Goal: Task Accomplishment & Management: Use online tool/utility

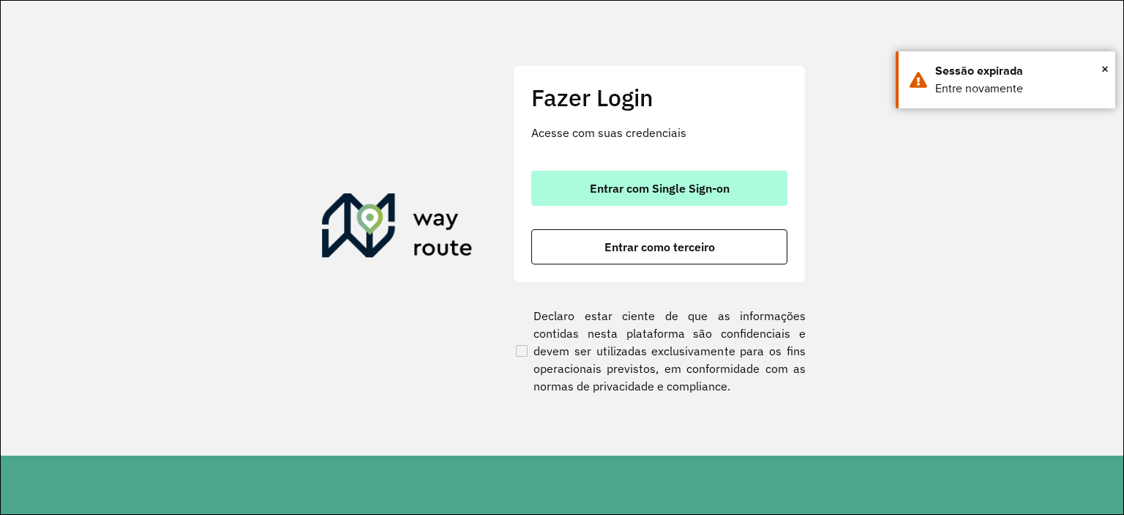
click at [632, 186] on span "Entrar com Single Sign-on" at bounding box center [660, 188] width 140 height 12
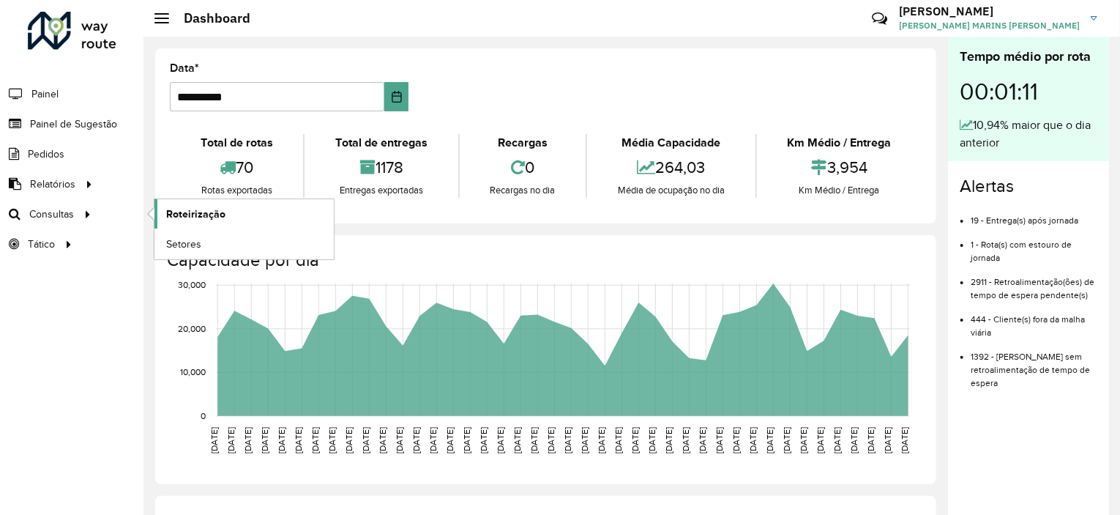
click at [188, 209] on span "Roteirização" at bounding box center [195, 213] width 59 height 15
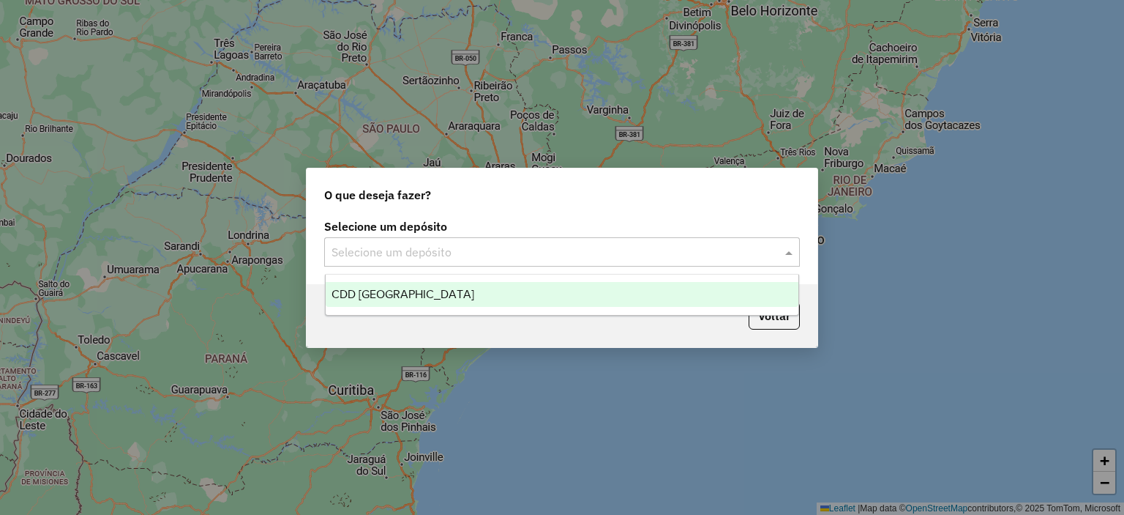
click at [549, 251] on input "text" at bounding box center [548, 253] width 432 height 18
click at [430, 301] on div "CDD [GEOGRAPHIC_DATA]" at bounding box center [563, 294] width 474 height 25
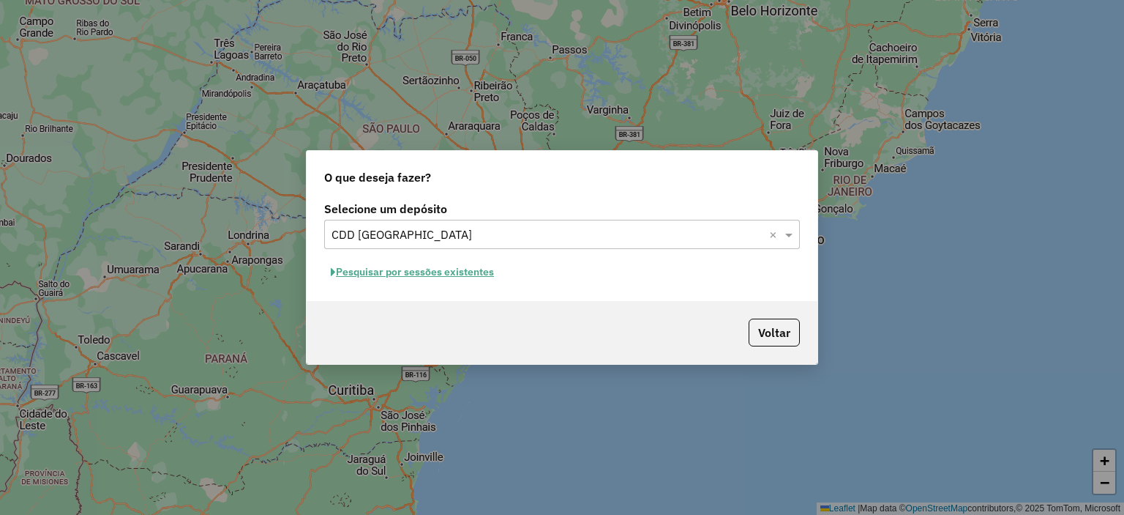
click at [427, 274] on button "Pesquisar por sessões existentes" at bounding box center [412, 272] width 176 height 23
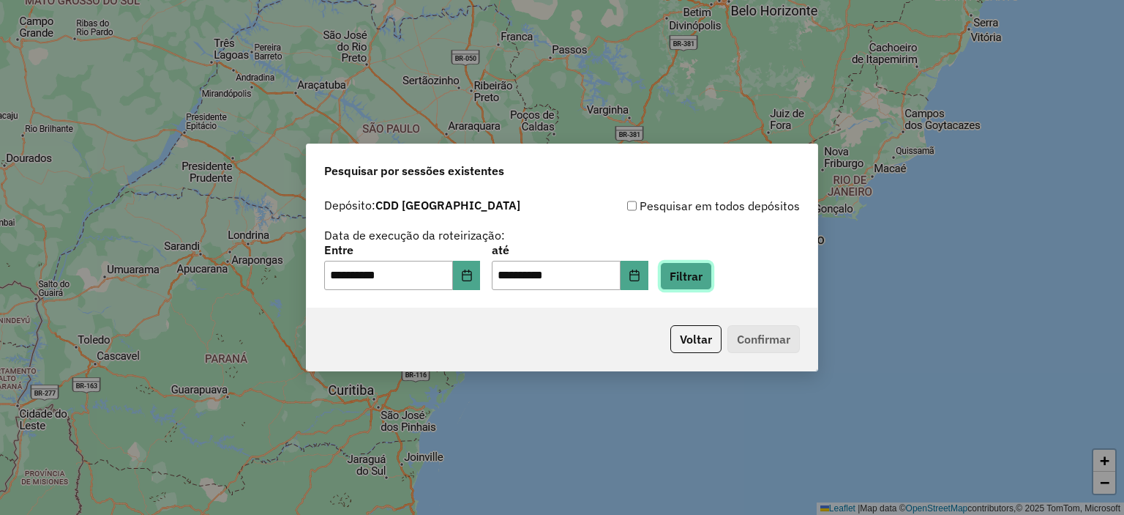
click at [712, 275] on button "Filtrar" at bounding box center [686, 276] width 52 height 28
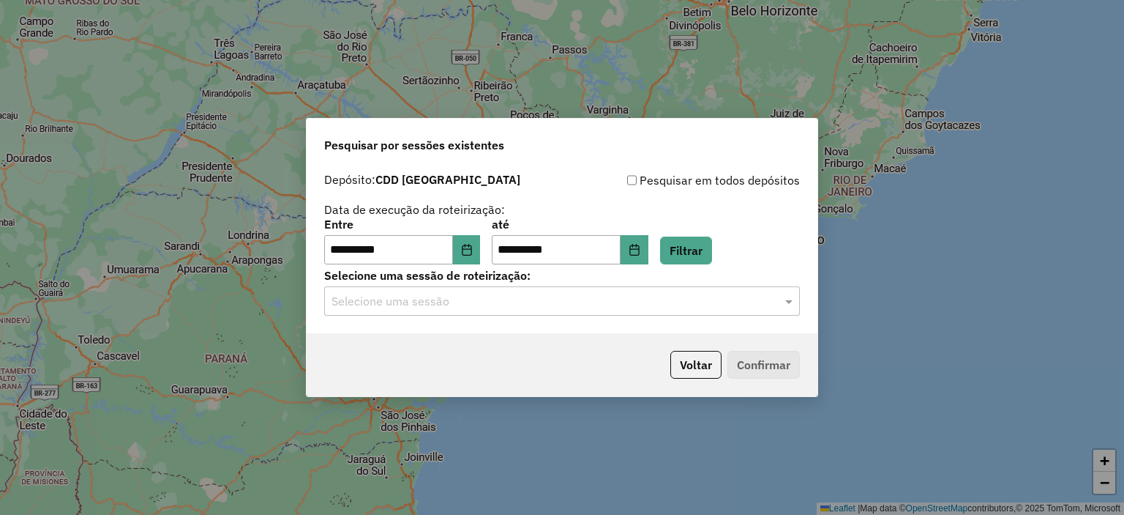
click at [515, 307] on input "text" at bounding box center [548, 302] width 432 height 18
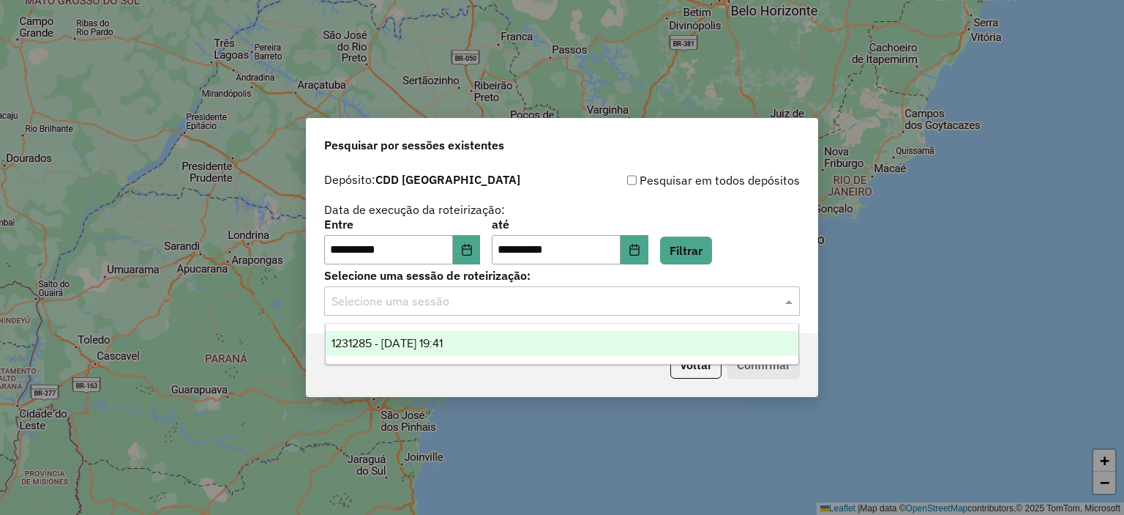
click at [416, 340] on span "1231285 - 19/08/2025 19:41" at bounding box center [387, 343] width 111 height 12
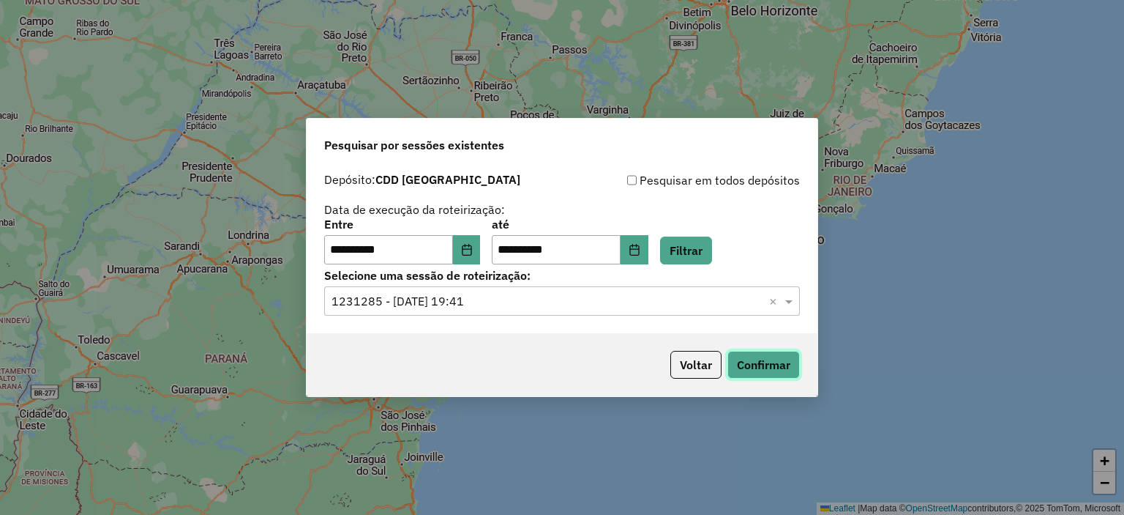
click at [766, 362] on button "Confirmar" at bounding box center [763, 365] width 72 height 28
click at [556, 302] on input "text" at bounding box center [548, 302] width 432 height 18
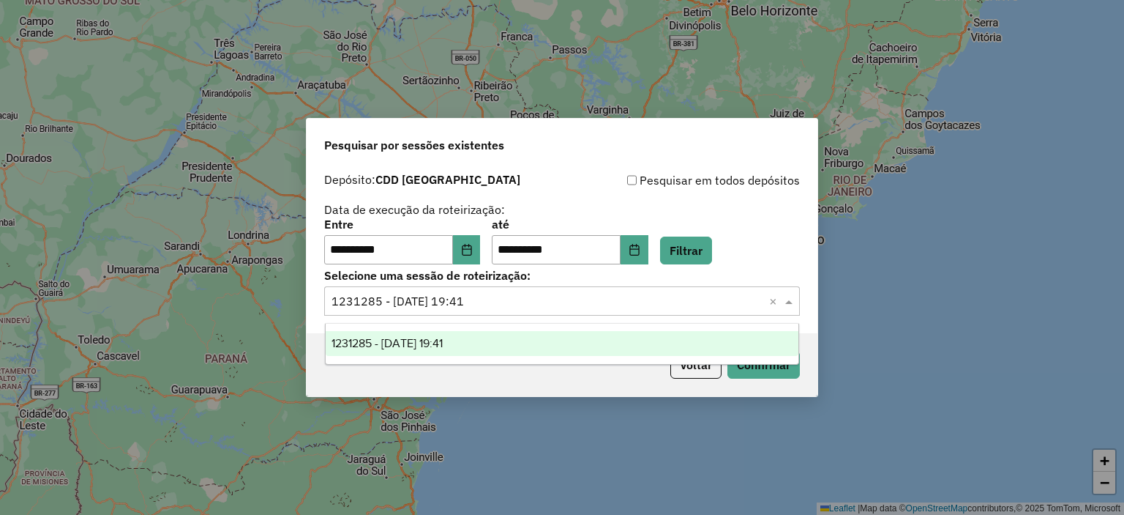
click at [497, 343] on div "1231285 - 19/08/2025 19:41" at bounding box center [563, 343] width 474 height 25
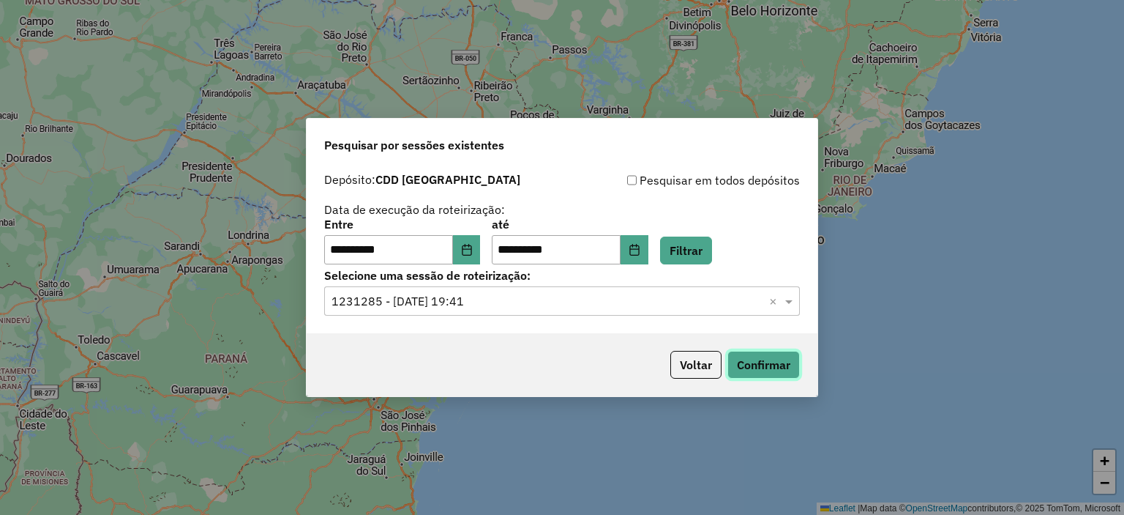
click at [760, 367] on button "Confirmar" at bounding box center [763, 365] width 72 height 28
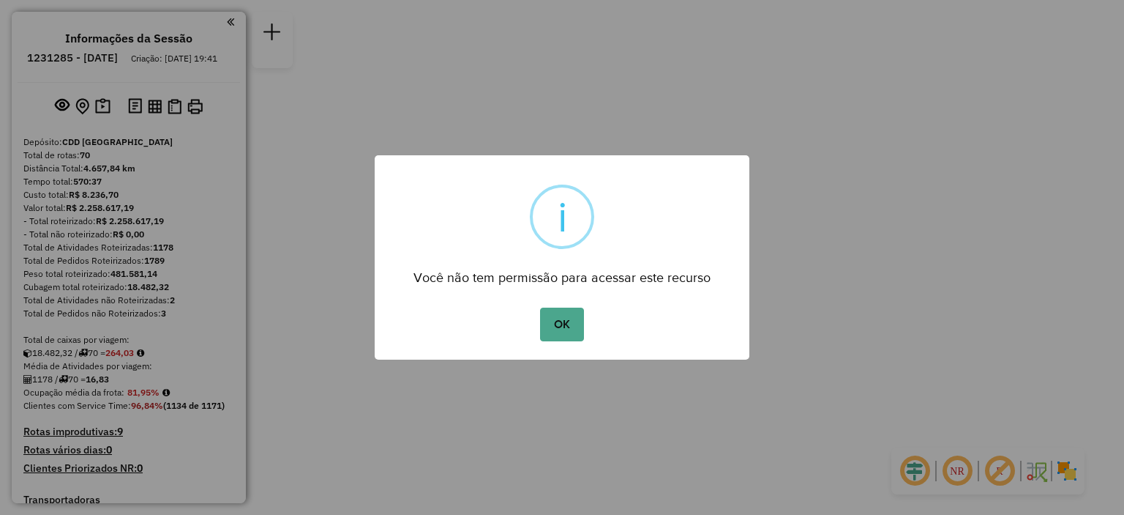
click at [560, 330] on button "OK" at bounding box center [561, 324] width 43 height 34
click at [561, 325] on button "OK" at bounding box center [561, 324] width 43 height 34
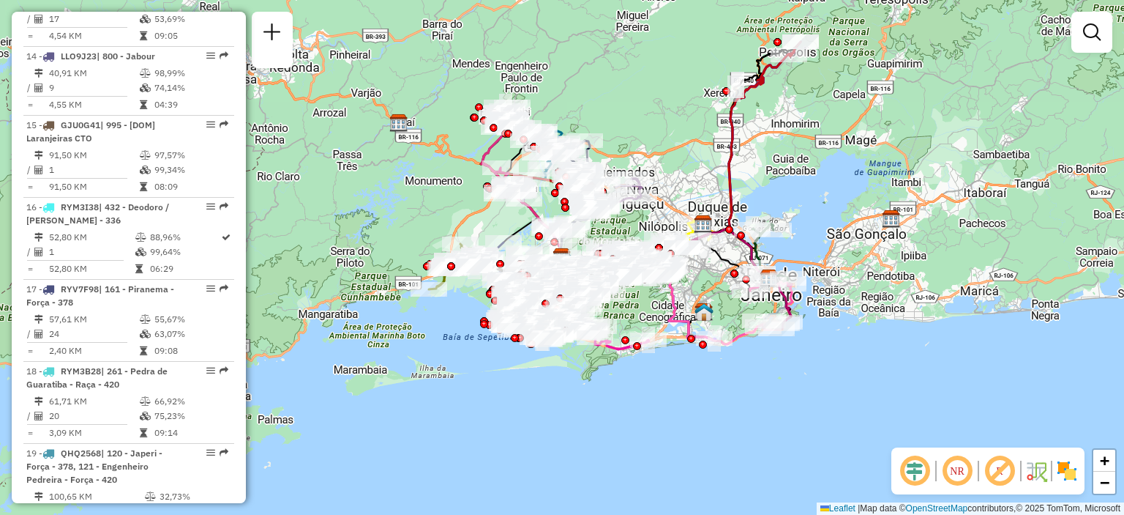
scroll to position [1757, 0]
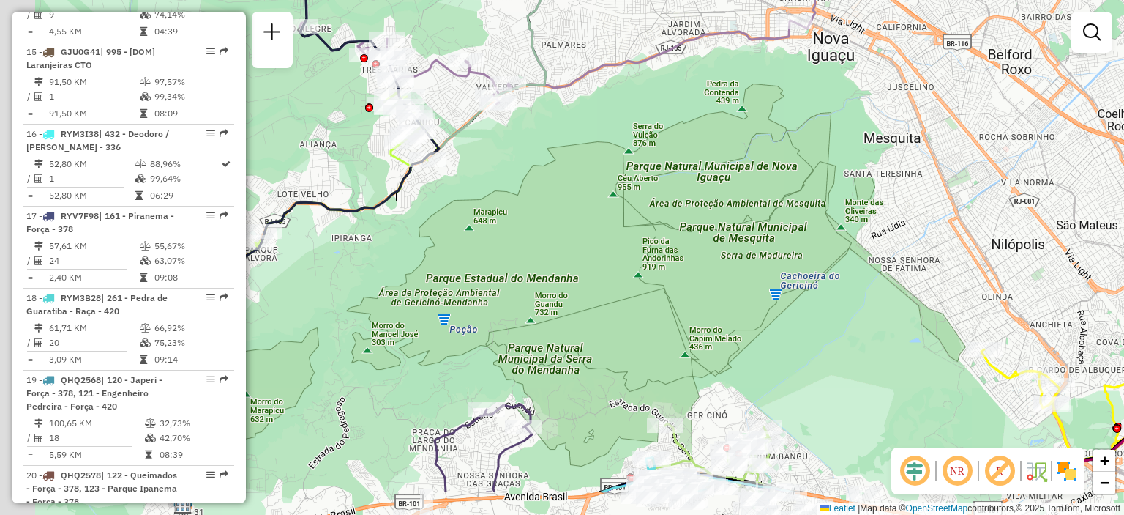
drag, startPoint x: 527, startPoint y: 254, endPoint x: 908, endPoint y: 130, distance: 400.2
click at [909, 130] on div "Janela de atendimento Grade de atendimento Capacidade Transportadoras Veículos …" at bounding box center [562, 257] width 1124 height 515
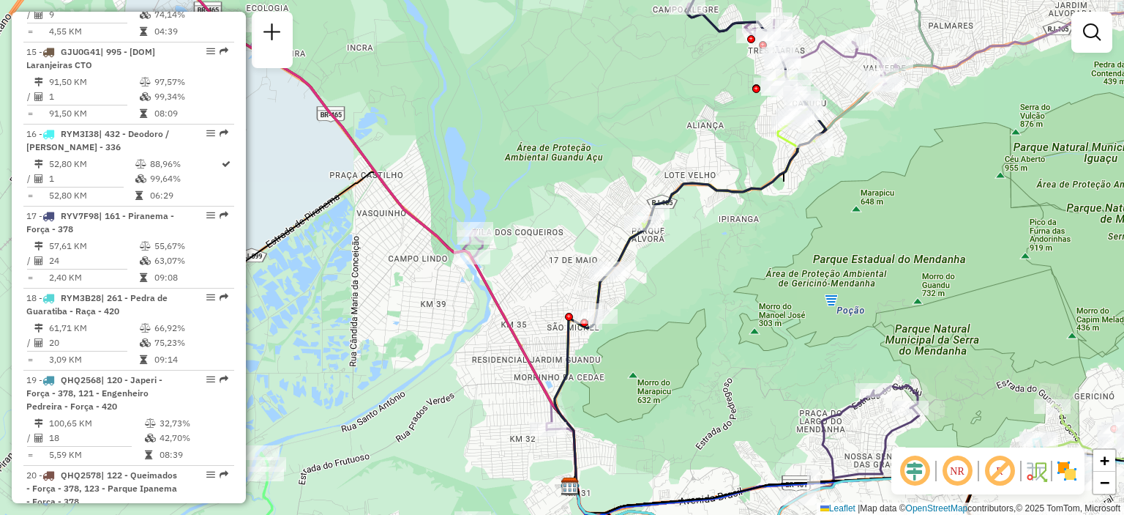
drag, startPoint x: 612, startPoint y: 279, endPoint x: 676, endPoint y: 299, distance: 67.4
click at [810, 318] on div "Janela de atendimento Grade de atendimento Capacidade Transportadoras Veículos …" at bounding box center [562, 257] width 1124 height 515
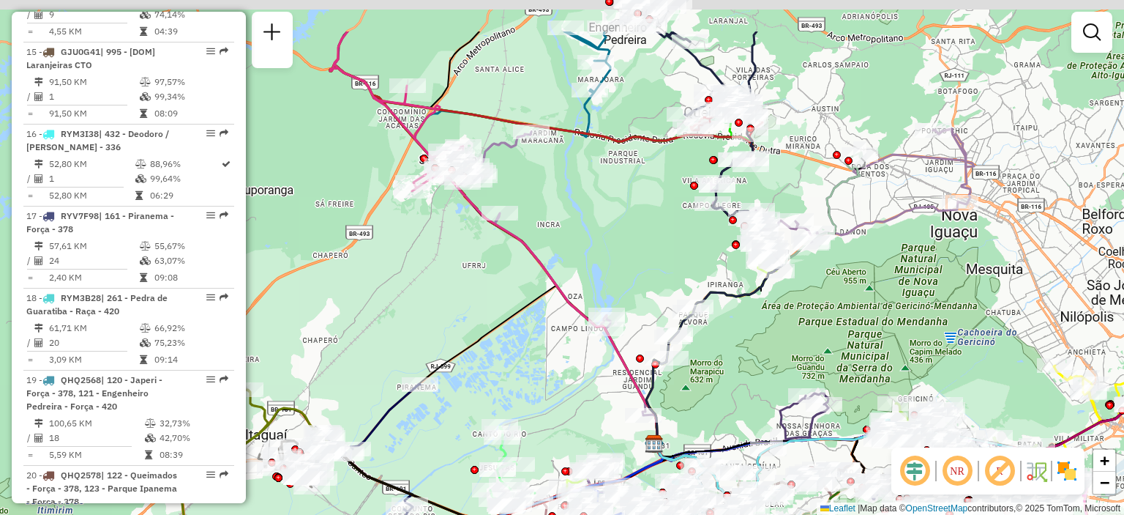
drag, startPoint x: 375, startPoint y: 265, endPoint x: 551, endPoint y: 348, distance: 194.1
click at [551, 348] on div "Janela de atendimento Grade de atendimento Capacidade Transportadoras Veículos …" at bounding box center [562, 257] width 1124 height 515
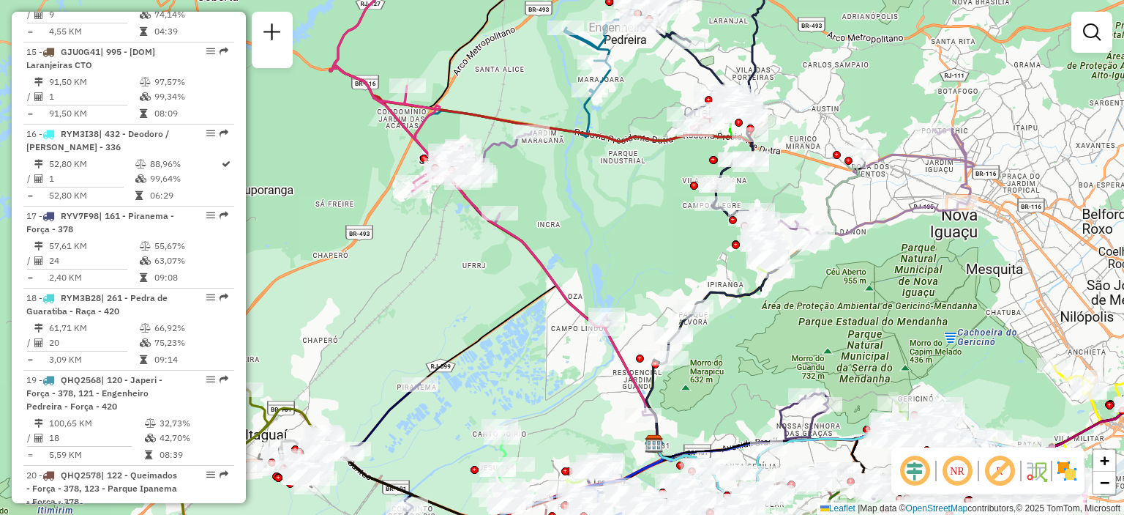
scroll to position [3844, 0]
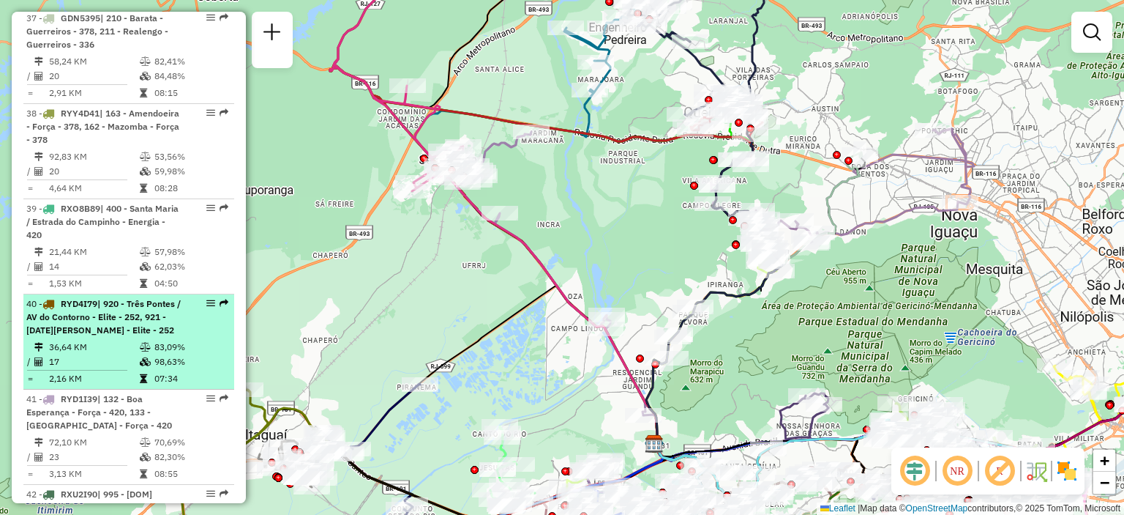
click at [91, 298] on span "| 920 - Três Pontes / AV do Contorno - Elite - 252, 921 - 7 de Abril Vieiras - …" at bounding box center [103, 316] width 154 height 37
select select "**********"
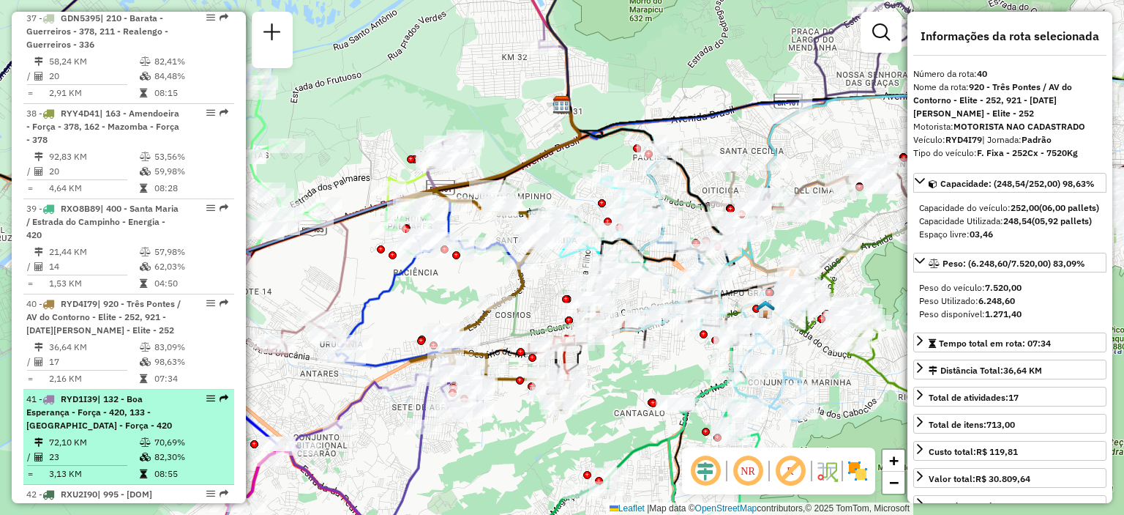
click at [75, 393] on span "| 132 - Boa Esperança - Força - 420, 133 - [GEOGRAPHIC_DATA] - Força - 420" at bounding box center [99, 411] width 146 height 37
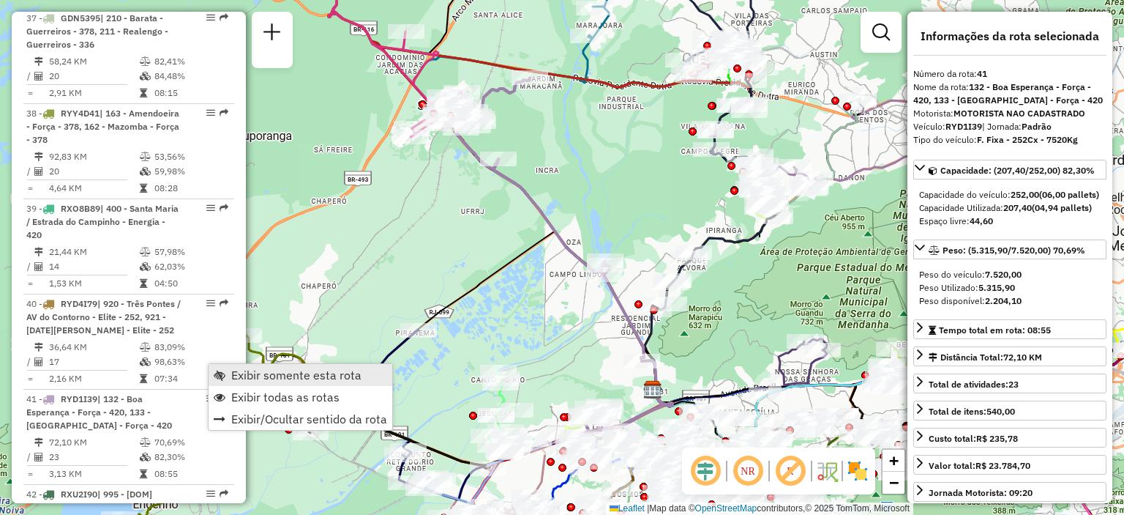
click at [240, 370] on span "Exibir somente esta rota" at bounding box center [296, 375] width 130 height 12
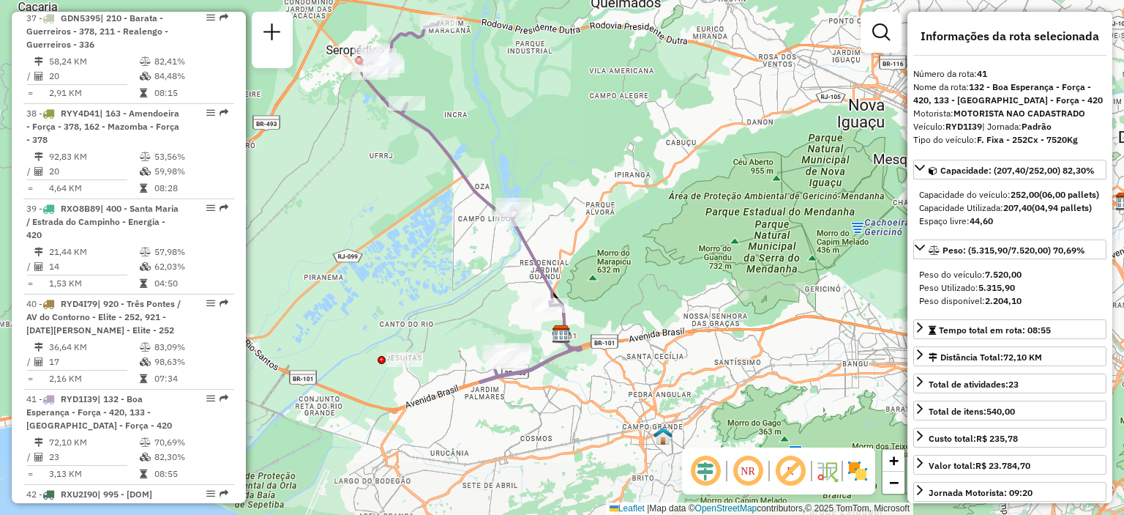
drag, startPoint x: 656, startPoint y: 195, endPoint x: 561, endPoint y: 135, distance: 112.3
click at [561, 135] on div "Janela de atendimento Grade de atendimento Capacidade Transportadoras Veículos …" at bounding box center [562, 257] width 1124 height 515
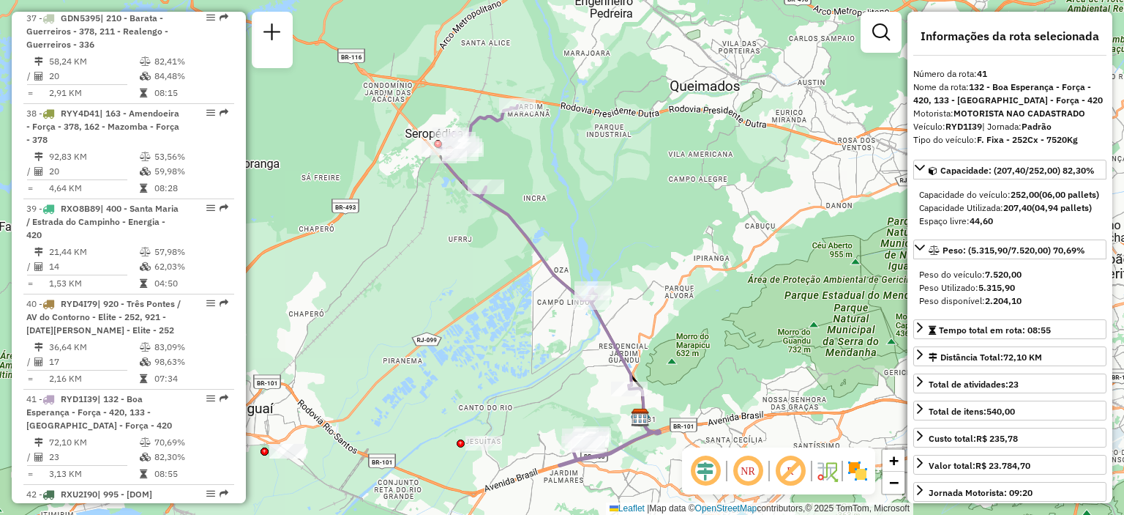
drag, startPoint x: 629, startPoint y: 152, endPoint x: 681, endPoint y: 217, distance: 82.8
click at [681, 217] on div "Janela de atendimento Grade de atendimento Capacidade Transportadoras Veículos …" at bounding box center [562, 257] width 1124 height 515
click at [917, 168] on icon at bounding box center [920, 168] width 12 height 12
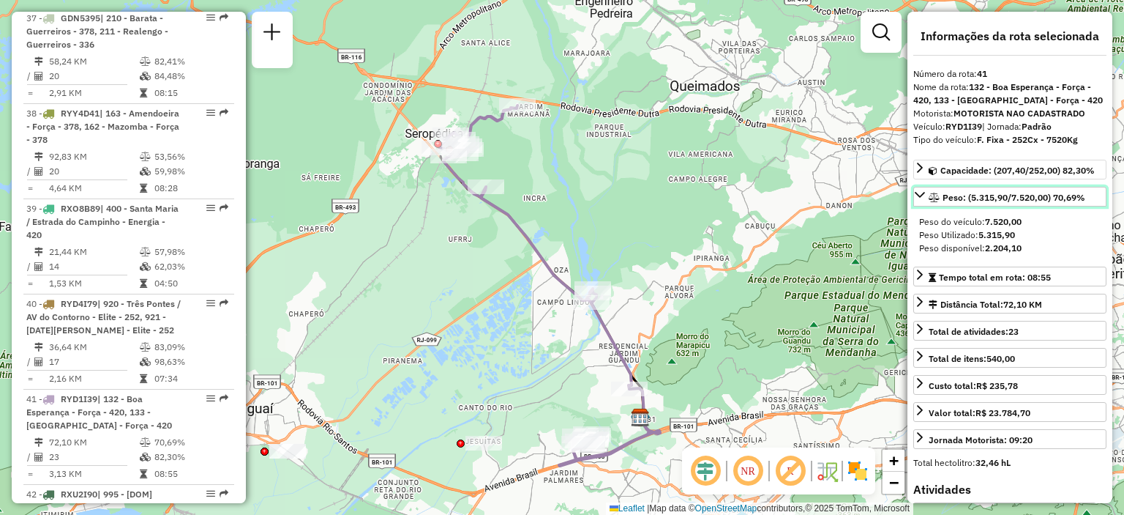
click at [924, 195] on icon at bounding box center [920, 195] width 12 height 12
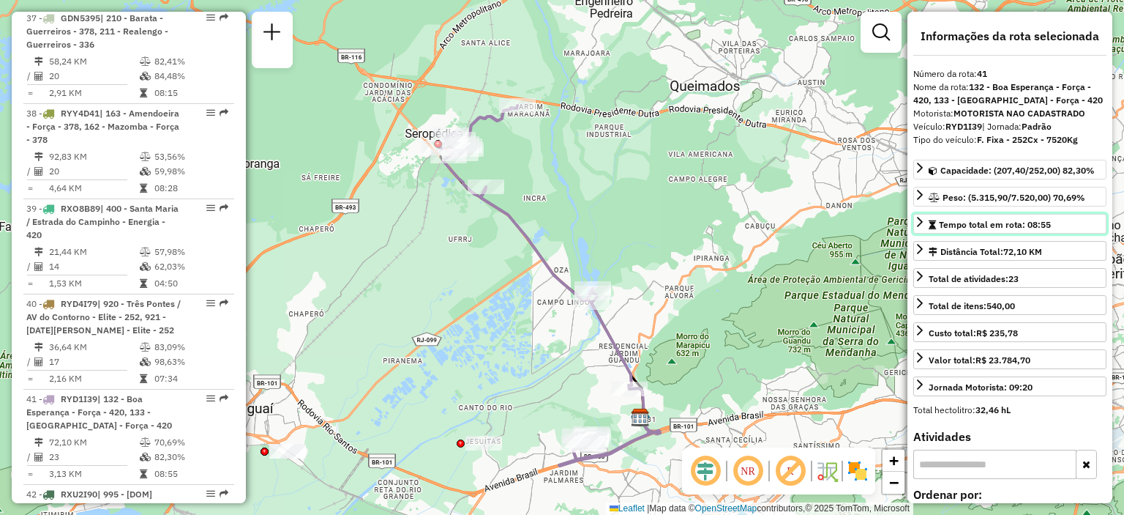
click at [951, 223] on span "Tempo total em rota: 08:55" at bounding box center [995, 224] width 112 height 11
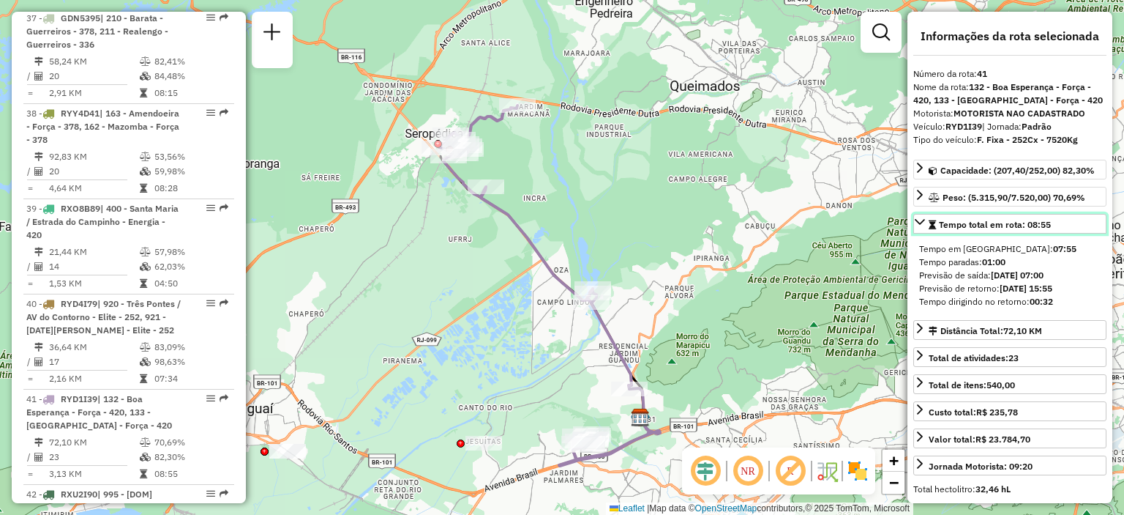
click at [943, 226] on span "Tempo total em rota: 08:55" at bounding box center [995, 224] width 112 height 11
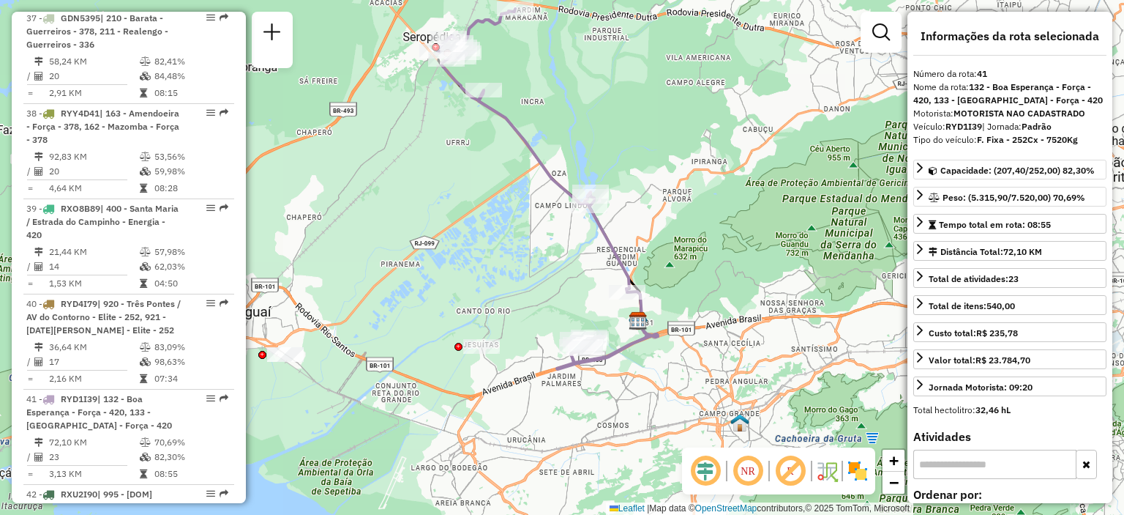
drag, startPoint x: 682, startPoint y: 323, endPoint x: 680, endPoint y: 226, distance: 96.6
click at [680, 226] on div "Janela de atendimento Grade de atendimento Capacidade Transportadoras Veículos …" at bounding box center [562, 257] width 1124 height 515
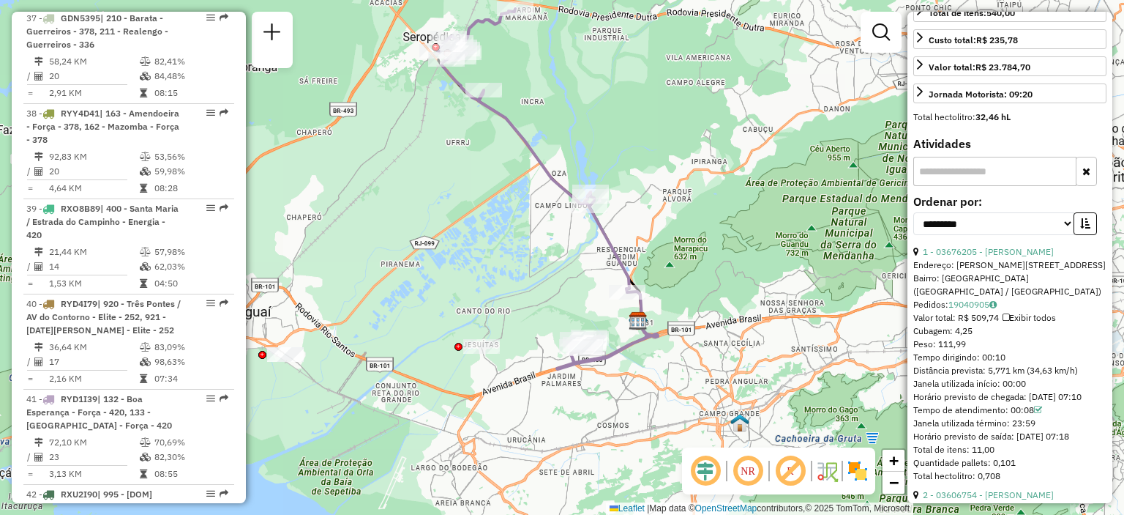
scroll to position [146, 0]
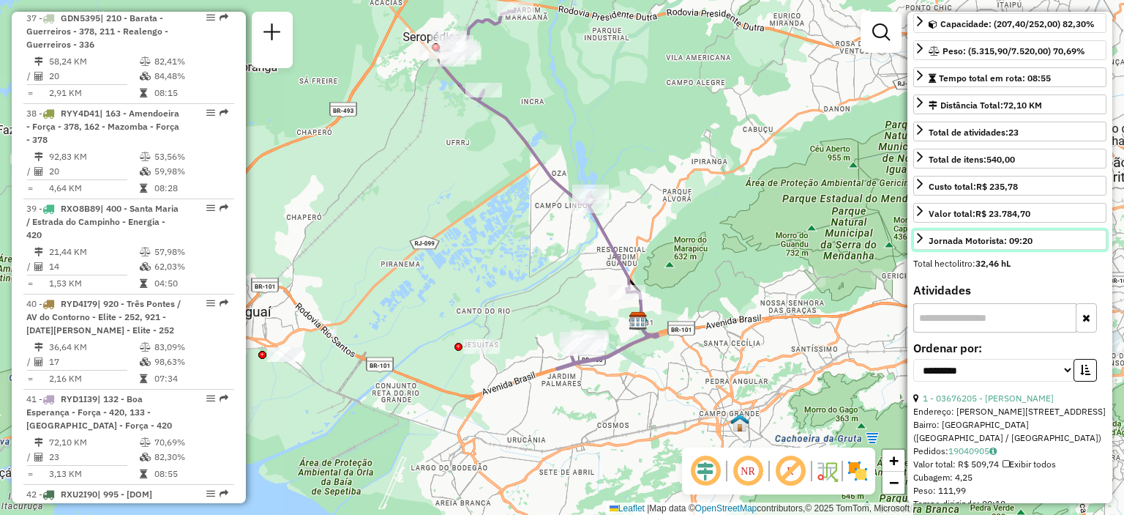
click at [949, 239] on div "Jornada Motorista: 09:20" at bounding box center [981, 240] width 104 height 13
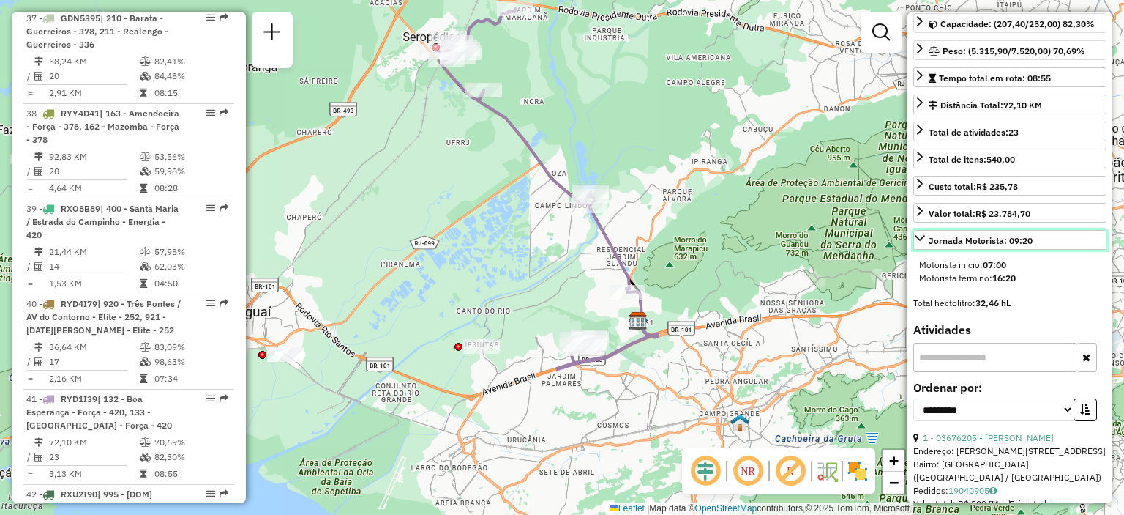
click at [949, 239] on div "Jornada Motorista: 09:20" at bounding box center [981, 240] width 104 height 13
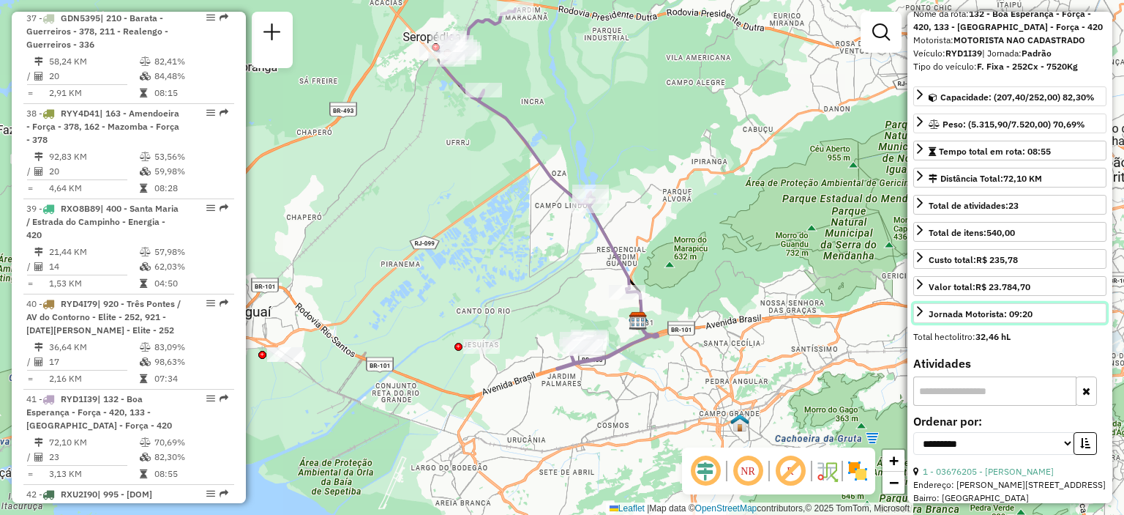
scroll to position [0, 0]
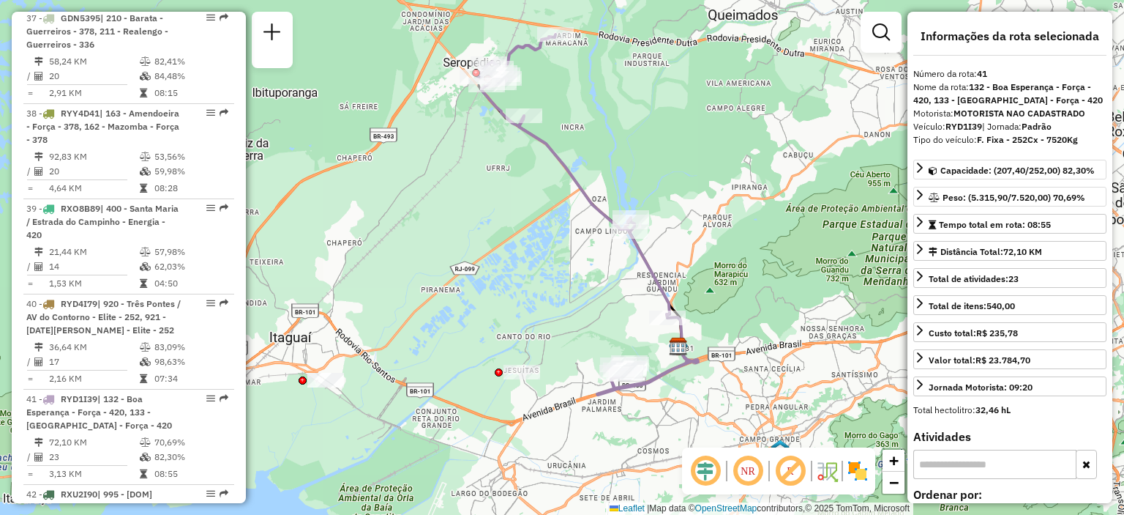
drag, startPoint x: 389, startPoint y: 116, endPoint x: 429, endPoint y: 142, distance: 47.7
click at [429, 142] on div "Janela de atendimento Grade de atendimento Capacidade Transportadoras Veículos …" at bounding box center [562, 257] width 1124 height 515
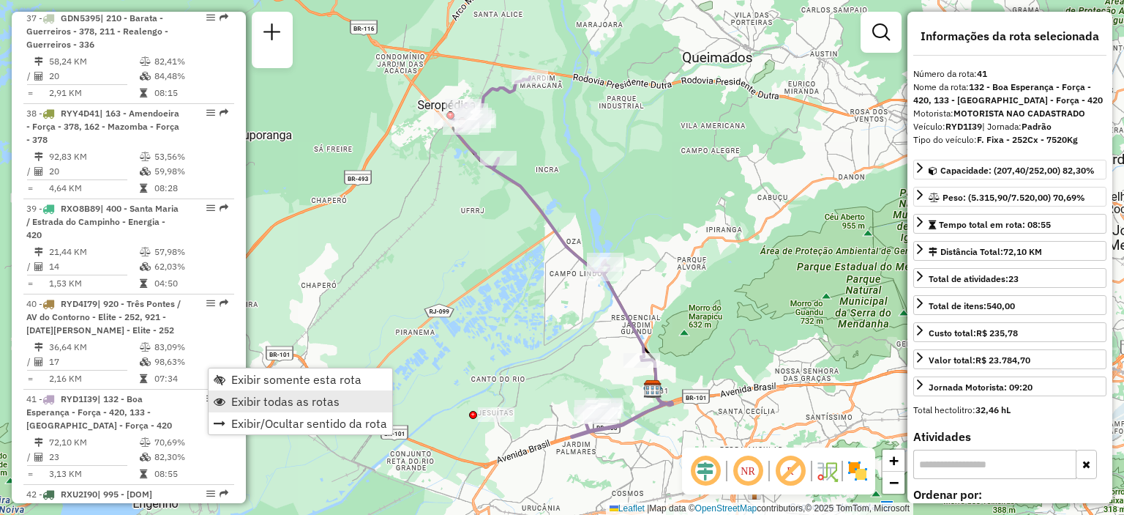
click at [250, 403] on span "Exibir todas as rotas" at bounding box center [285, 401] width 108 height 12
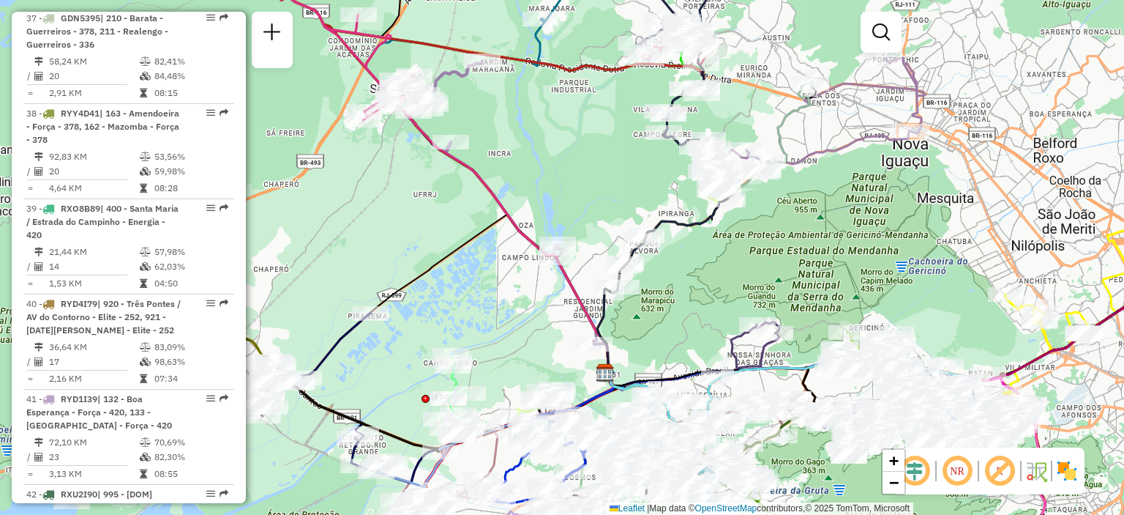
drag, startPoint x: 491, startPoint y: 344, endPoint x: 444, endPoint y: 328, distance: 50.2
click at [444, 328] on div "Janela de atendimento Grade de atendimento Capacidade Transportadoras Veículos …" at bounding box center [562, 257] width 1124 height 515
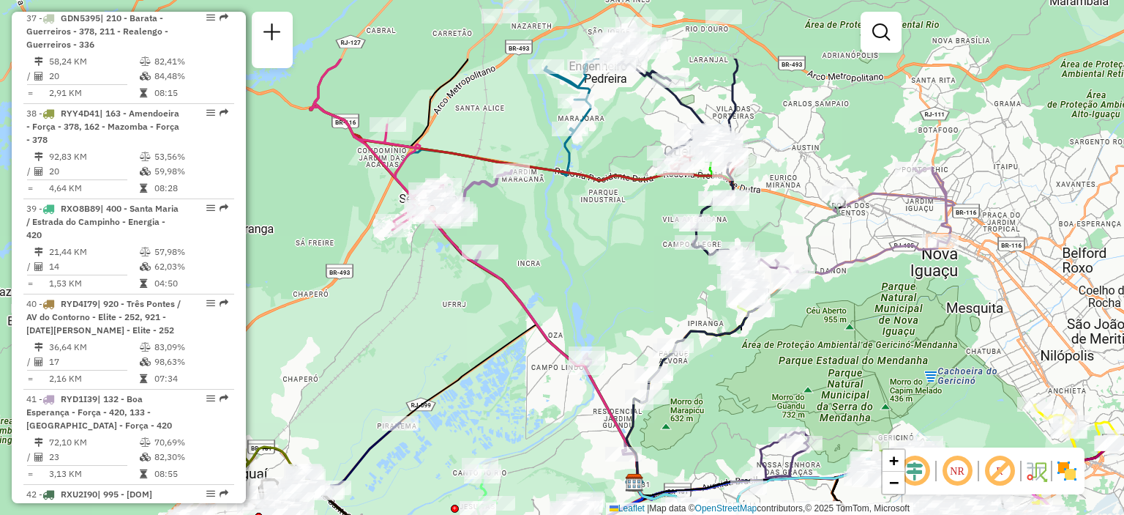
drag, startPoint x: 397, startPoint y: 157, endPoint x: 427, endPoint y: 231, distance: 79.8
click at [424, 266] on div "Janela de atendimento Grade de atendimento Capacidade Transportadoras Veículos …" at bounding box center [562, 257] width 1124 height 515
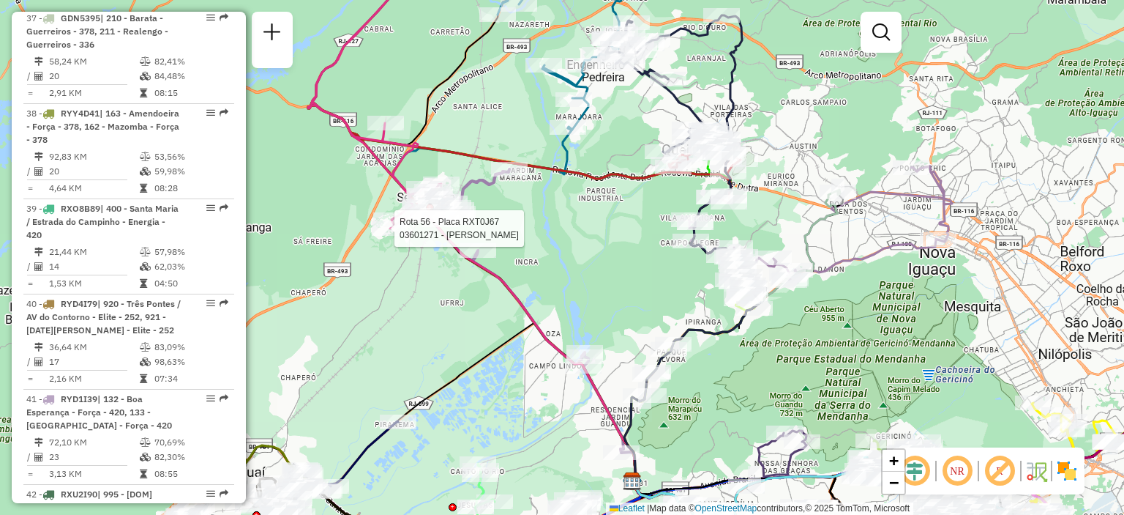
select select "**********"
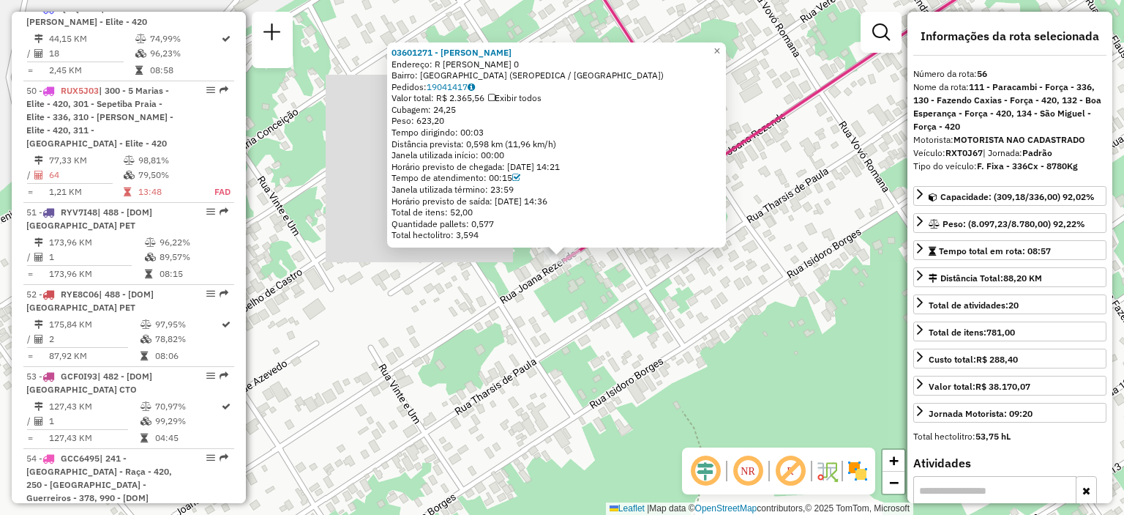
scroll to position [5535, 0]
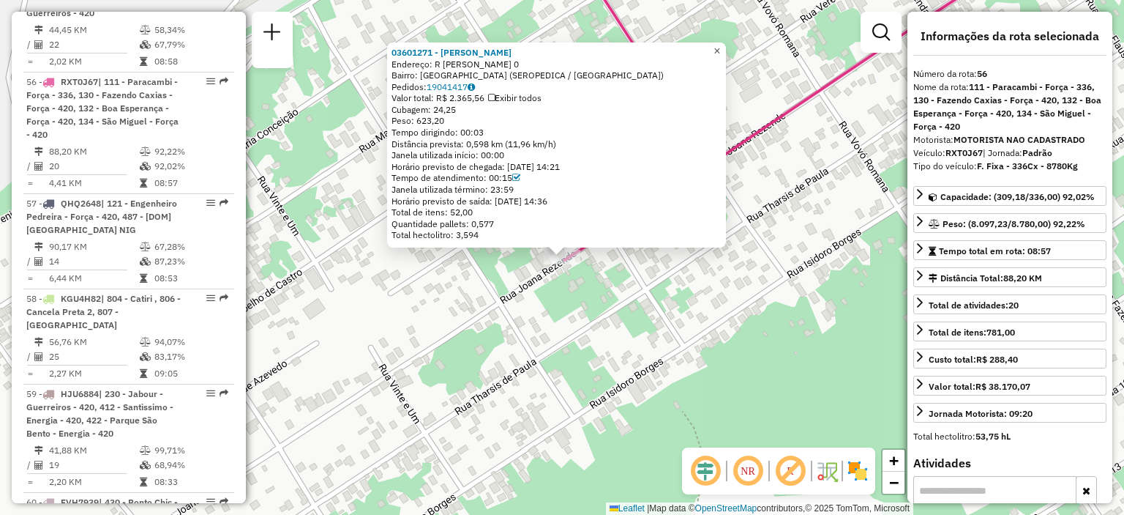
click at [726, 44] on link "×" at bounding box center [717, 51] width 18 height 18
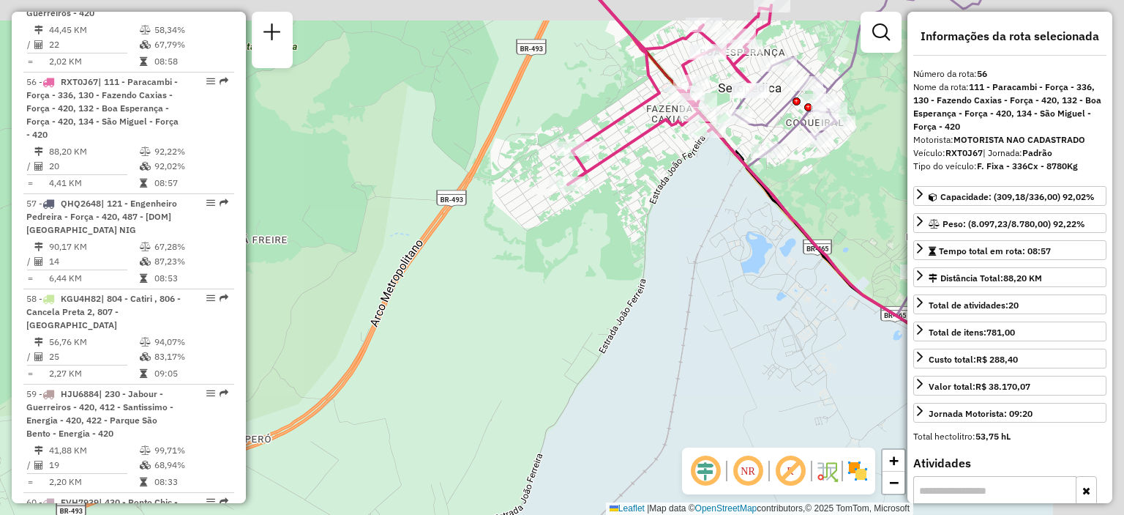
drag, startPoint x: 788, startPoint y: 136, endPoint x: 653, endPoint y: 163, distance: 137.4
click at [650, 168] on div "Janela de atendimento Grade de atendimento Capacidade Transportadoras Veículos …" at bounding box center [562, 257] width 1124 height 515
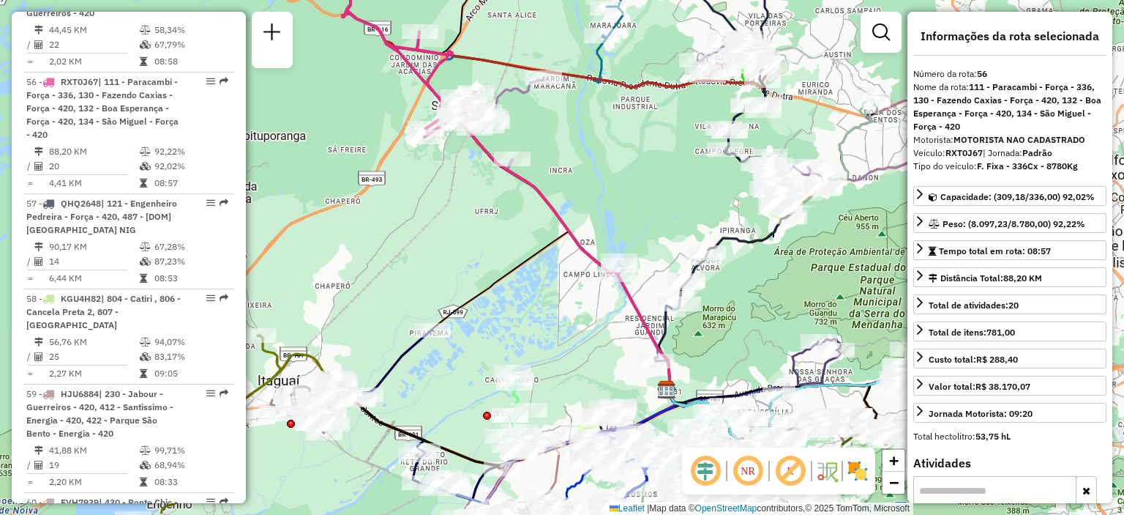
drag, startPoint x: 832, startPoint y: 195, endPoint x: 528, endPoint y: 146, distance: 308.5
click at [528, 143] on div "Janela de atendimento Grade de atendimento Capacidade Transportadoras Veículos …" at bounding box center [562, 257] width 1124 height 515
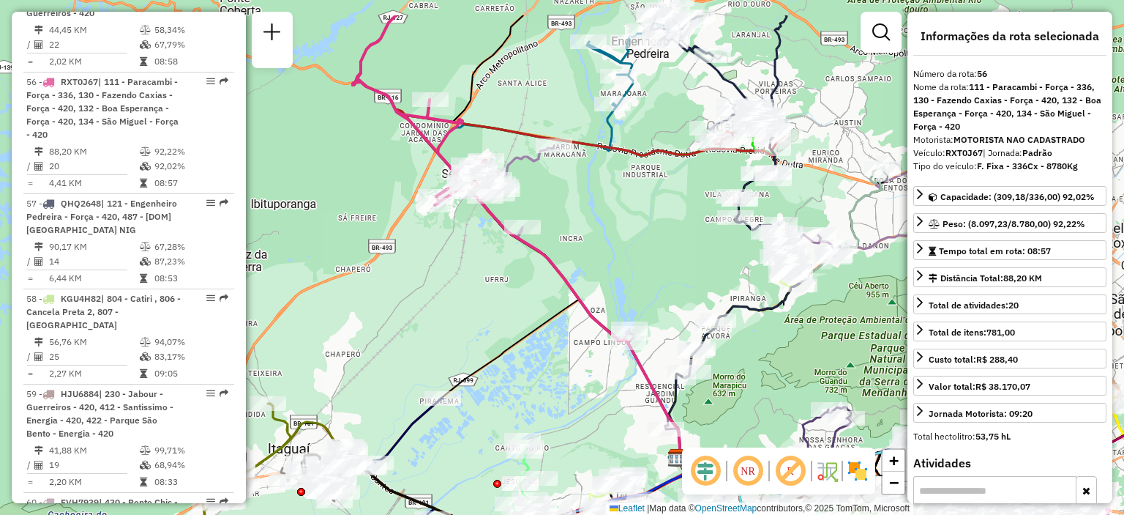
drag, startPoint x: 581, startPoint y: 160, endPoint x: 594, endPoint y: 227, distance: 67.8
click at [594, 227] on div "Janela de atendimento Grade de atendimento Capacidade Transportadoras Veículos …" at bounding box center [562, 257] width 1124 height 515
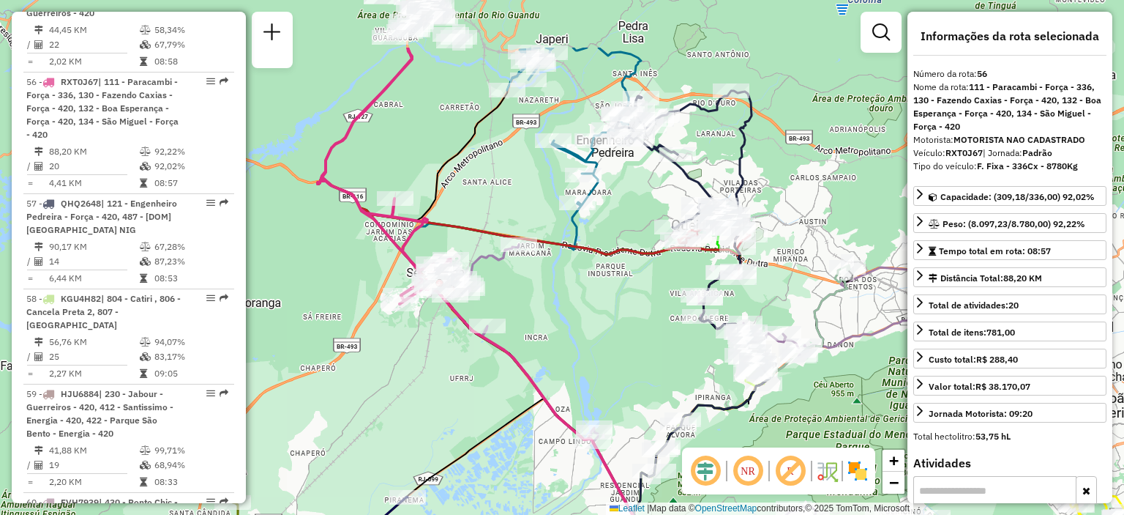
drag, startPoint x: 577, startPoint y: 198, endPoint x: 535, endPoint y: 294, distance: 104.9
click at [540, 298] on div "Janela de atendimento Grade de atendimento Capacidade Transportadoras Veículos …" at bounding box center [562, 257] width 1124 height 515
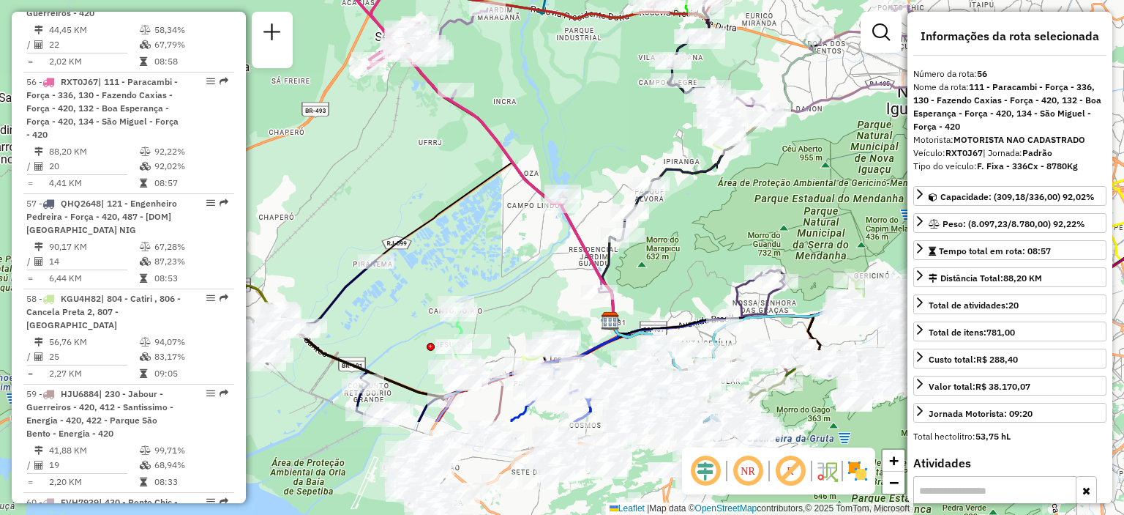
drag, startPoint x: 468, startPoint y: 360, endPoint x: 473, endPoint y: 233, distance: 126.7
click at [473, 233] on div "Janela de atendimento Grade de atendimento Capacidade Transportadoras Veículos …" at bounding box center [562, 257] width 1124 height 515
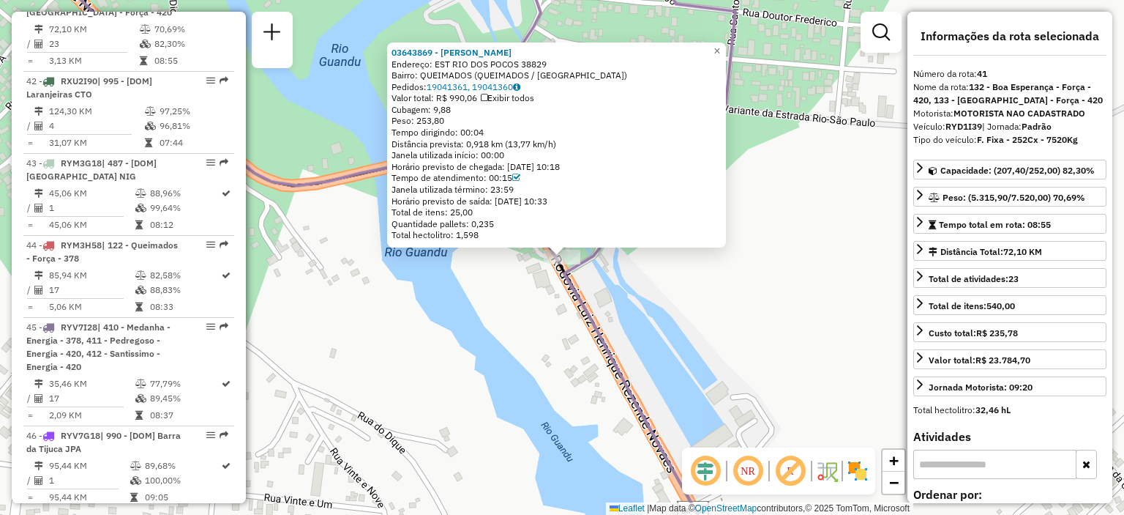
scroll to position [4189, 0]
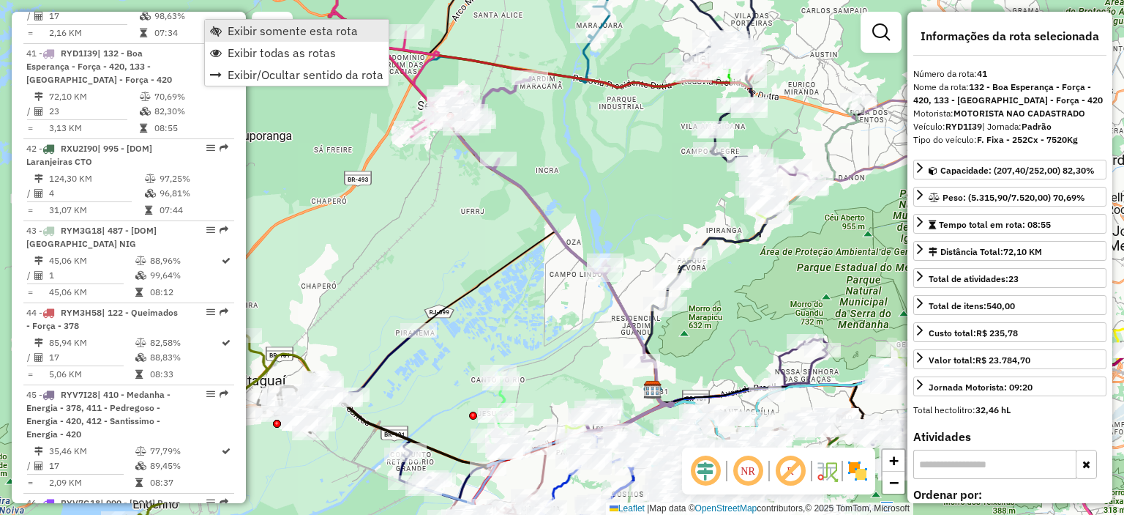
click at [247, 34] on span "Exibir somente esta rota" at bounding box center [293, 31] width 130 height 12
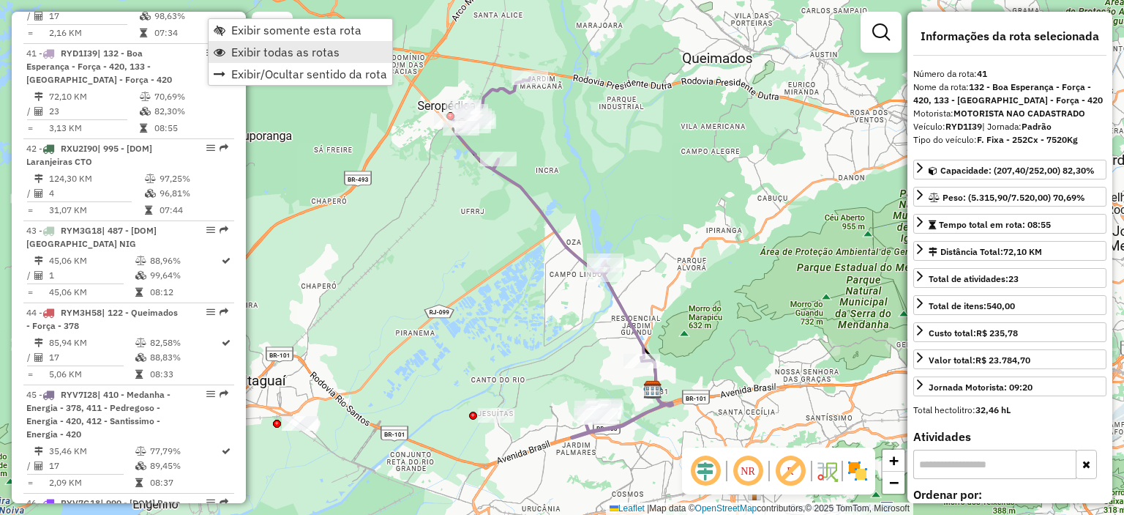
click at [263, 55] on span "Exibir todas as rotas" at bounding box center [285, 52] width 108 height 12
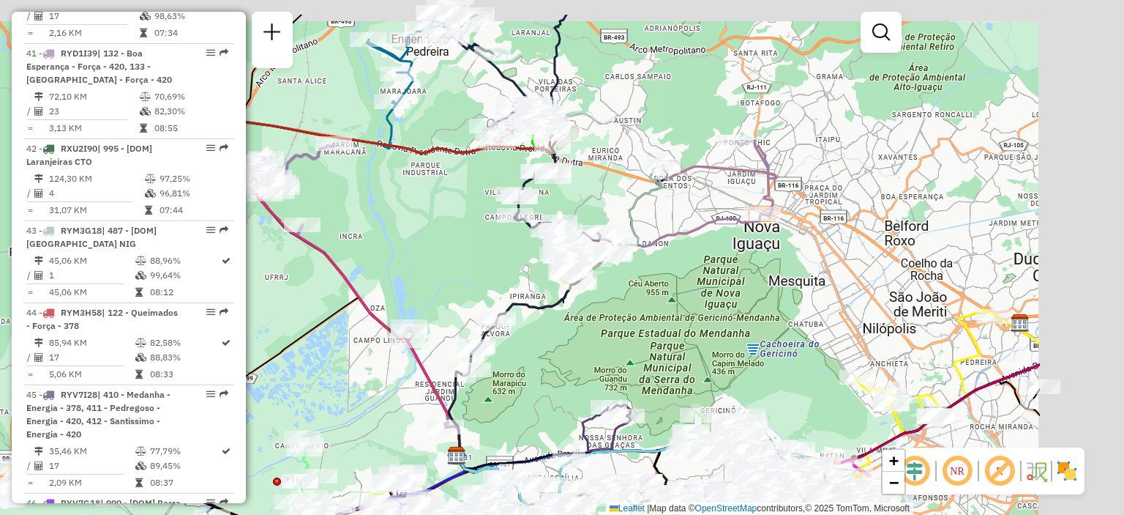
drag, startPoint x: 538, startPoint y: 213, endPoint x: 618, endPoint y: 214, distance: 79.8
click at [534, 214] on div "Rota 6 - Placa RYM3D48 03673568 - ELIONARDO SAMPAIO Janela de atendimento Grade…" at bounding box center [562, 257] width 1124 height 515
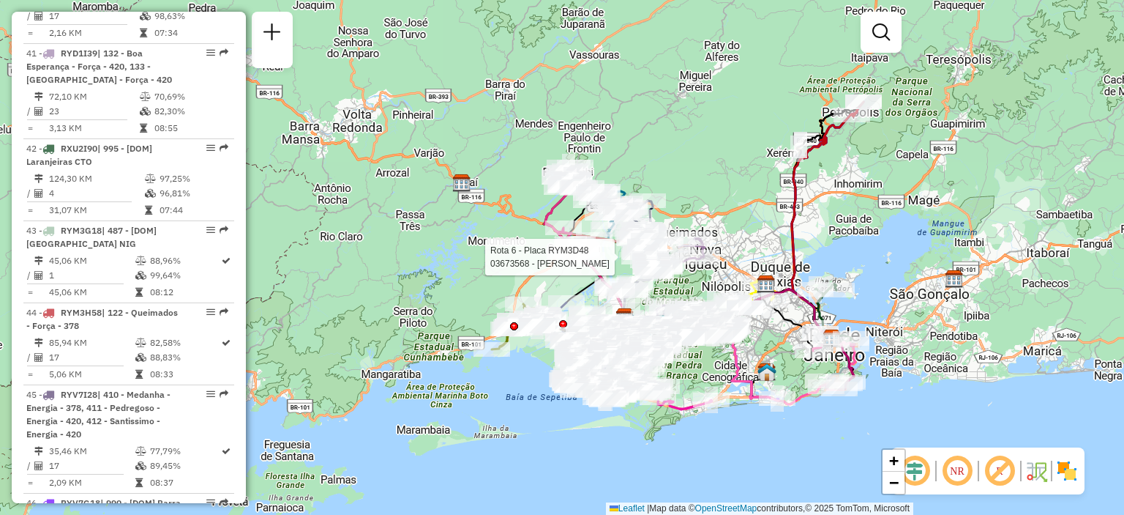
drag, startPoint x: 1000, startPoint y: 273, endPoint x: 908, endPoint y: 293, distance: 94.5
click at [908, 293] on div "Rota 6 - Placa RYM3D48 03673568 - ELIONARDO SAMPAIO Janela de atendimento Grade…" at bounding box center [562, 257] width 1124 height 515
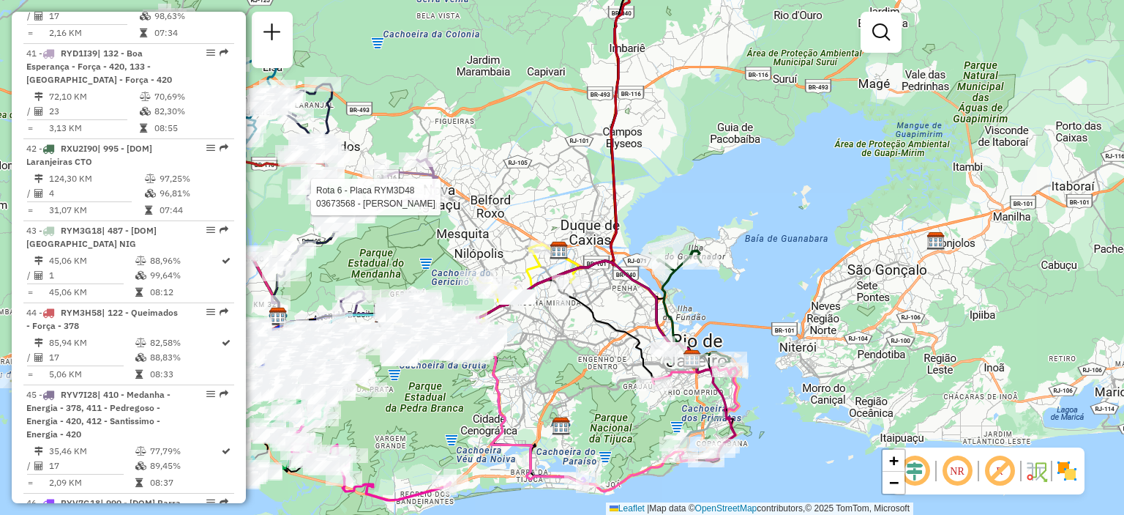
drag, startPoint x: 881, startPoint y: 223, endPoint x: 846, endPoint y: 218, distance: 35.5
click at [846, 218] on div "Rota 6 - Placa RYM3D48 03673568 - ELIONARDO SAMPAIO Janela de atendimento Grade…" at bounding box center [562, 257] width 1124 height 515
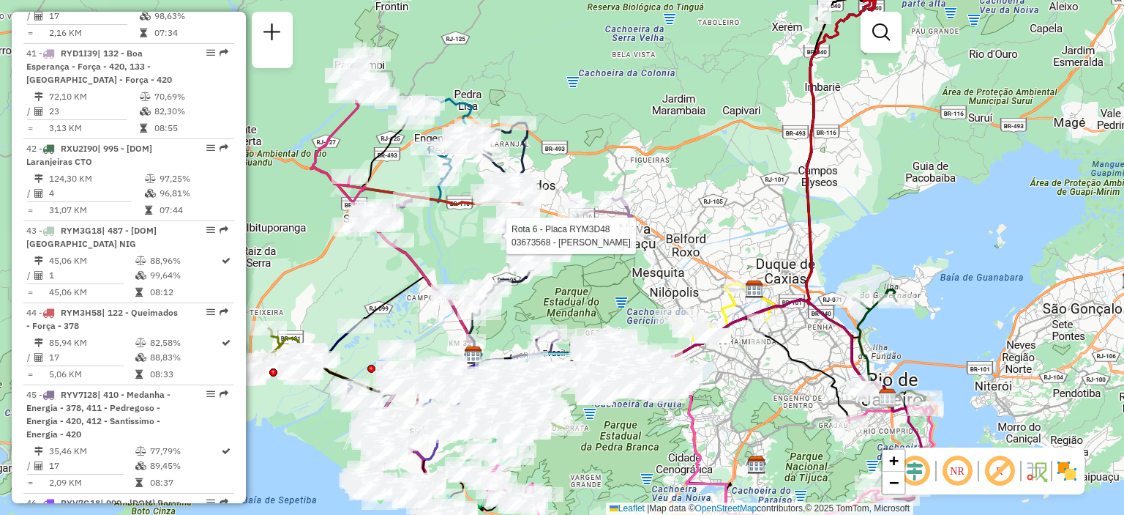
drag, startPoint x: 520, startPoint y: 258, endPoint x: 651, endPoint y: 285, distance: 134.5
click at [651, 285] on div "Rota 6 - Placa RYM3D48 03673568 - ELIONARDO SAMPAIO Janela de atendimento Grade…" at bounding box center [562, 257] width 1124 height 515
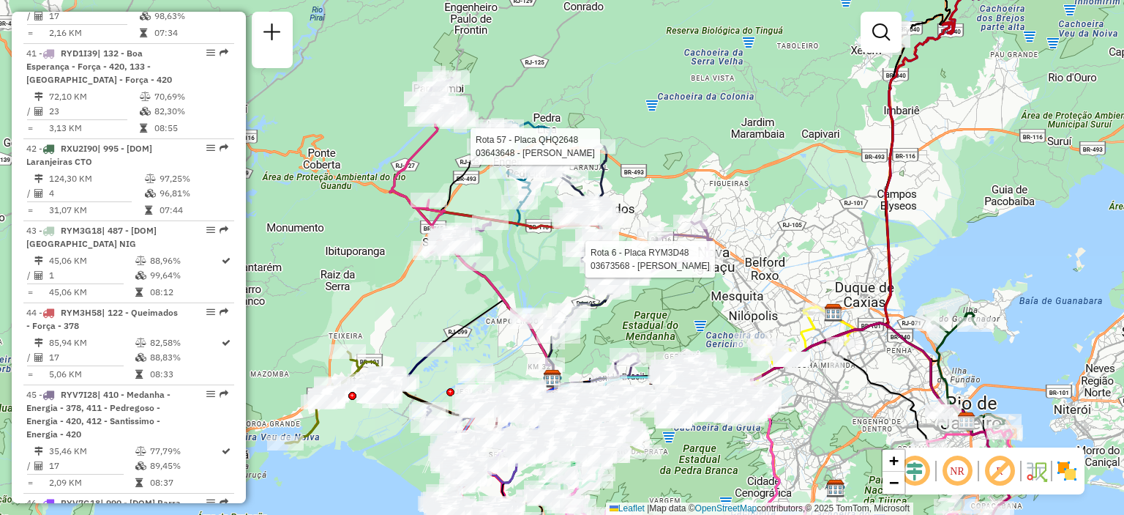
drag, startPoint x: 559, startPoint y: 149, endPoint x: 586, endPoint y: 154, distance: 26.8
click at [586, 154] on div at bounding box center [597, 146] width 37 height 15
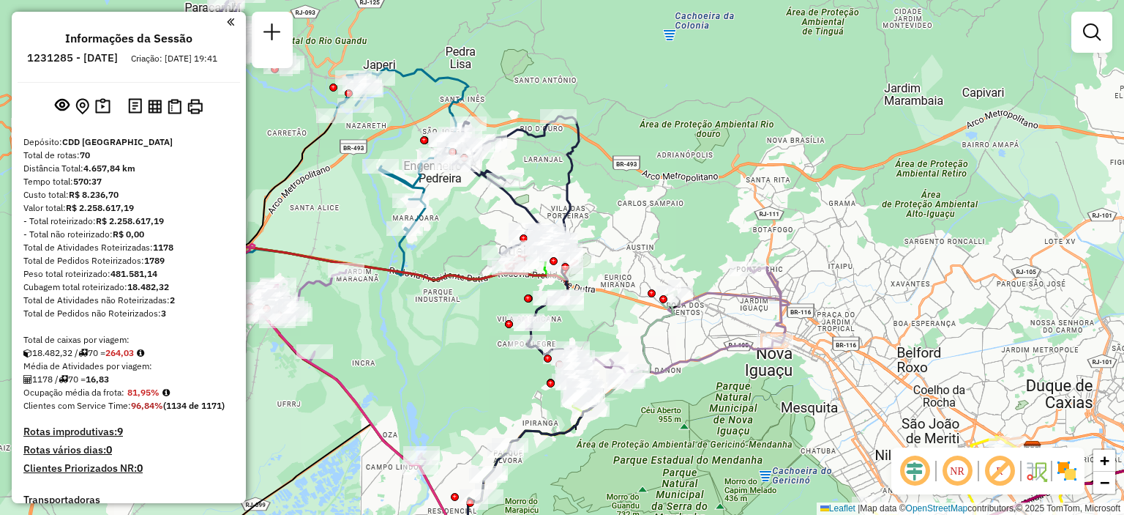
scroll to position [799, 0]
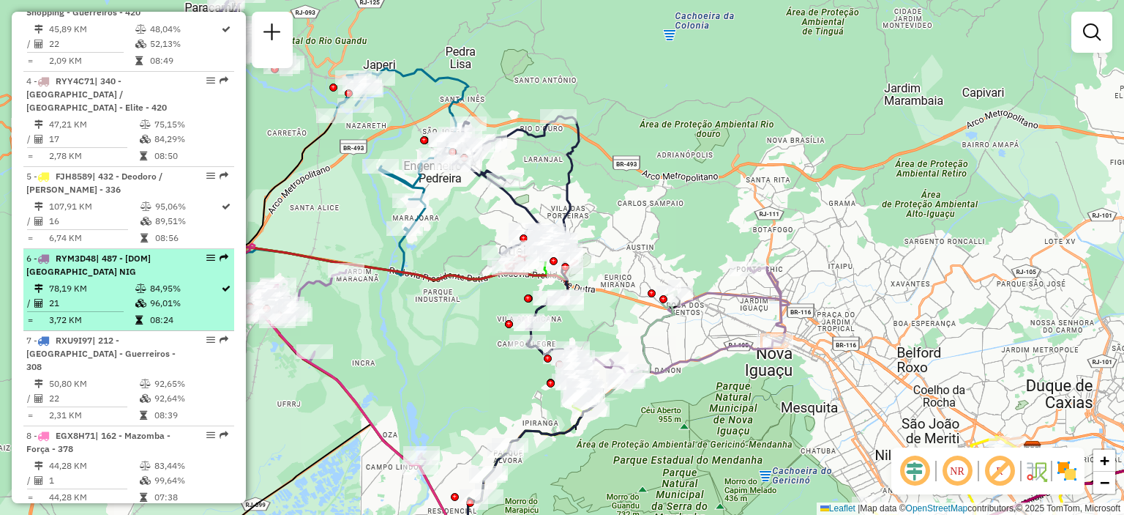
select select "**********"
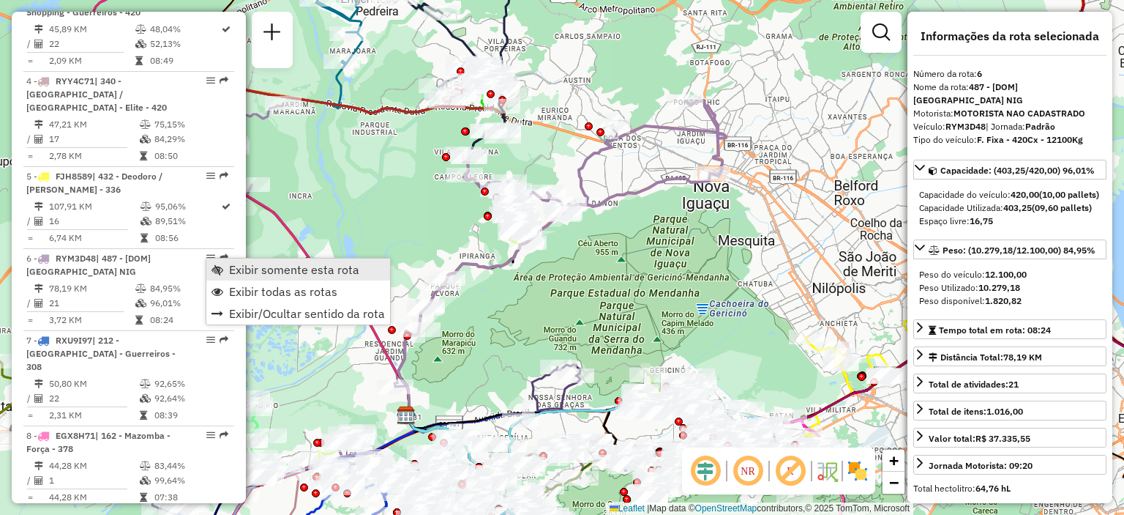
click at [271, 269] on span "Exibir somente esta rota" at bounding box center [294, 269] width 130 height 12
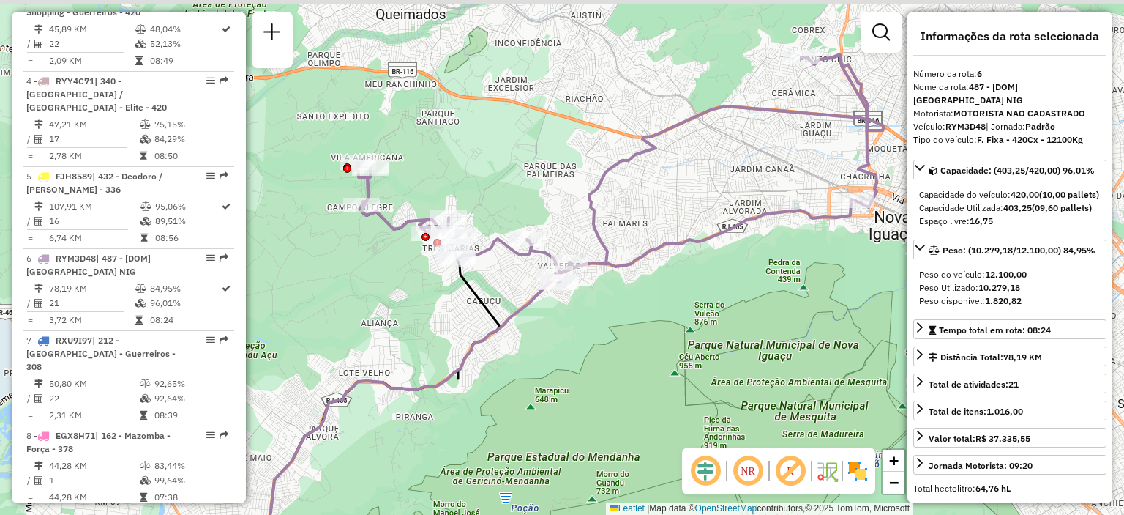
drag, startPoint x: 535, startPoint y: 231, endPoint x: 645, endPoint y: 288, distance: 123.7
click at [624, 297] on div "Janela de atendimento Grade de atendimento Capacidade Transportadoras Veículos …" at bounding box center [562, 257] width 1124 height 515
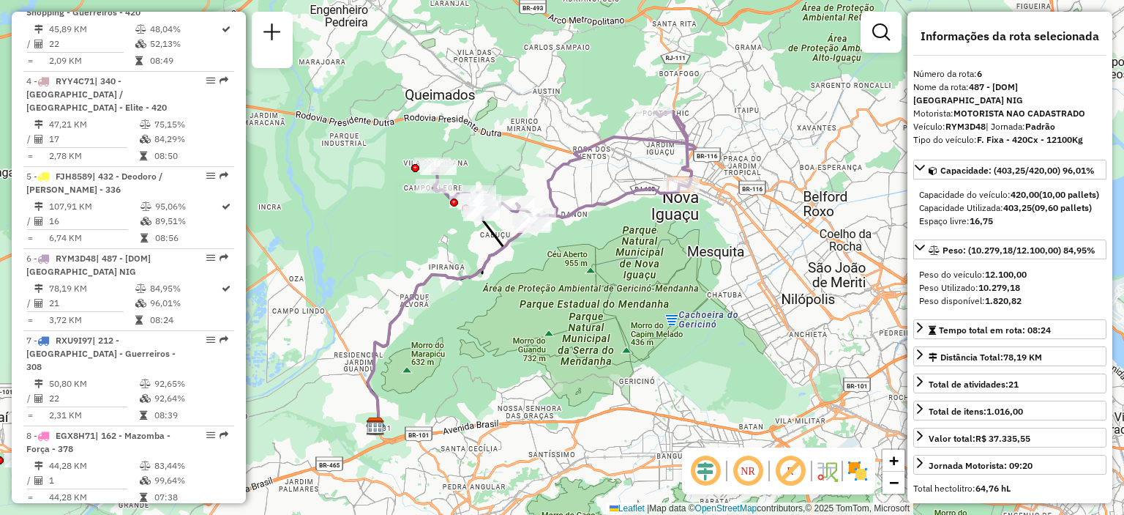
drag, startPoint x: 446, startPoint y: 242, endPoint x: 356, endPoint y: 184, distance: 106.4
click at [356, 184] on div "Janela de atendimento Grade de atendimento Capacidade Transportadoras Veículos …" at bounding box center [562, 257] width 1124 height 515
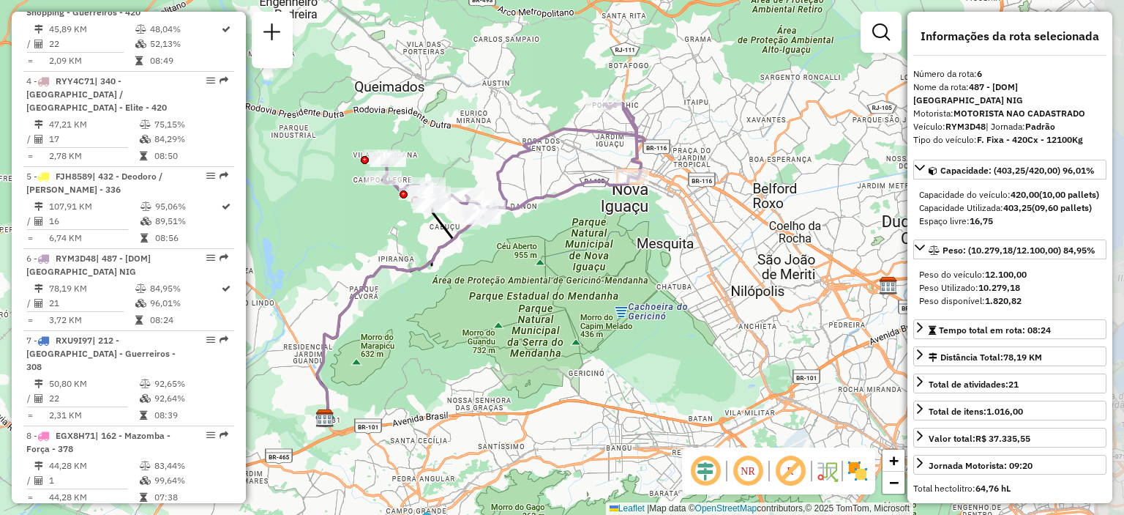
drag, startPoint x: 438, startPoint y: 251, endPoint x: 397, endPoint y: 244, distance: 41.5
click at [397, 244] on div "Janela de atendimento Grade de atendimento Capacidade Transportadoras Veículos …" at bounding box center [562, 257] width 1124 height 515
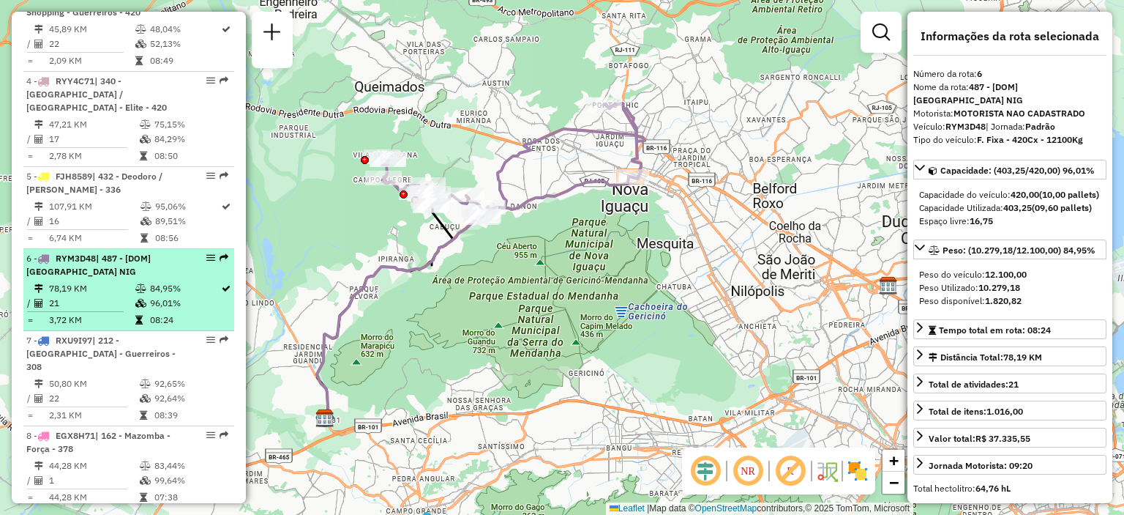
drag, startPoint x: 201, startPoint y: 254, endPoint x: 204, endPoint y: 285, distance: 31.6
click at [204, 285] on td "84,95%" at bounding box center [184, 288] width 71 height 15
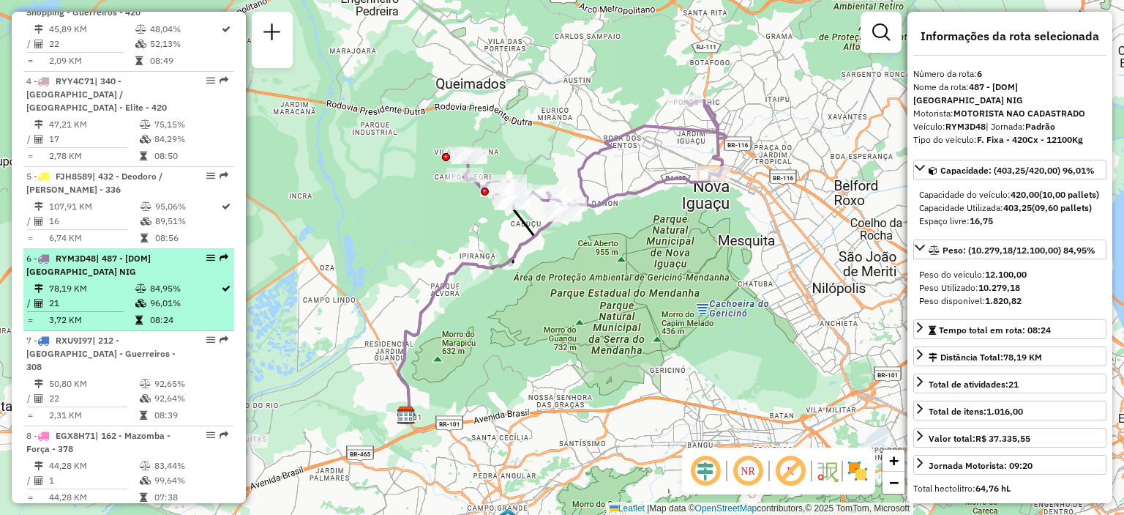
click at [206, 257] on em at bounding box center [210, 257] width 9 height 9
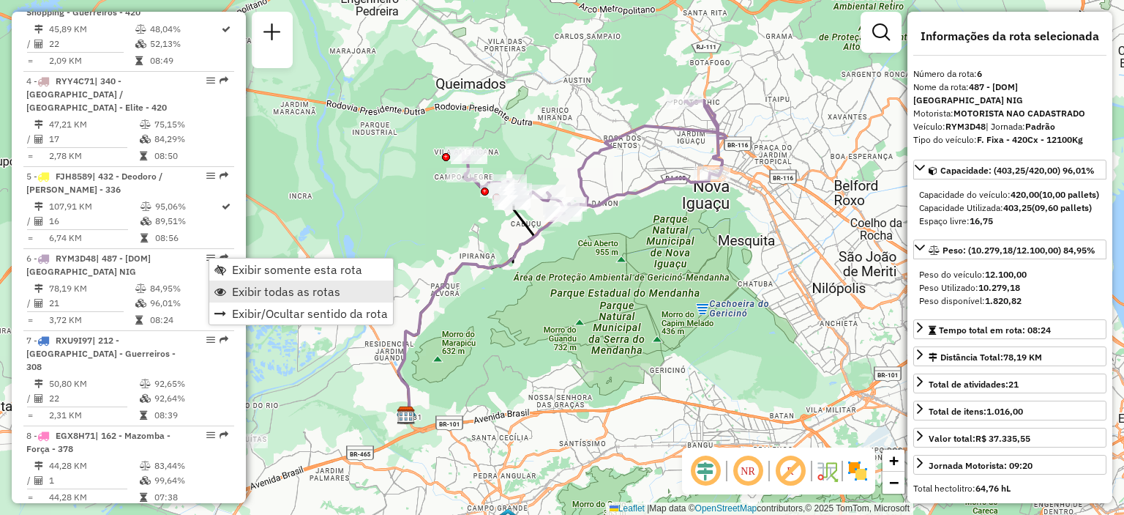
click at [272, 291] on span "Exibir todas as rotas" at bounding box center [286, 291] width 108 height 12
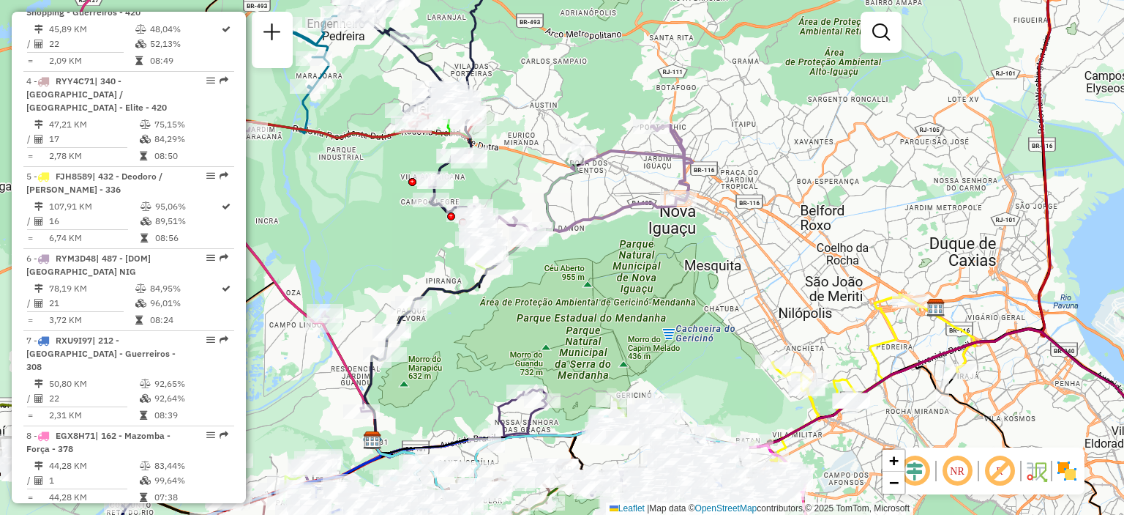
drag, startPoint x: 742, startPoint y: 251, endPoint x: 707, endPoint y: 277, distance: 43.9
click at [707, 277] on div "Janela de atendimento Grade de atendimento Capacidade Transportadoras Veículos …" at bounding box center [562, 257] width 1124 height 515
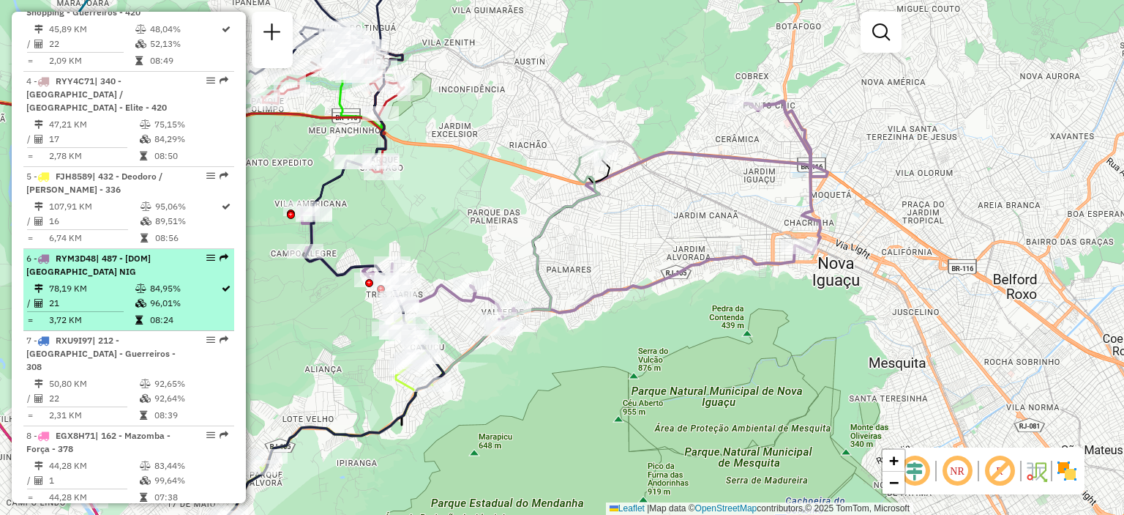
select select "**********"
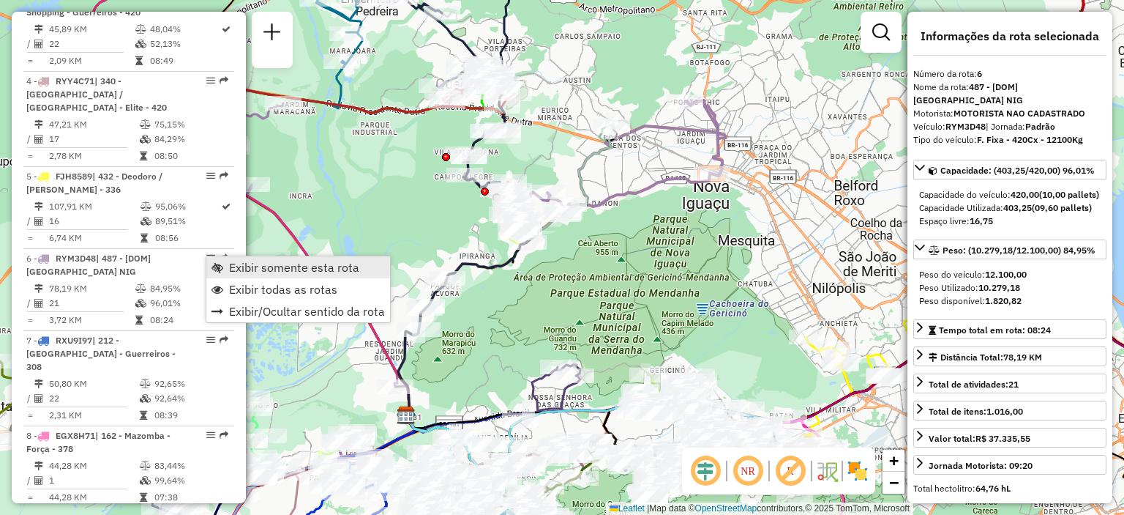
click at [266, 269] on span "Exibir somente esta rota" at bounding box center [294, 267] width 130 height 12
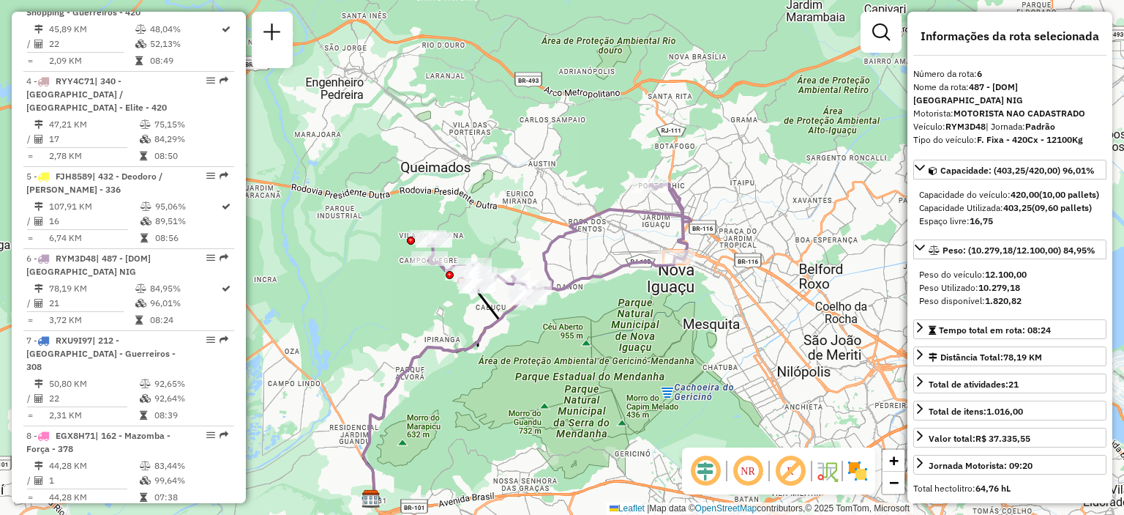
drag, startPoint x: 691, startPoint y: 288, endPoint x: 656, endPoint y: 372, distance: 90.5
click at [656, 372] on div "Janela de atendimento Grade de atendimento Capacidade Transportadoras Veículos …" at bounding box center [562, 257] width 1124 height 515
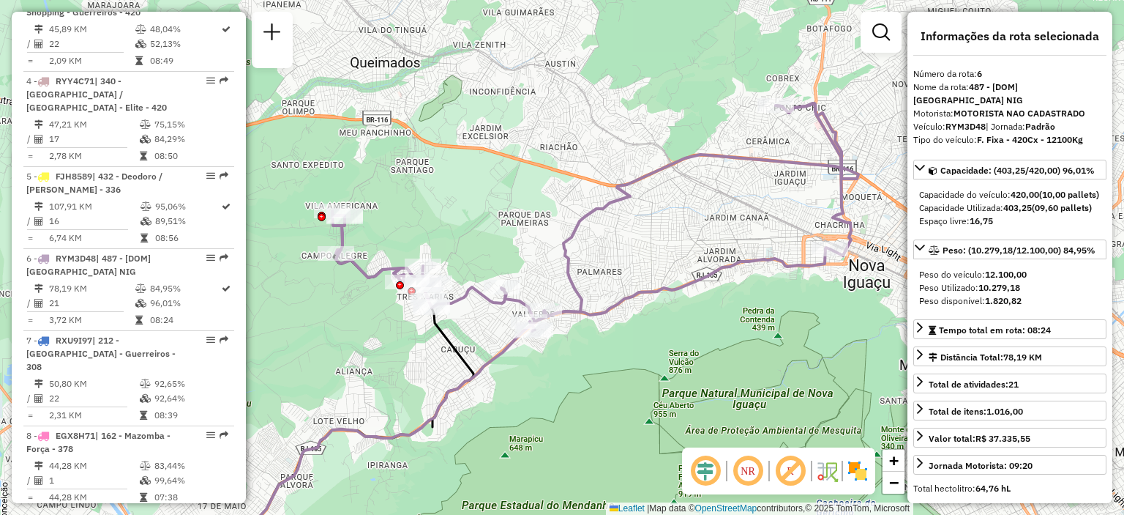
drag, startPoint x: 567, startPoint y: 315, endPoint x: 635, endPoint y: 345, distance: 74.1
click at [636, 347] on div "Janela de atendimento Grade de atendimento Capacidade Transportadoras Veículos …" at bounding box center [562, 257] width 1124 height 515
click at [1006, 335] on span "Tempo total em rota: 08:24" at bounding box center [995, 329] width 112 height 11
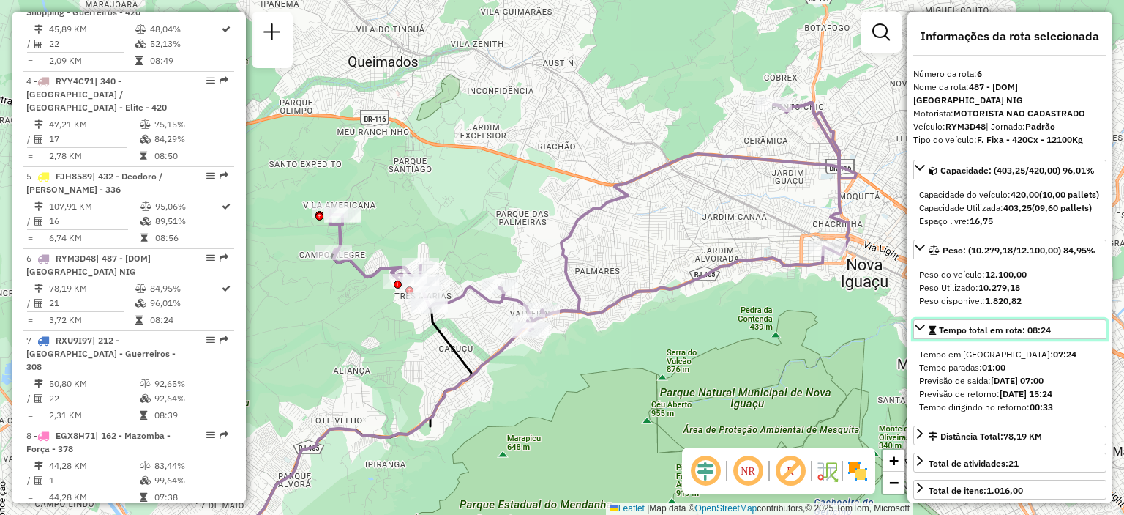
click at [1005, 335] on span "Tempo total em rota: 08:24" at bounding box center [995, 329] width 112 height 11
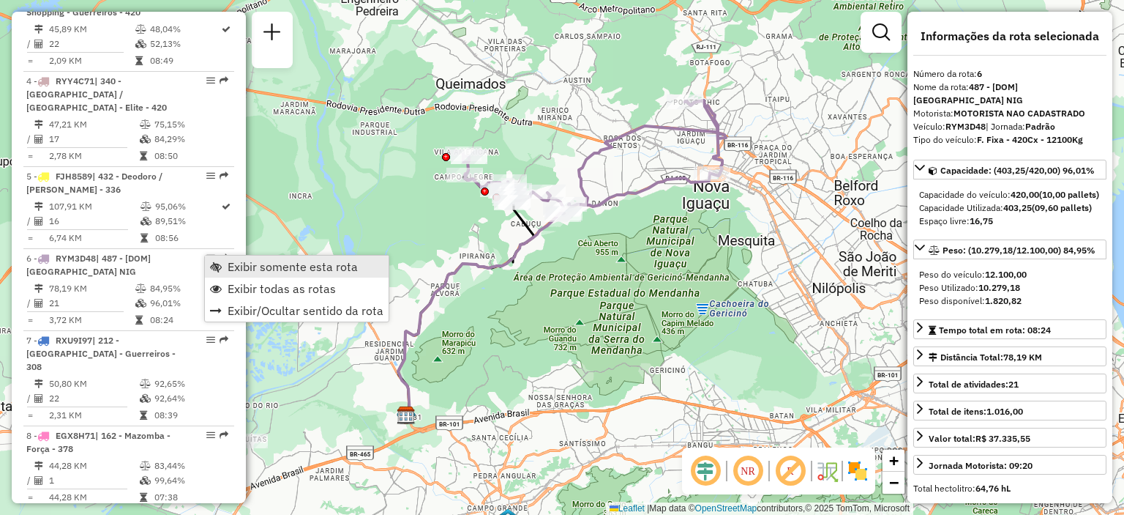
click at [252, 268] on span "Exibir somente esta rota" at bounding box center [293, 267] width 130 height 12
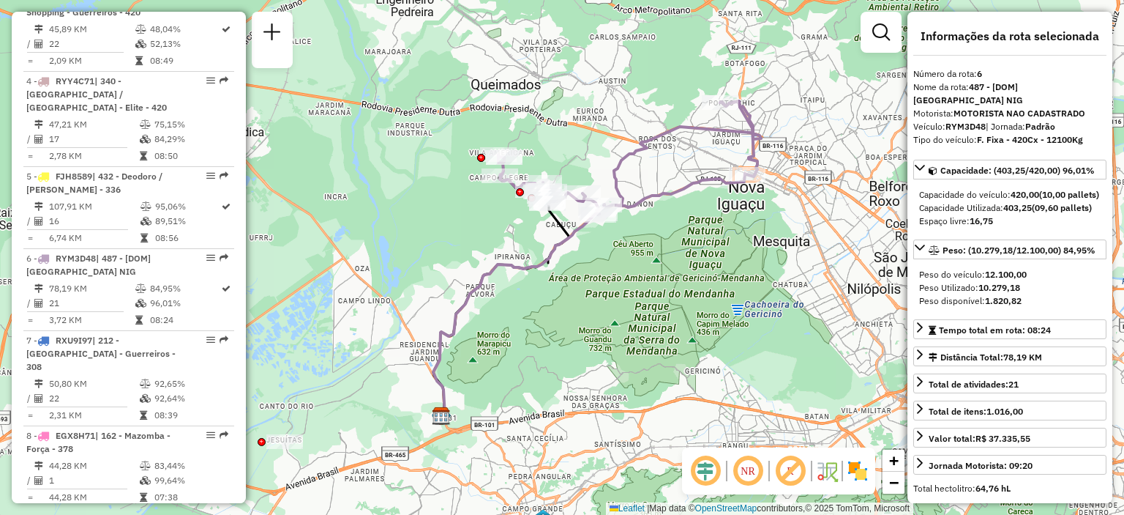
drag, startPoint x: 360, startPoint y: 266, endPoint x: 310, endPoint y: 269, distance: 49.9
click at [395, 267] on div "Janela de atendimento Grade de atendimento Capacidade Transportadoras Veículos …" at bounding box center [562, 257] width 1124 height 515
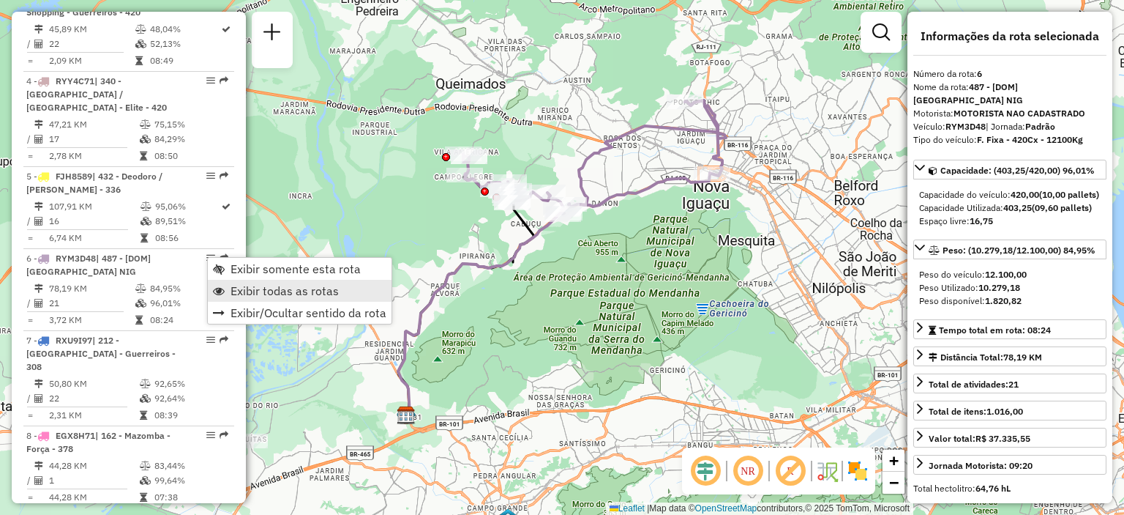
drag, startPoint x: 214, startPoint y: 291, endPoint x: 405, endPoint y: 285, distance: 191.1
click at [214, 291] on link "Exibir todas as rotas" at bounding box center [300, 291] width 184 height 22
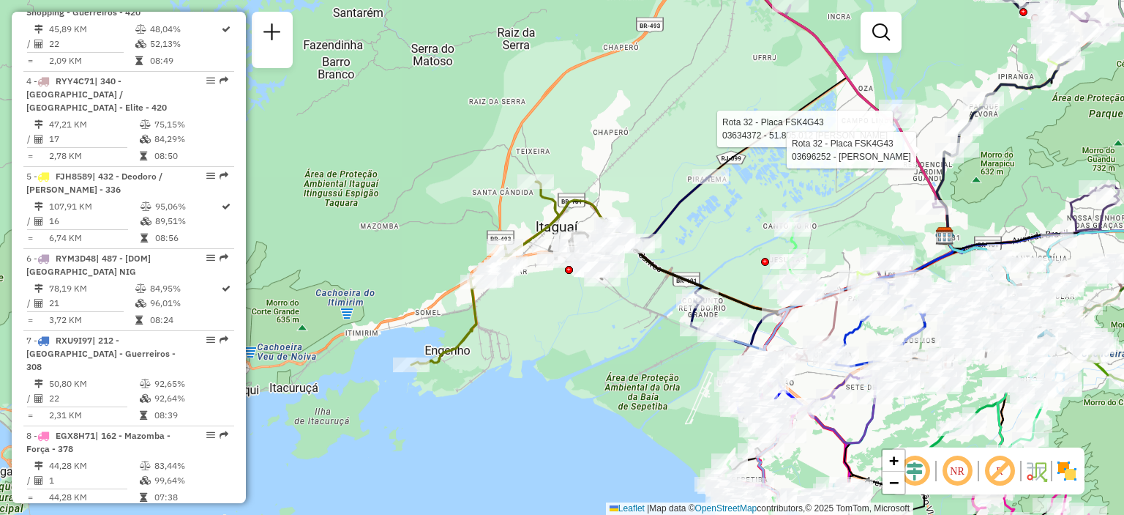
drag, startPoint x: 495, startPoint y: 276, endPoint x: 677, endPoint y: 239, distance: 185.9
click at [677, 239] on div "Rota 32 - Placa FSK4G43 03634372 - 51.805.012 HELENA GONCALVES DE SOUZA Rota 32…" at bounding box center [562, 257] width 1124 height 515
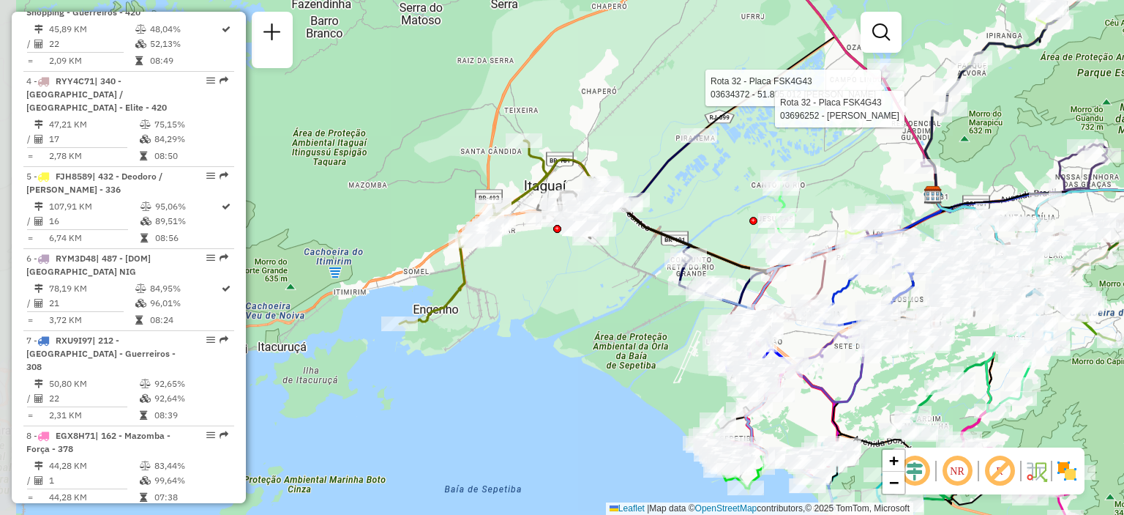
drag, startPoint x: 468, startPoint y: 288, endPoint x: 542, endPoint y: 288, distance: 73.9
click at [542, 288] on div "Rota 32 - Placa FSK4G43 03634372 - 51.805.012 HELENA GONCALVES DE SOUZA Rota 32…" at bounding box center [562, 257] width 1124 height 515
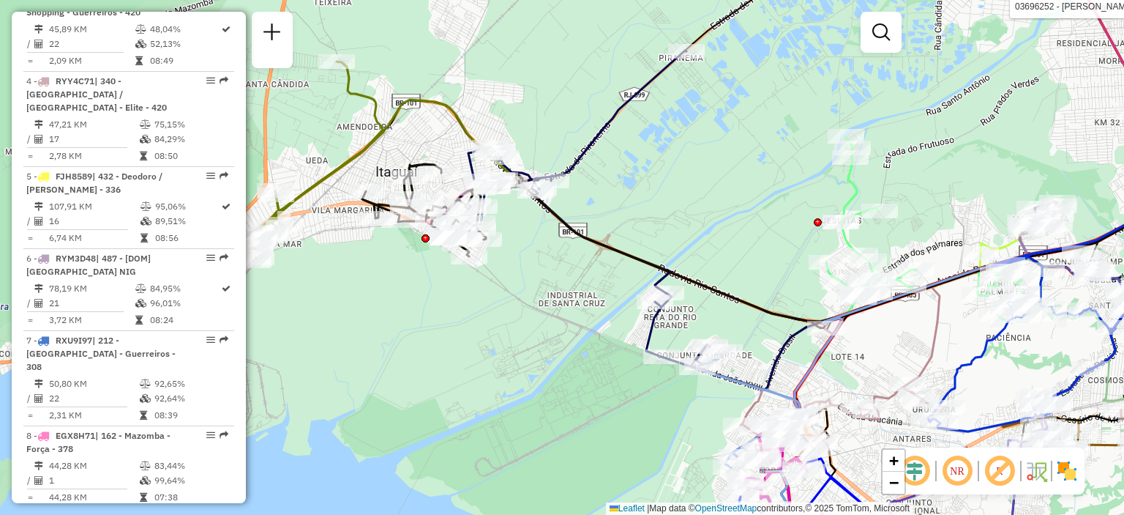
drag, startPoint x: 641, startPoint y: 273, endPoint x: 583, endPoint y: 296, distance: 63.1
click at [583, 296] on div "Rota 32 - Placa FSK4G43 03634372 - 51.805.012 HELENA GONCALVES DE SOUZA Rota 32…" at bounding box center [562, 257] width 1124 height 515
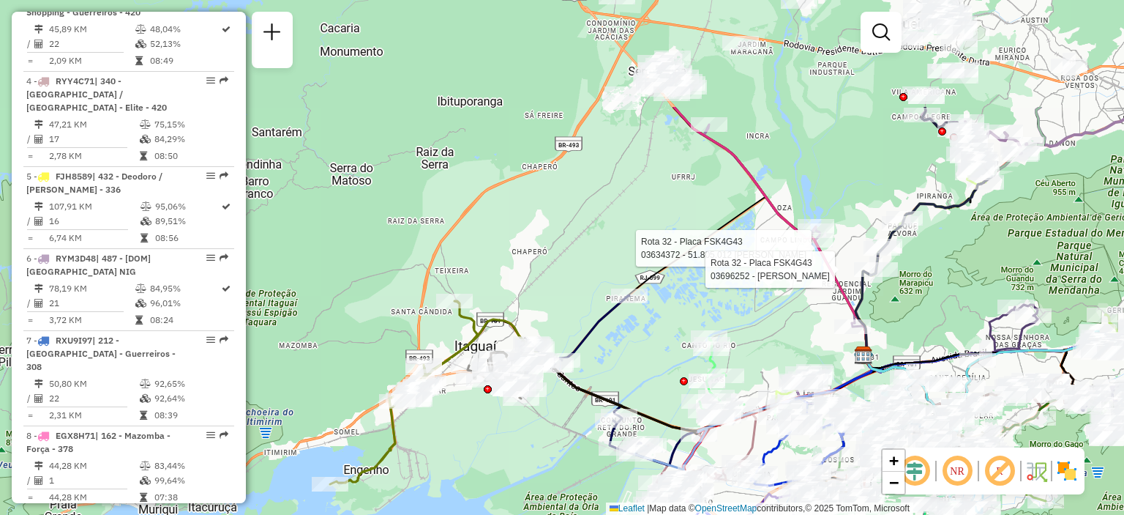
drag, startPoint x: 716, startPoint y: 187, endPoint x: 646, endPoint y: 353, distance: 181.1
click at [650, 359] on div "Rota 32 - Placa FSK4G43 03634372 - 51.805.012 HELENA GONCALVES DE SOUZA Rota 32…" at bounding box center [562, 257] width 1124 height 515
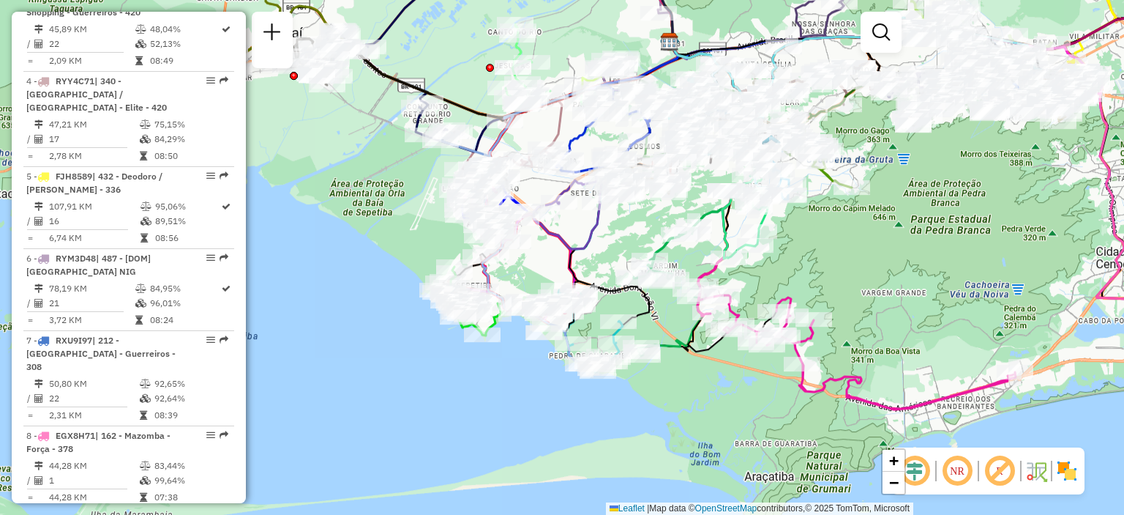
drag, startPoint x: 685, startPoint y: 371, endPoint x: 603, endPoint y: 265, distance: 134.1
click at [603, 265] on div "Rota 32 - Placa FSK4G43 03634372 - 51.805.012 HELENA GONCALVES DE SOUZA Rota 32…" at bounding box center [562, 257] width 1124 height 515
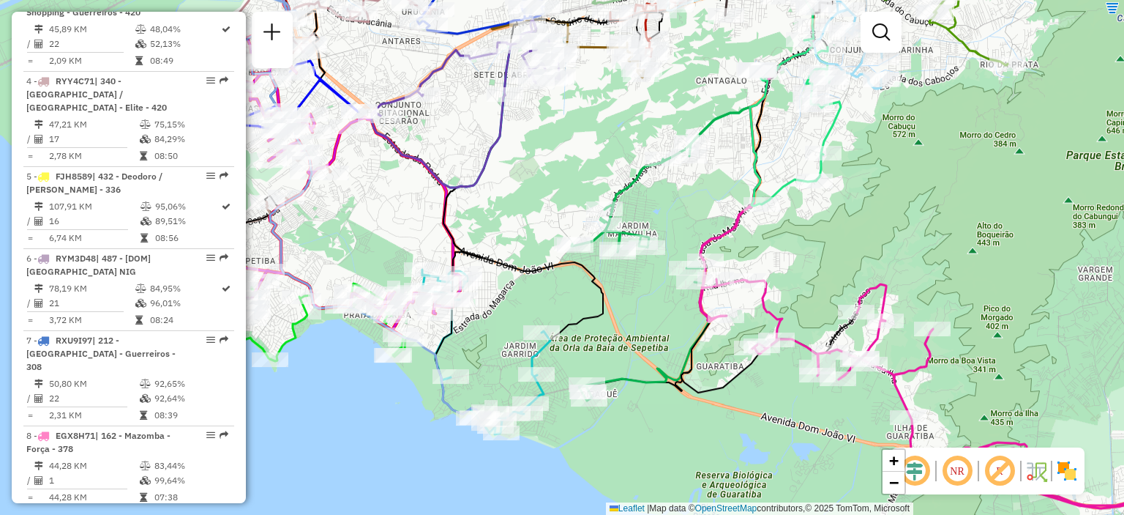
drag, startPoint x: 783, startPoint y: 360, endPoint x: 697, endPoint y: 400, distance: 94.6
click at [697, 392] on icon at bounding box center [769, 190] width 176 height 403
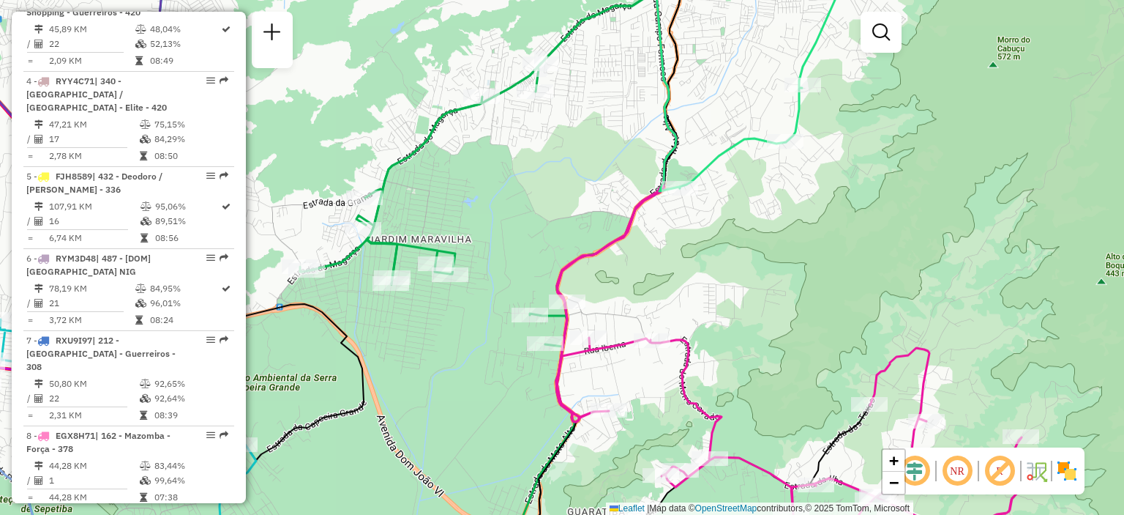
drag, startPoint x: 832, startPoint y: 263, endPoint x: 820, endPoint y: 297, distance: 35.6
click at [820, 297] on div "Rota 32 - Placa FSK4G43 03634372 - 51.805.012 HELENA GONCALVES DE SOUZA Rota 32…" at bounding box center [562, 257] width 1124 height 515
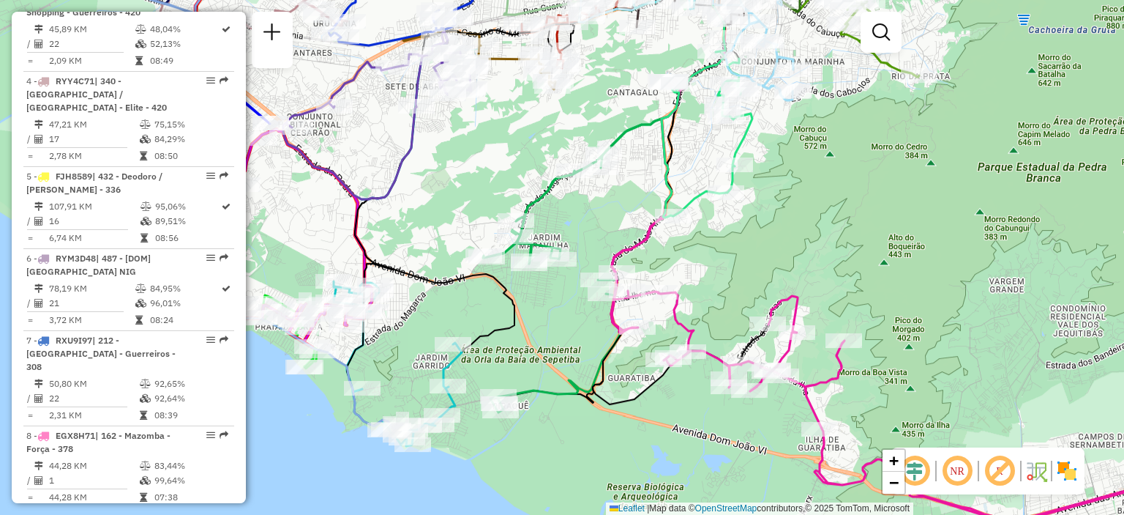
scroll to position [5095, 0]
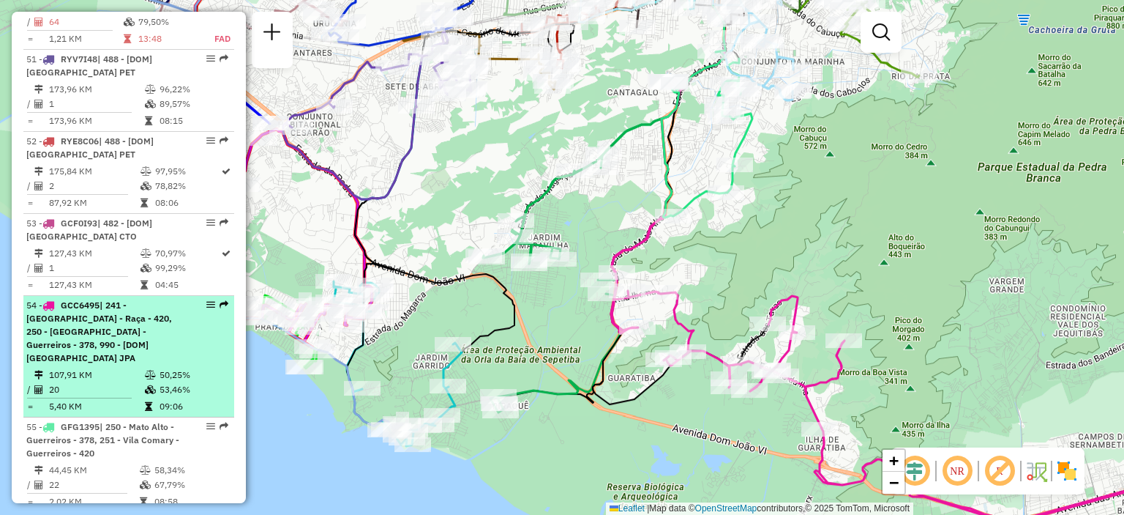
click at [208, 300] on em at bounding box center [210, 304] width 9 height 9
select select "**********"
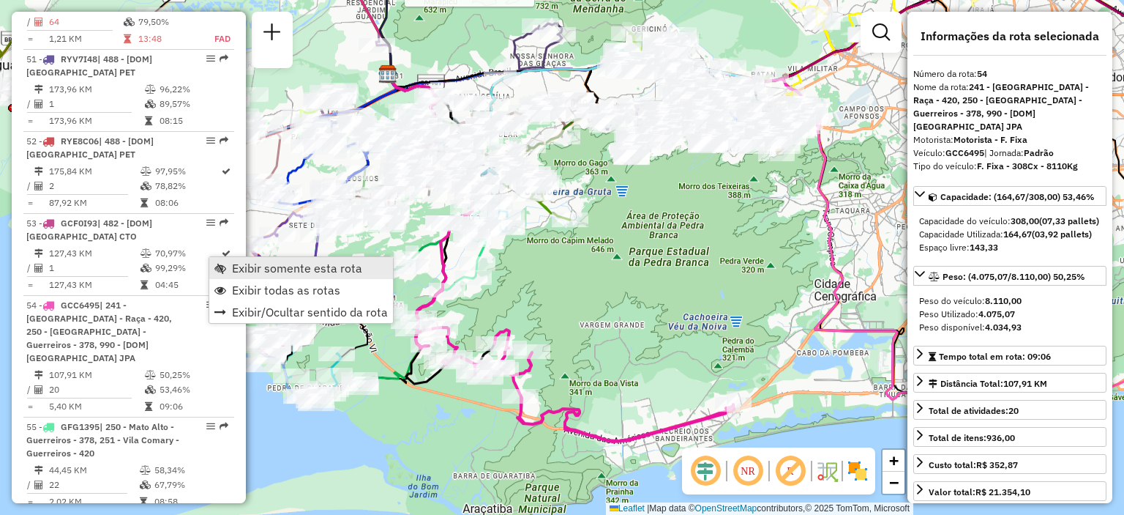
click at [312, 263] on span "Exibir somente esta rota" at bounding box center [297, 268] width 130 height 12
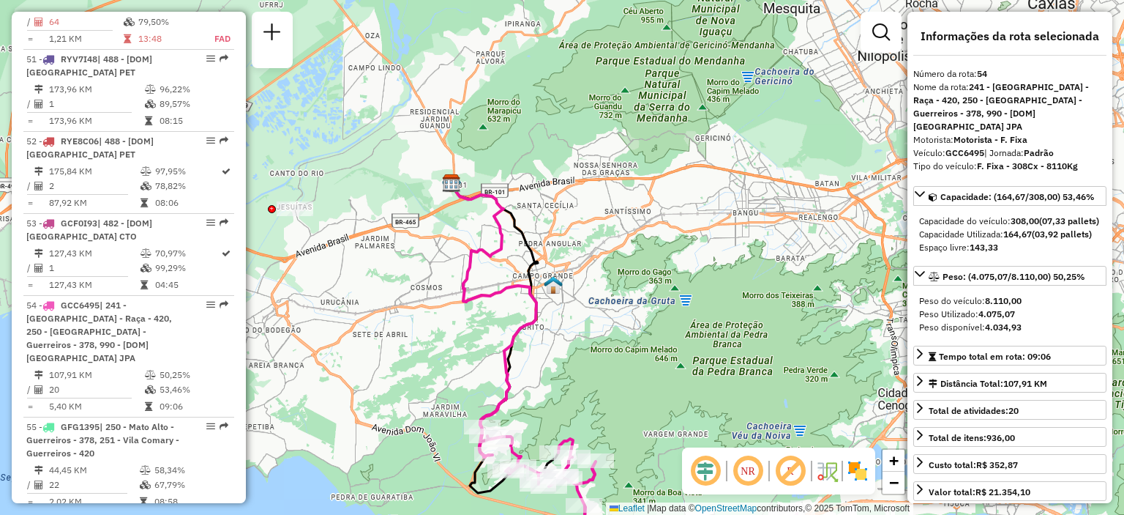
drag, startPoint x: 550, startPoint y: 181, endPoint x: 613, endPoint y: 290, distance: 126.3
click at [613, 290] on div "Janela de atendimento Grade de atendimento Capacidade Transportadoras Veículos …" at bounding box center [562, 257] width 1124 height 515
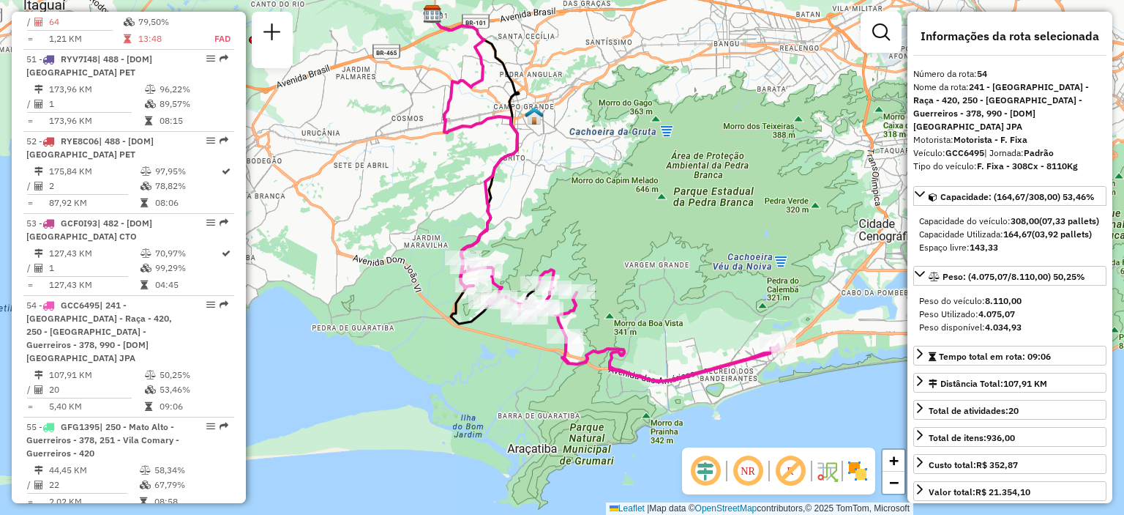
drag, startPoint x: 615, startPoint y: 310, endPoint x: 596, endPoint y: 130, distance: 181.0
click at [596, 130] on div "Janela de atendimento Grade de atendimento Capacidade Transportadoras Veículos …" at bounding box center [562, 257] width 1124 height 515
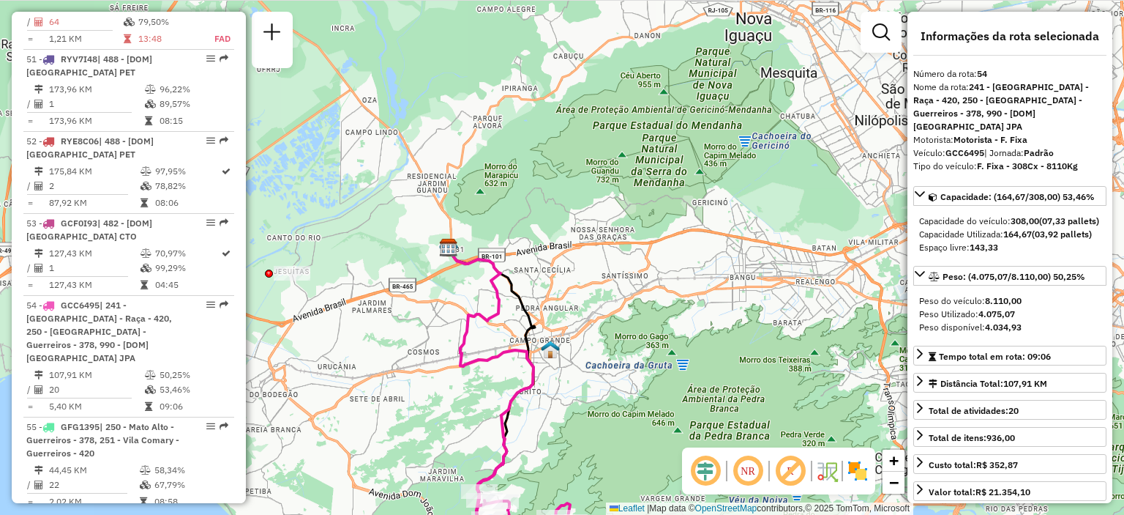
drag, startPoint x: 575, startPoint y: 102, endPoint x: 600, endPoint y: 286, distance: 185.5
click at [641, 366] on div "Janela de atendimento Grade de atendimento Capacidade Transportadoras Veículos …" at bounding box center [562, 257] width 1124 height 515
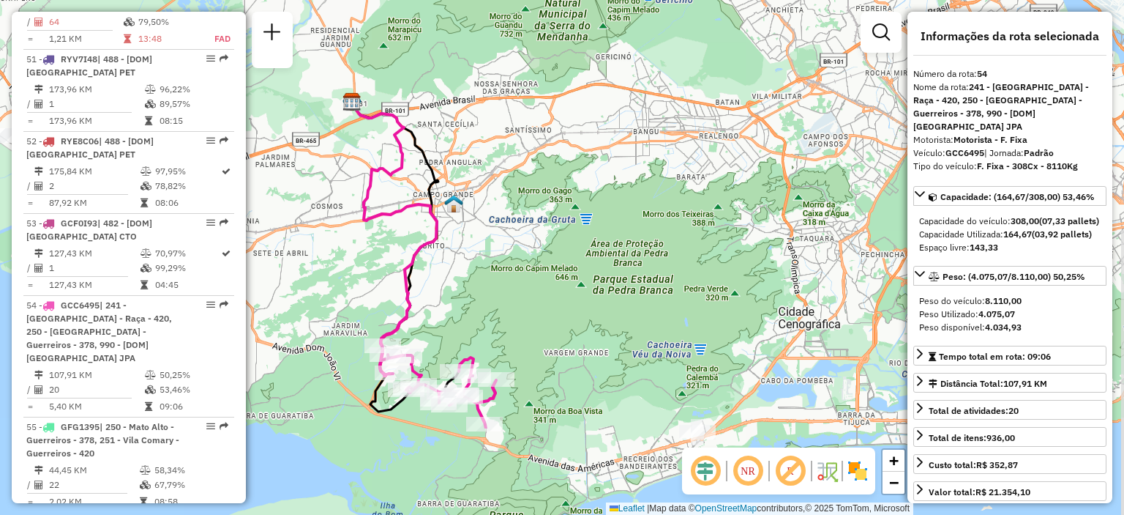
drag, startPoint x: 564, startPoint y: 157, endPoint x: 482, endPoint y: -21, distance: 196.8
click at [482, 0] on html "Aguarde... Pop-up bloqueado! Seu navegador bloqueou automáticamente a abertura …" at bounding box center [562, 257] width 1124 height 515
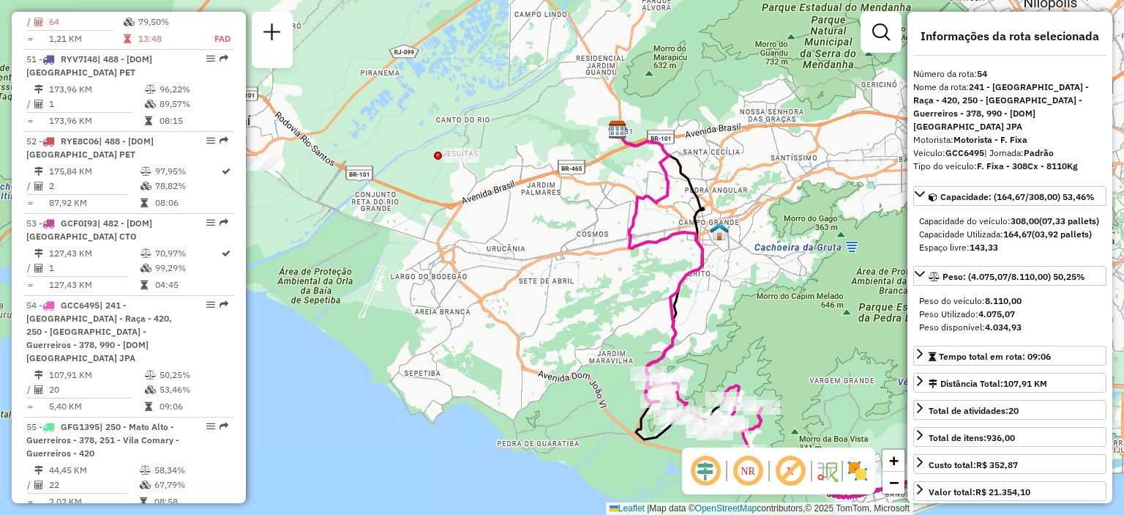
drag, startPoint x: 482, startPoint y: 100, endPoint x: 736, endPoint y: 166, distance: 263.3
click at [736, 166] on div "Janela de atendimento Grade de atendimento Capacidade Transportadoras Veículos …" at bounding box center [562, 257] width 1124 height 515
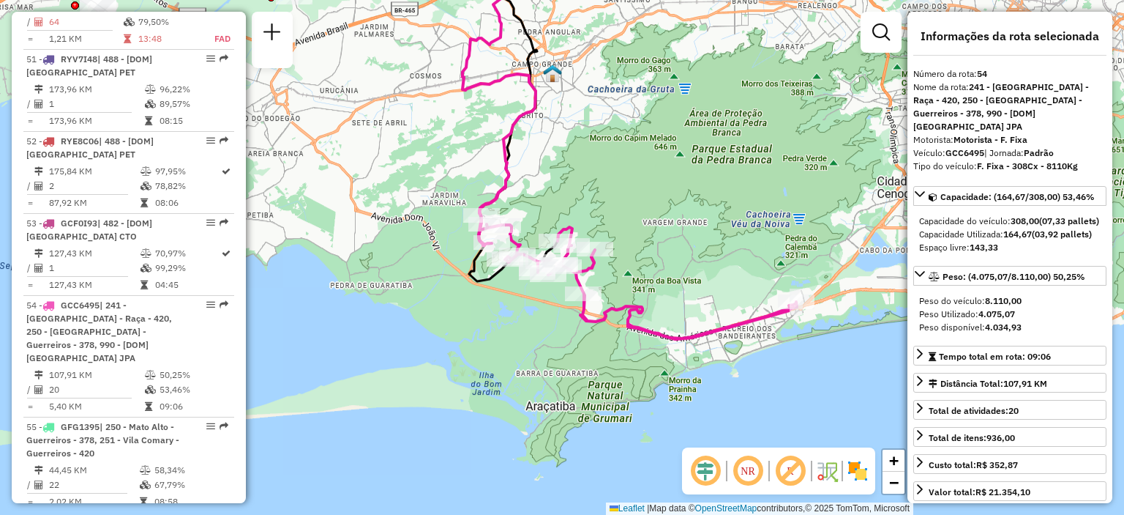
drag, startPoint x: 768, startPoint y: 299, endPoint x: 599, endPoint y: 162, distance: 217.5
click at [599, 162] on div "Janela de atendimento Grade de atendimento Capacidade Transportadoras Veículos …" at bounding box center [562, 257] width 1124 height 515
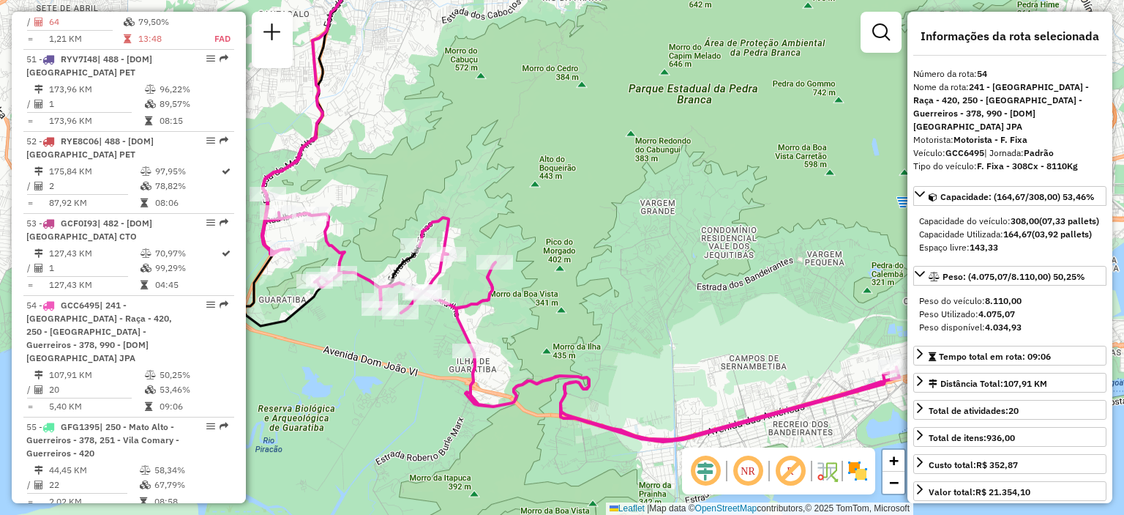
drag, startPoint x: 588, startPoint y: 127, endPoint x: 662, endPoint y: 157, distance: 80.1
click at [662, 157] on div "Janela de atendimento Grade de atendimento Capacidade Transportadoras Veículos …" at bounding box center [562, 257] width 1124 height 515
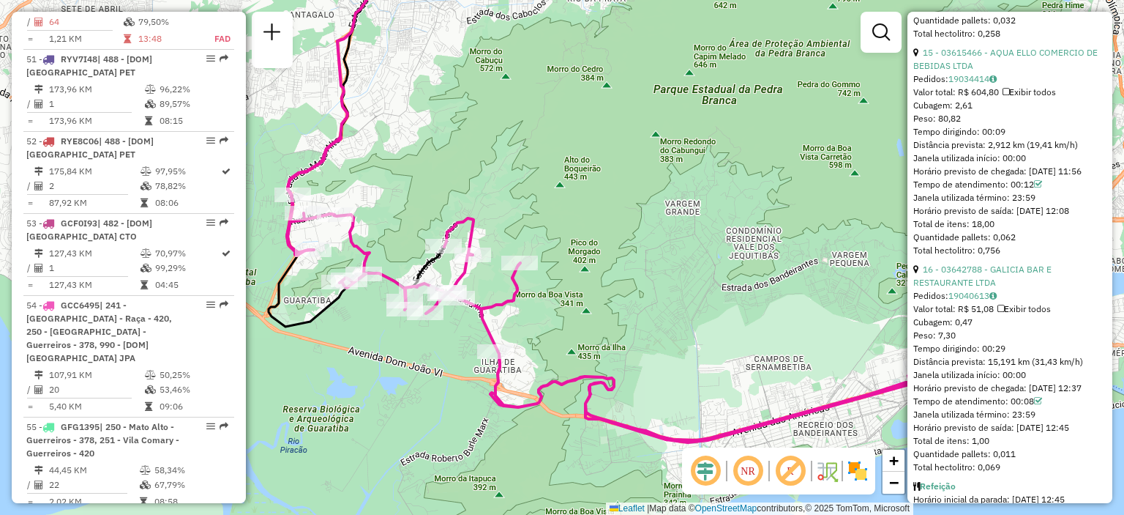
scroll to position [4172, 0]
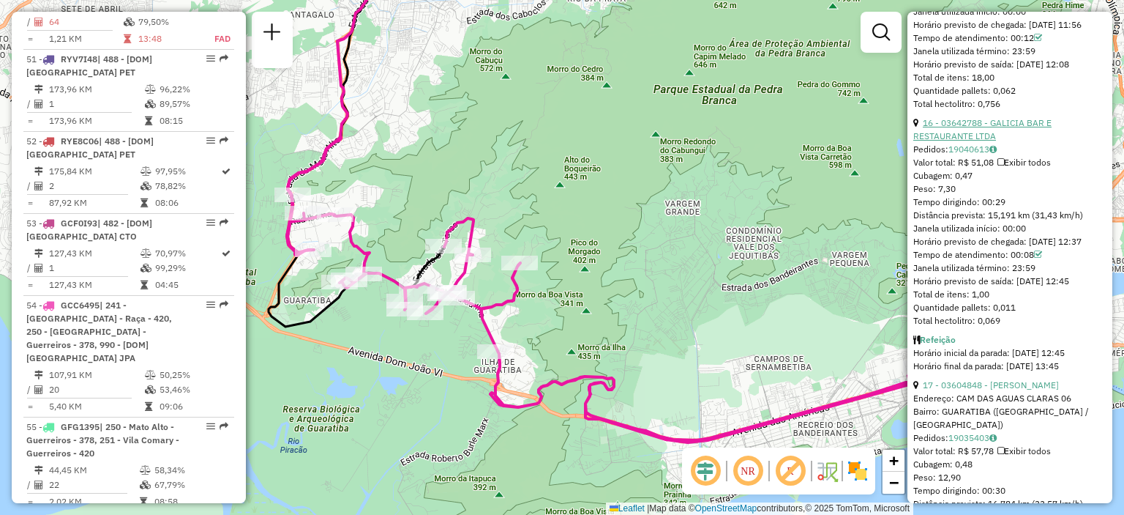
click at [995, 141] on link "16 - 03642788 - GALICIA BAR E RESTAURANTE LTDA" at bounding box center [982, 129] width 138 height 24
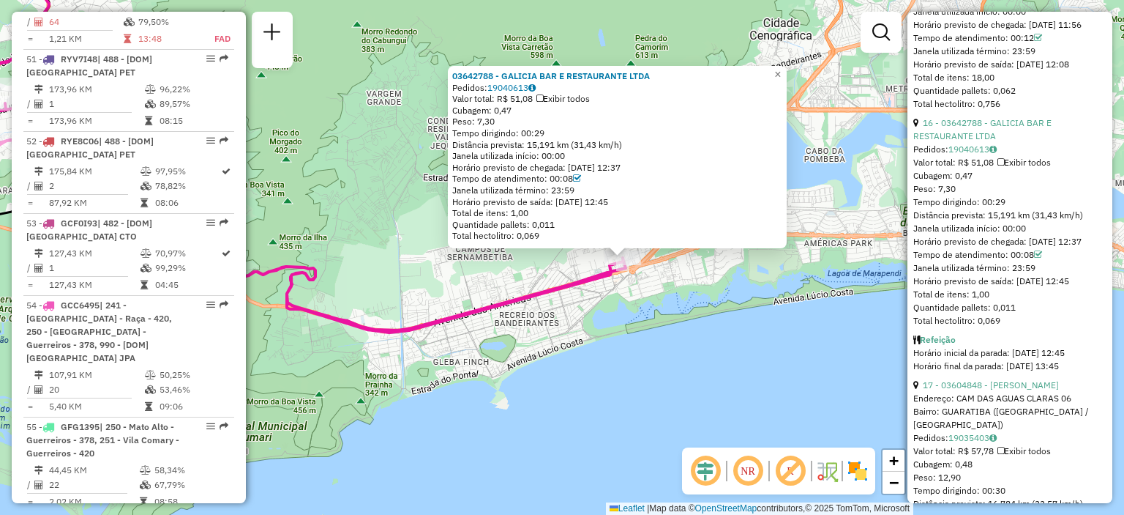
drag, startPoint x: 493, startPoint y: 329, endPoint x: 558, endPoint y: 329, distance: 64.4
click at [555, 329] on div "03642788 - GALICIA BAR E RESTAURANTE LTDA Pedidos: 19040613 Valor total: R$ 51,…" at bounding box center [562, 257] width 1124 height 515
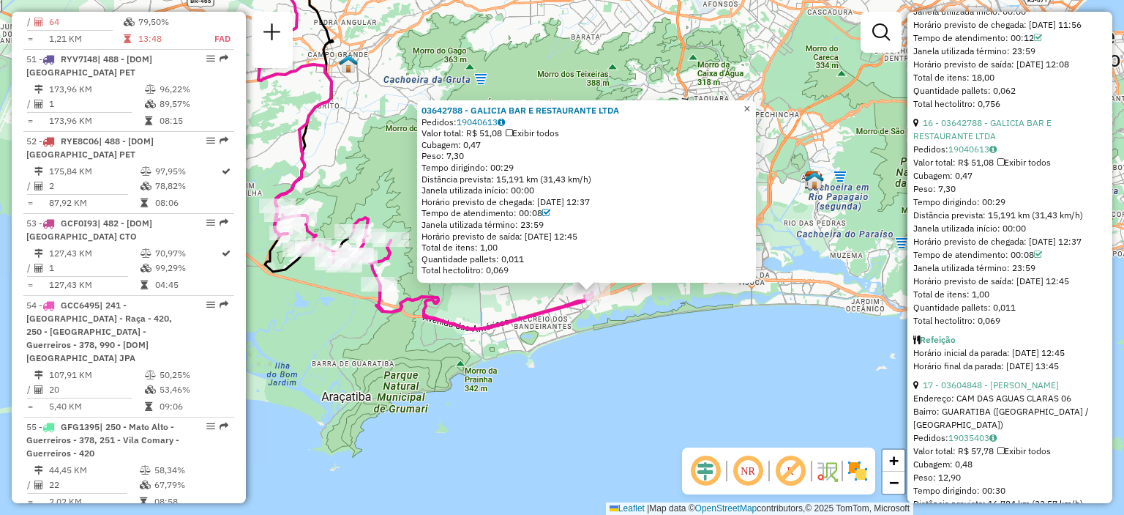
click at [750, 102] on span "×" at bounding box center [747, 108] width 7 height 12
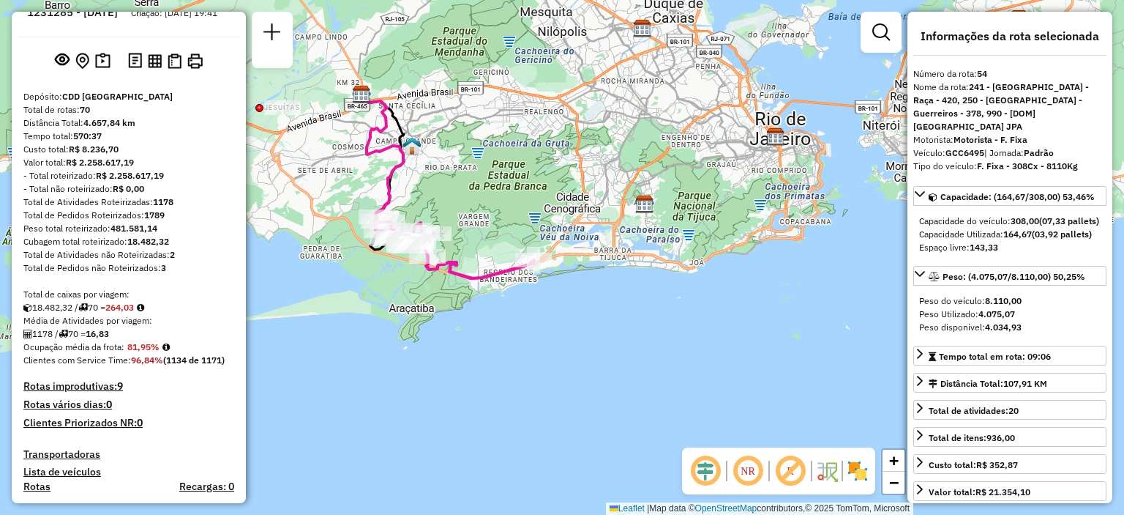
scroll to position [5095, 0]
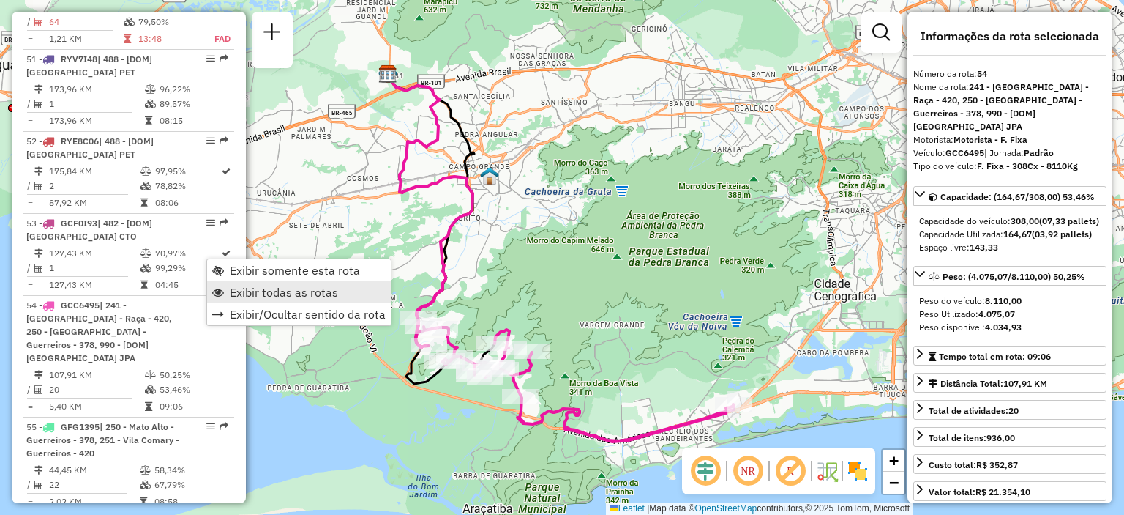
click at [272, 289] on span "Exibir todas as rotas" at bounding box center [284, 292] width 108 height 12
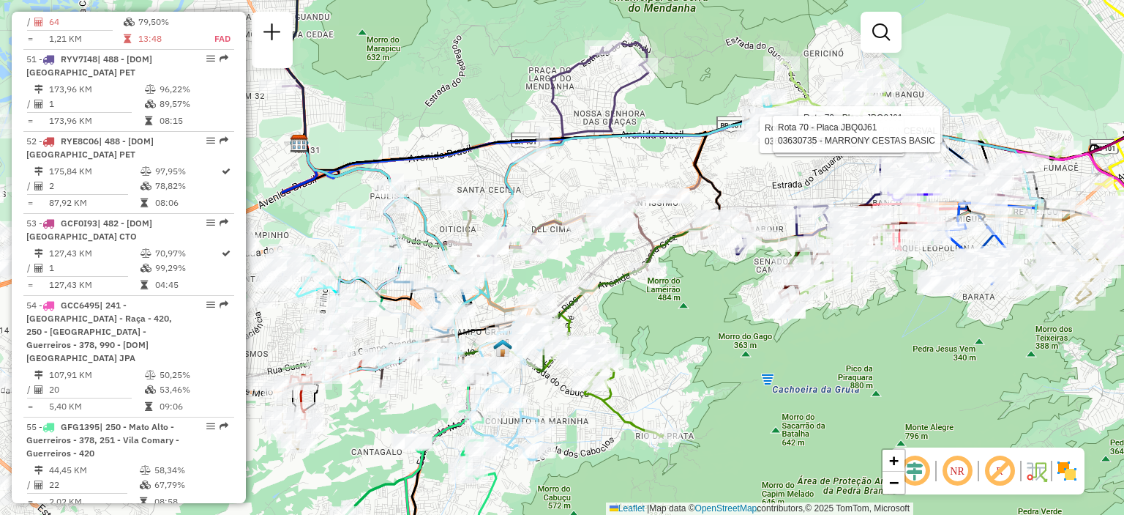
drag, startPoint x: 311, startPoint y: 308, endPoint x: 705, endPoint y: 299, distance: 393.9
click at [705, 299] on div "Rota 24 - Placa RHU8F44 03642446 - MARCELO MATTOS DOS SANTOS Rota 70 - Placa JB…" at bounding box center [562, 257] width 1124 height 515
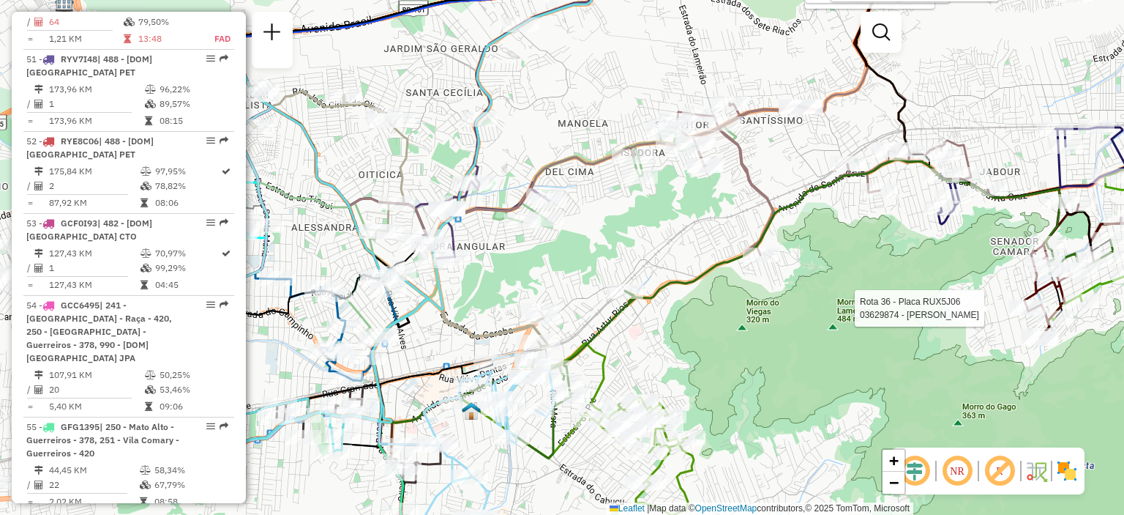
drag, startPoint x: 474, startPoint y: 192, endPoint x: 608, endPoint y: 218, distance: 136.5
click at [608, 218] on div "Rota 24 - Placa RHU8F44 03642446 - MARCELO MATTOS DOS SANTOS Rota 70 - Placa JB…" at bounding box center [562, 257] width 1124 height 515
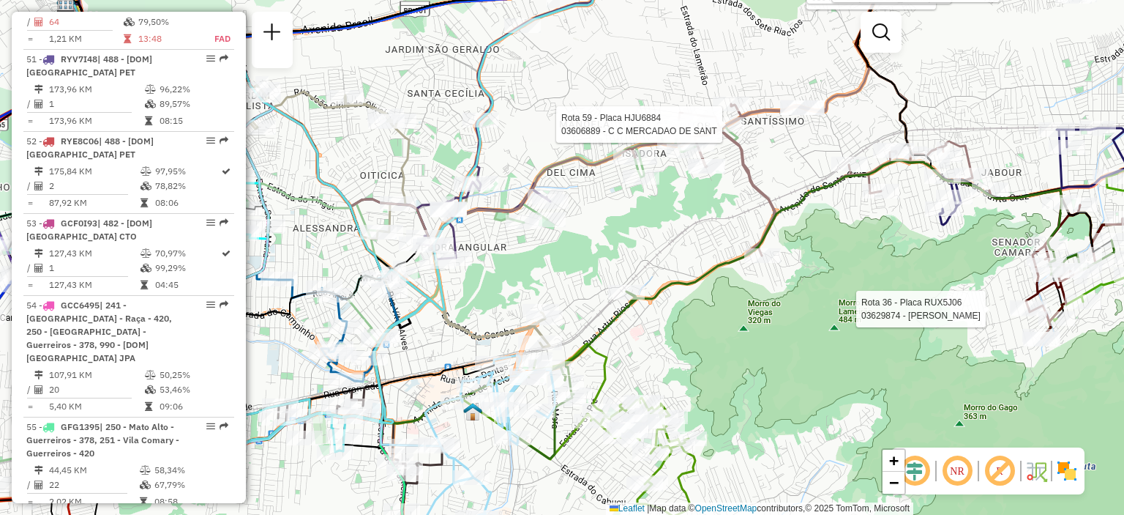
select select "**********"
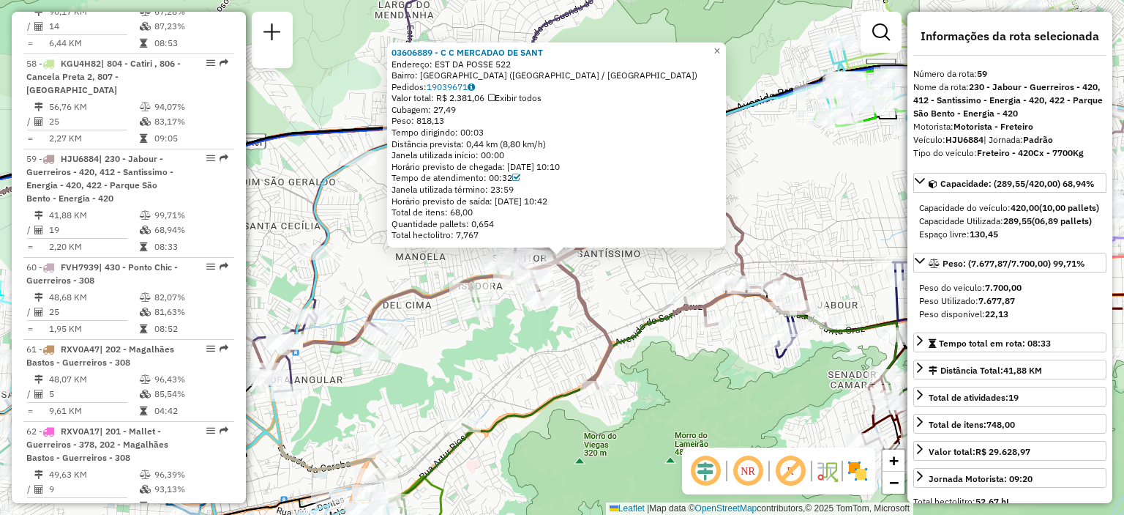
scroll to position [5846, 0]
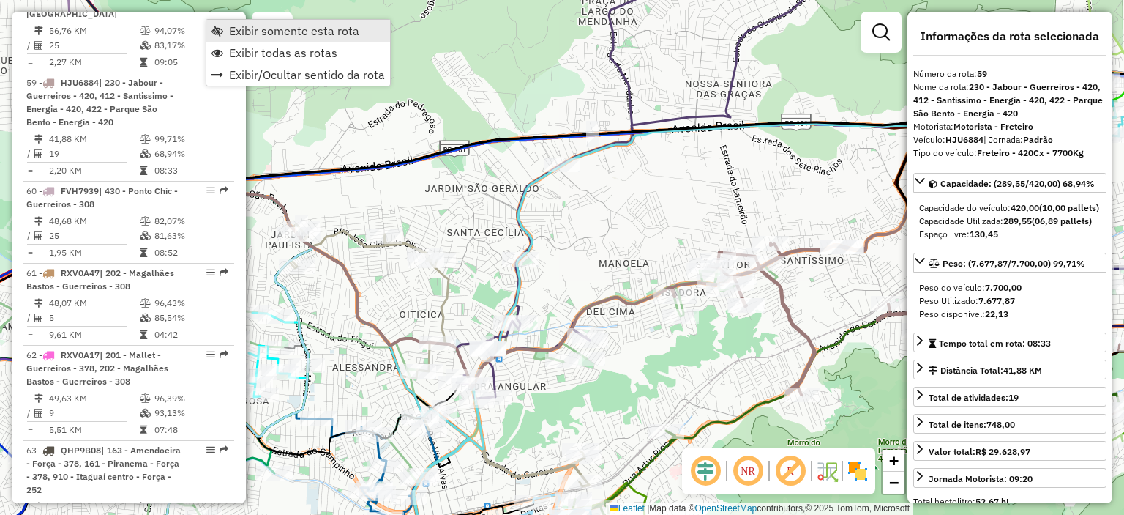
click at [284, 31] on span "Exibir somente esta rota" at bounding box center [294, 31] width 130 height 12
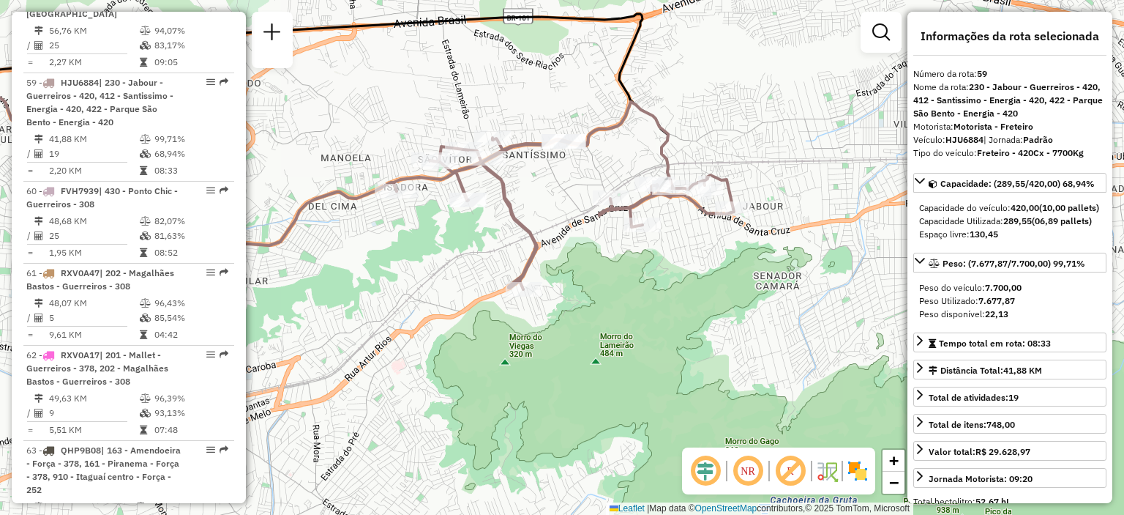
drag, startPoint x: 682, startPoint y: 204, endPoint x: 462, endPoint y: 125, distance: 234.0
click at [404, 99] on div "Janela de atendimento Grade de atendimento Capacidade Transportadoras Veículos …" at bounding box center [562, 257] width 1124 height 515
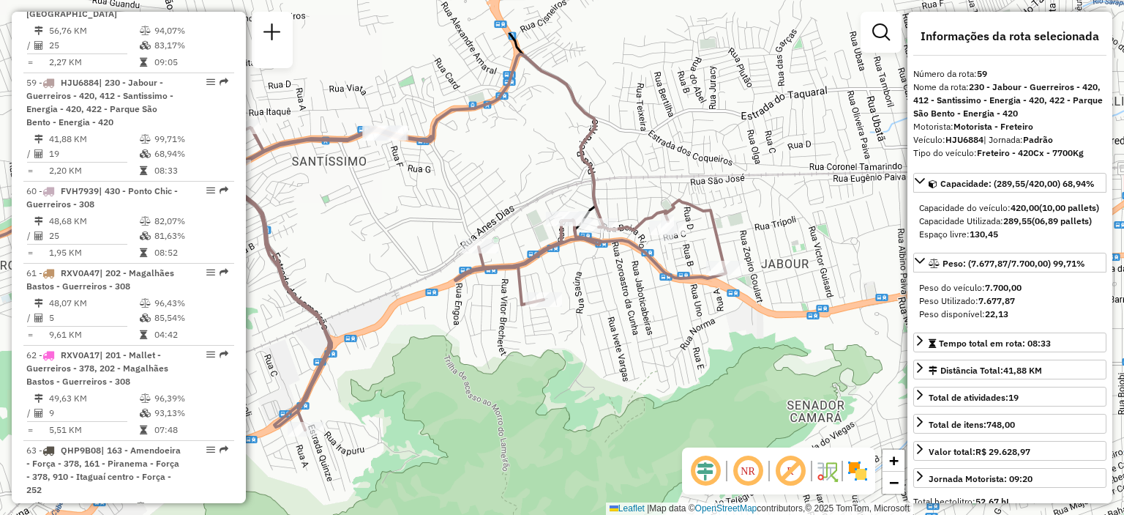
drag, startPoint x: 683, startPoint y: 227, endPoint x: 632, endPoint y: 311, distance: 98.2
click at [632, 311] on div "Janela de atendimento Grade de atendimento Capacidade Transportadoras Veículos …" at bounding box center [562, 257] width 1124 height 515
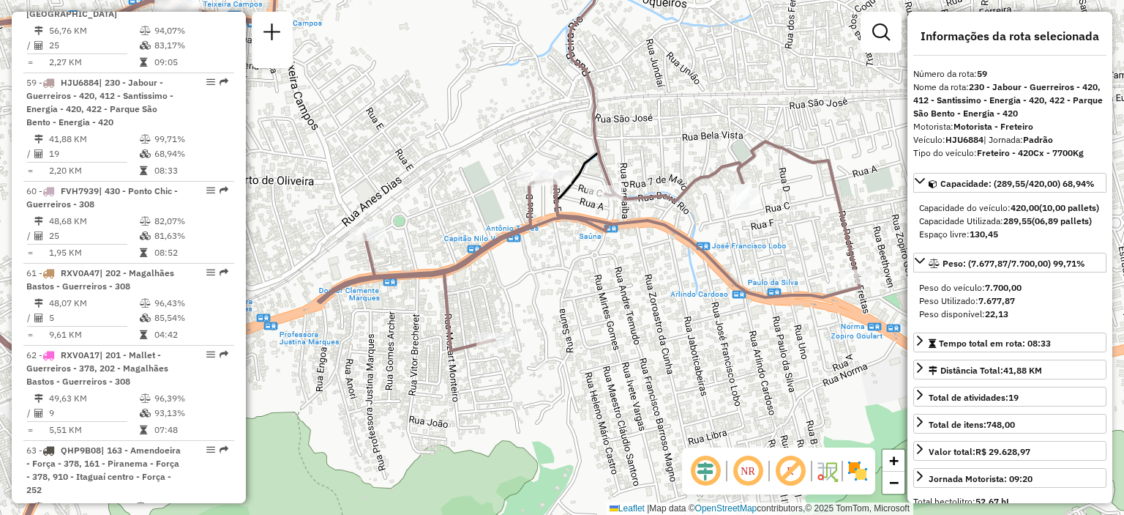
drag, startPoint x: 536, startPoint y: 271, endPoint x: 621, endPoint y: 307, distance: 92.2
click at [621, 307] on div "Janela de atendimento Grade de atendimento Capacidade Transportadoras Veículos …" at bounding box center [562, 257] width 1124 height 515
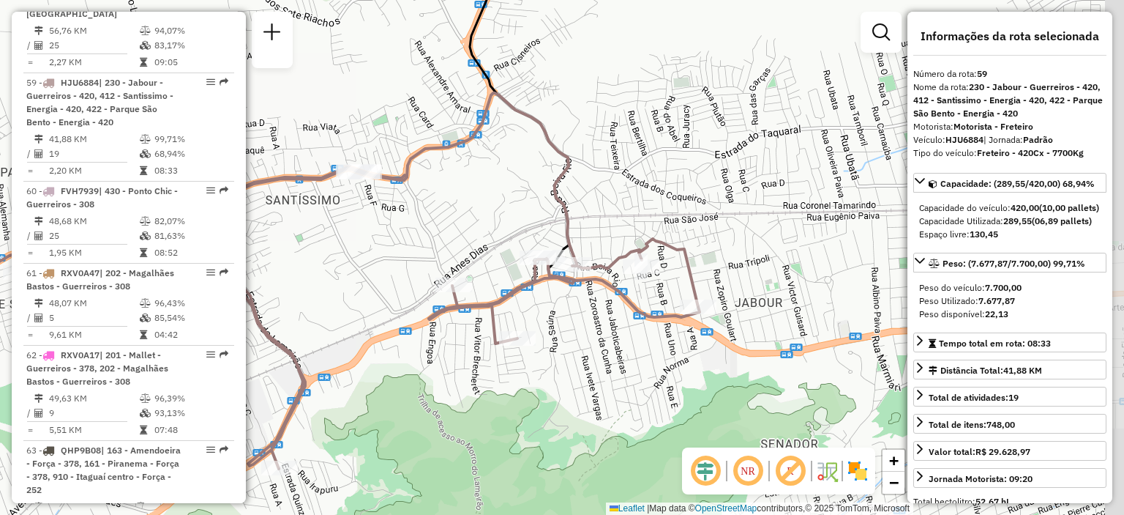
drag, startPoint x: 803, startPoint y: 321, endPoint x: 752, endPoint y: 336, distance: 53.3
click at [752, 336] on div "Janela de atendimento Grade de atendimento Capacidade Transportadoras Veículos …" at bounding box center [562, 257] width 1124 height 515
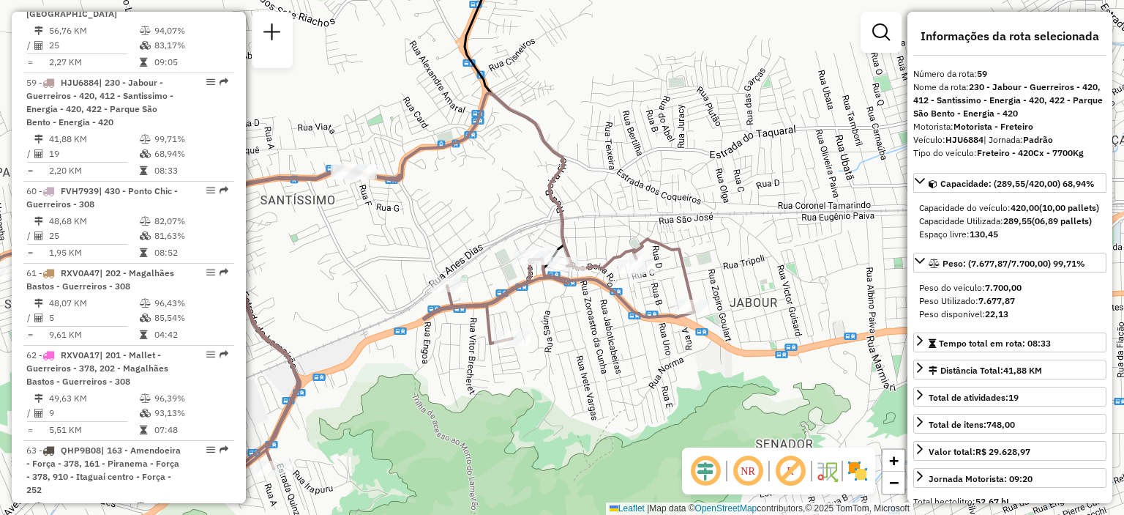
click at [858, 474] on img at bounding box center [857, 470] width 23 height 23
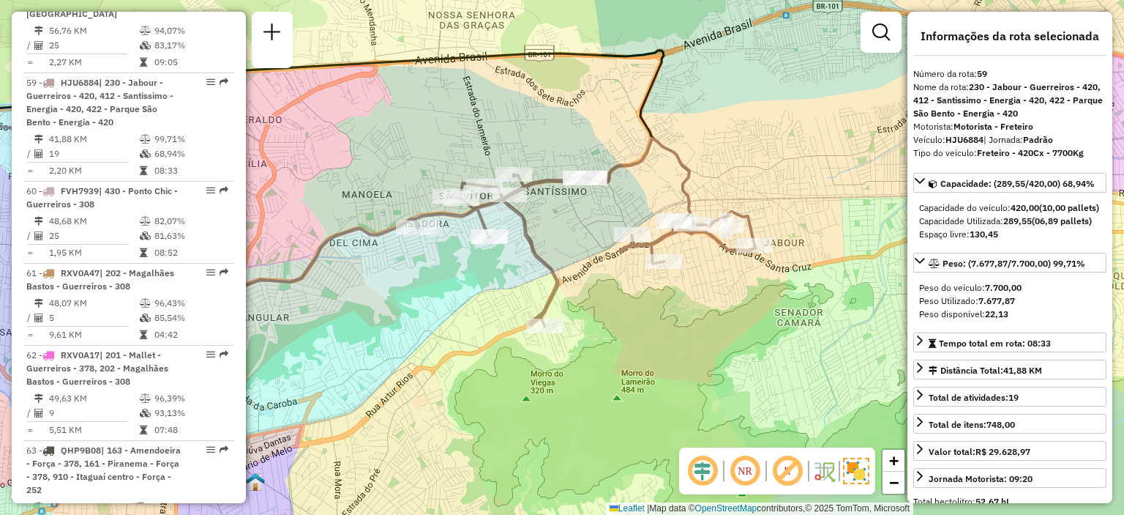
drag, startPoint x: 644, startPoint y: 171, endPoint x: 723, endPoint y: 138, distance: 85.4
click at [723, 138] on div "Janela de atendimento Grade de atendimento Capacidade Transportadoras Veículos …" at bounding box center [562, 257] width 1124 height 515
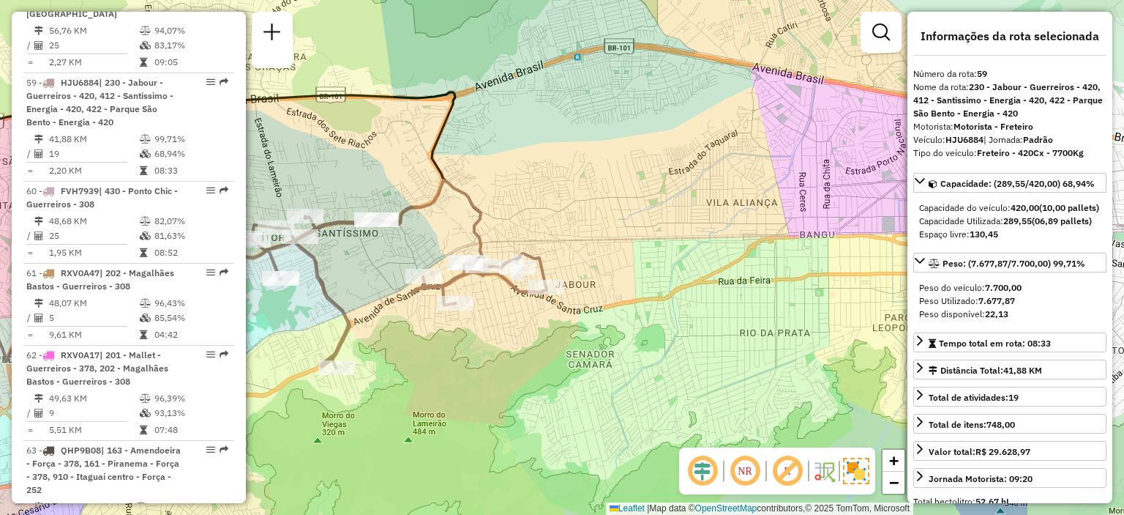
drag, startPoint x: 663, startPoint y: 329, endPoint x: 454, endPoint y: 371, distance: 212.7
click at [454, 371] on div "Janela de atendimento Grade de atendimento Capacidade Transportadoras Veículos …" at bounding box center [562, 257] width 1124 height 515
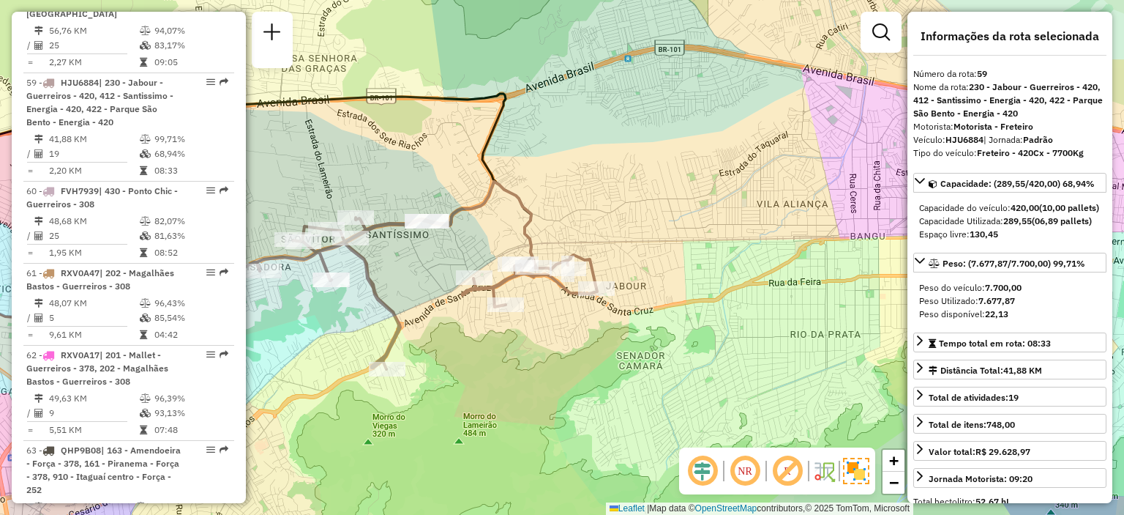
drag, startPoint x: 620, startPoint y: 273, endPoint x: 671, endPoint y: 274, distance: 51.3
click at [671, 274] on div "Janela de atendimento Grade de atendimento Capacidade Transportadoras Veículos …" at bounding box center [562, 257] width 1124 height 515
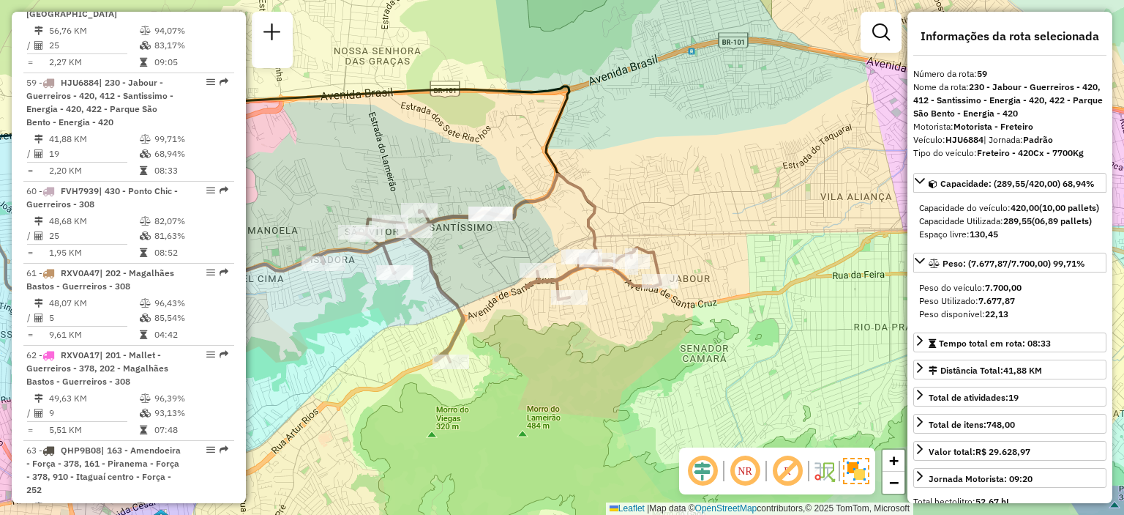
drag, startPoint x: 575, startPoint y: 210, endPoint x: 601, endPoint y: 203, distance: 27.3
click at [601, 203] on icon at bounding box center [491, 267] width 340 height 187
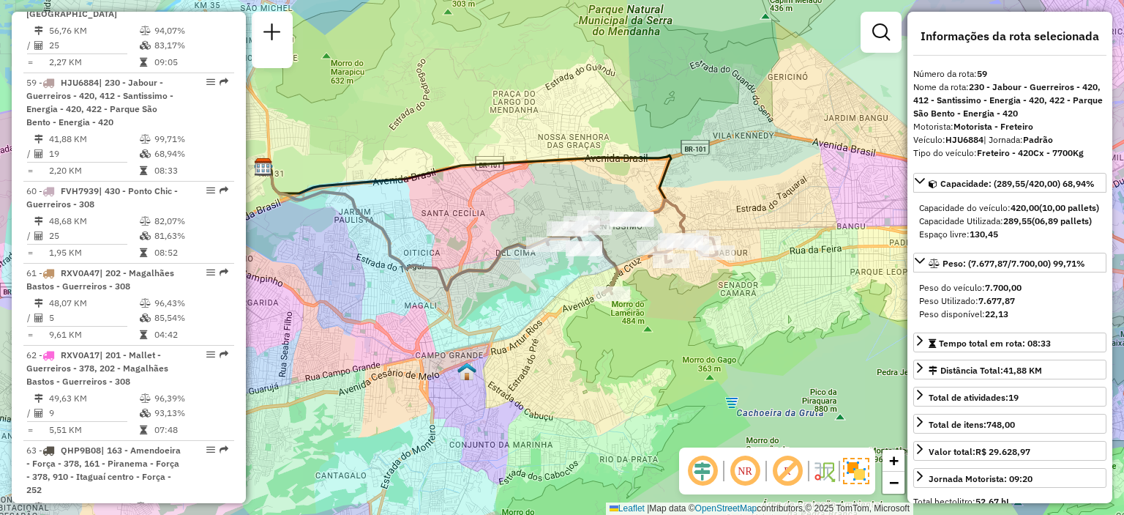
click at [764, 172] on div "Janela de atendimento Grade de atendimento Capacidade Transportadoras Veículos …" at bounding box center [562, 257] width 1124 height 515
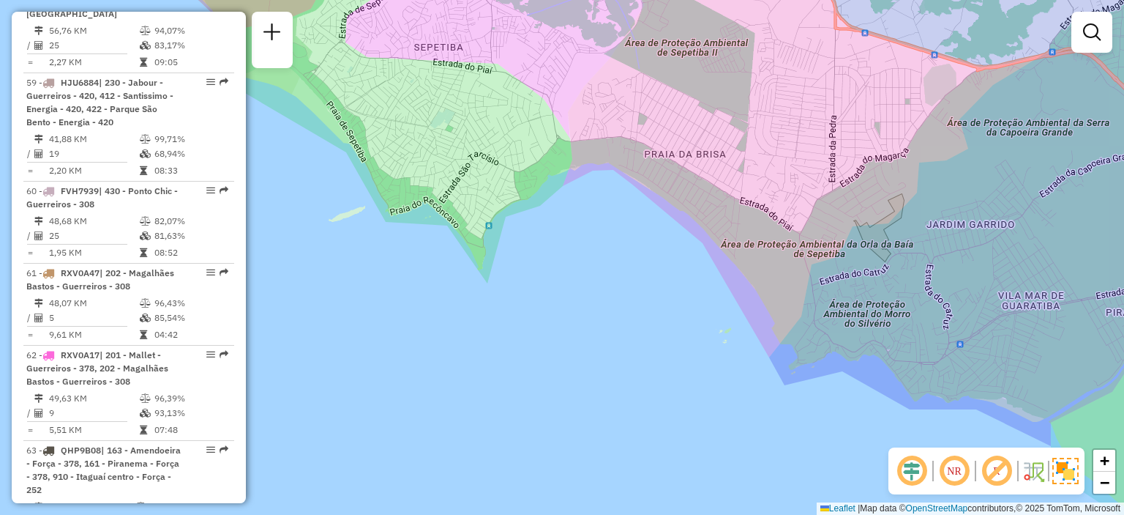
drag, startPoint x: 867, startPoint y: 165, endPoint x: 654, endPoint y: 231, distance: 222.5
click at [621, 231] on div "Janela de atendimento Grade de atendimento Capacidade Transportadoras Veículos …" at bounding box center [562, 257] width 1124 height 515
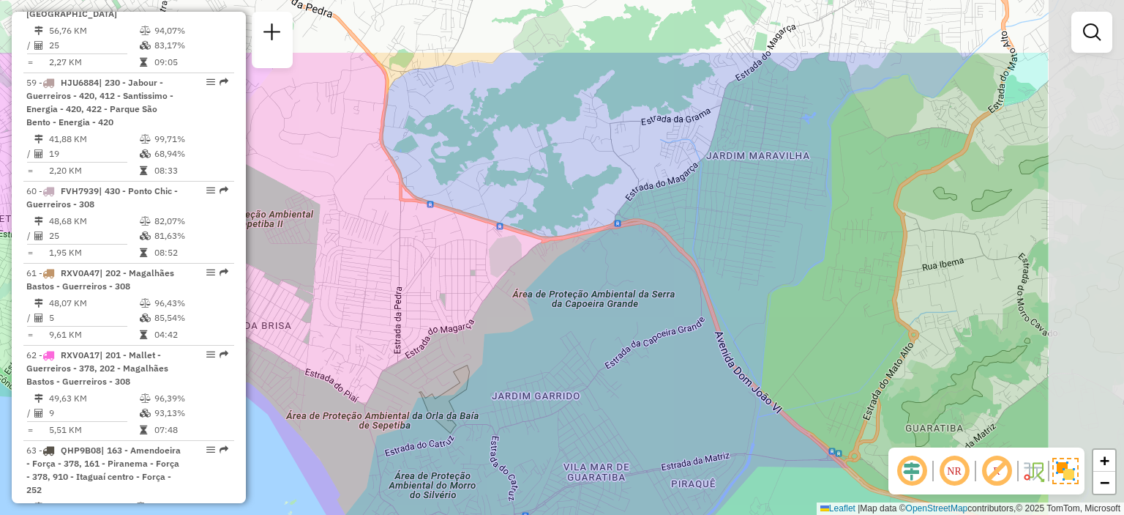
drag, startPoint x: 899, startPoint y: 169, endPoint x: 722, endPoint y: 266, distance: 202.1
click at [718, 269] on div "Janela de atendimento Grade de atendimento Capacidade Transportadoras Veículos …" at bounding box center [562, 257] width 1124 height 515
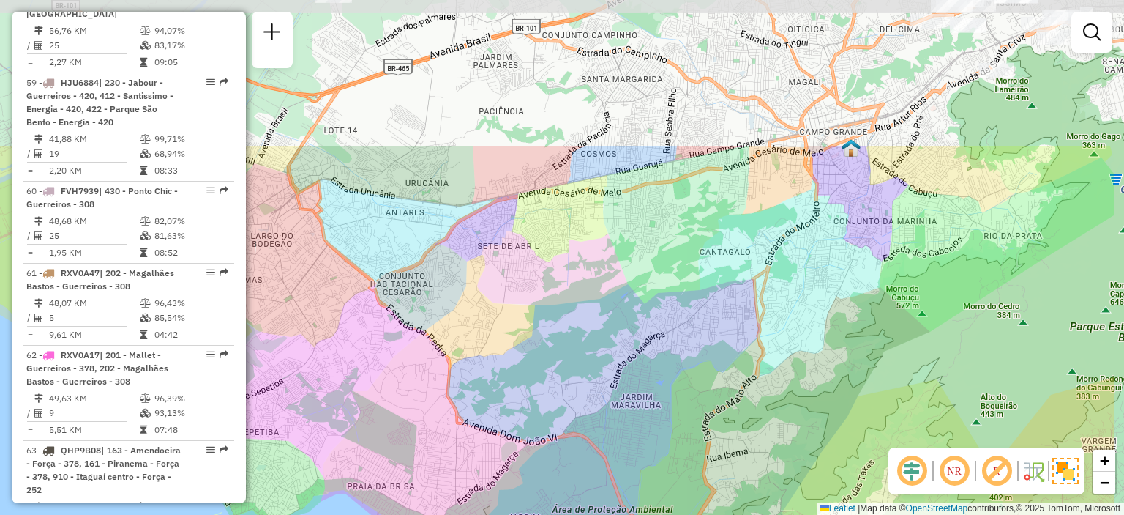
drag, startPoint x: 909, startPoint y: 217, endPoint x: 823, endPoint y: 356, distance: 163.7
click at [788, 413] on div "Janela de atendimento Grade de atendimento Capacidade Transportadoras Veículos …" at bounding box center [562, 257] width 1124 height 515
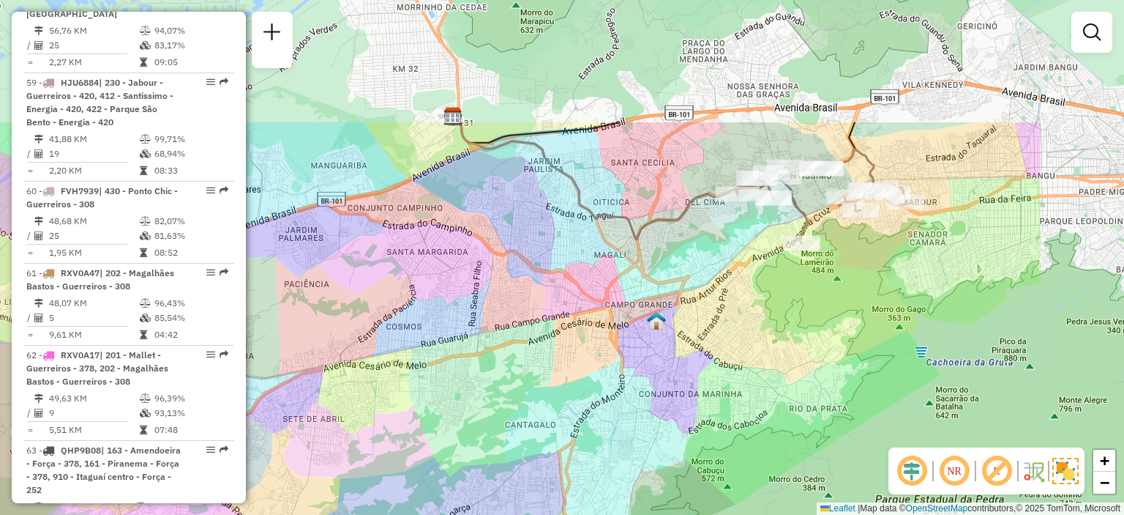
drag, startPoint x: 993, startPoint y: 198, endPoint x: 834, endPoint y: 309, distance: 193.5
click at [794, 391] on div "Janela de atendimento Grade de atendimento Capacidade Transportadoras Veículos …" at bounding box center [562, 257] width 1124 height 515
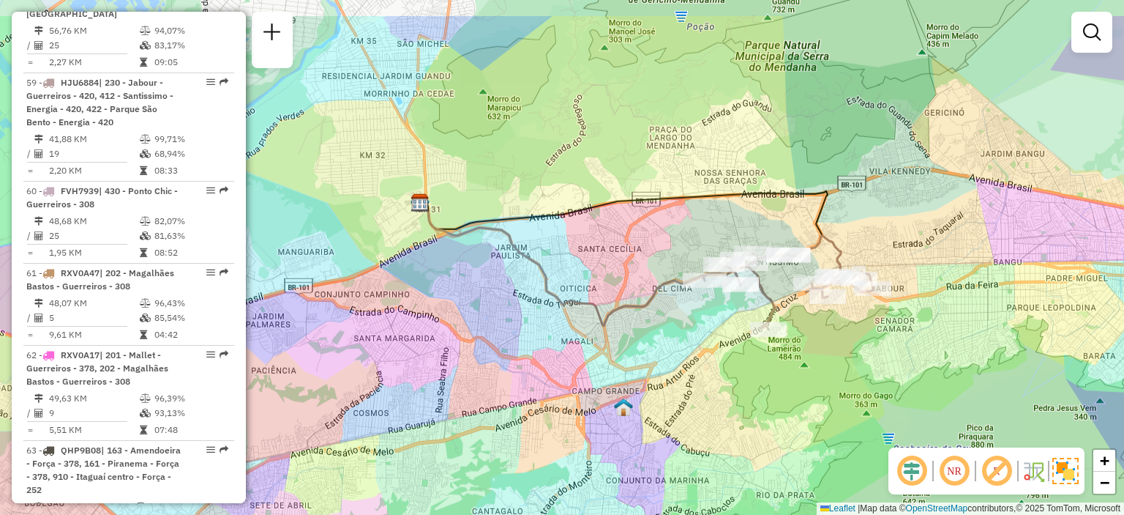
drag, startPoint x: 884, startPoint y: 237, endPoint x: 857, endPoint y: 299, distance: 67.8
click at [858, 296] on div at bounding box center [873, 288] width 37 height 15
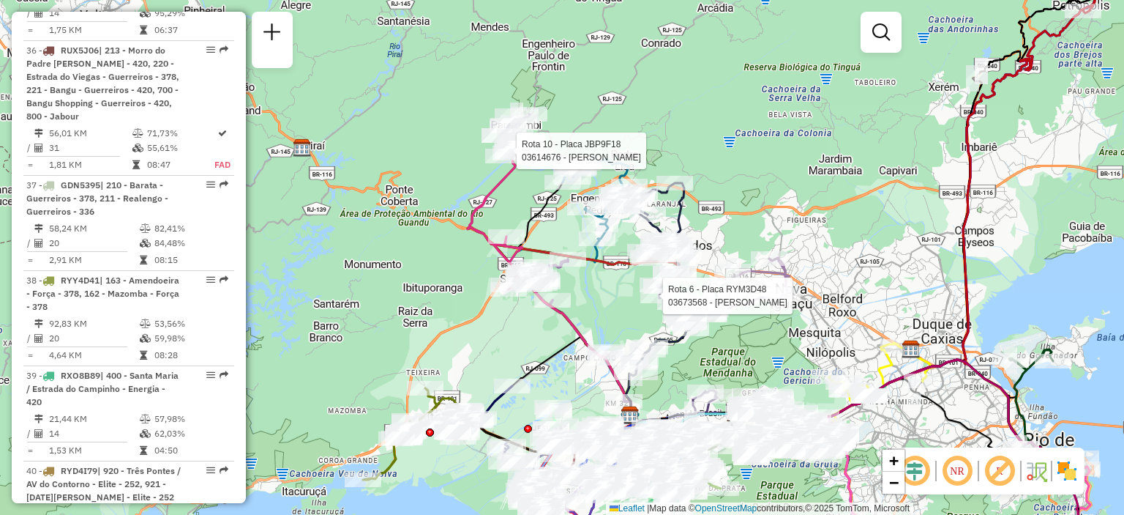
scroll to position [3457, 0]
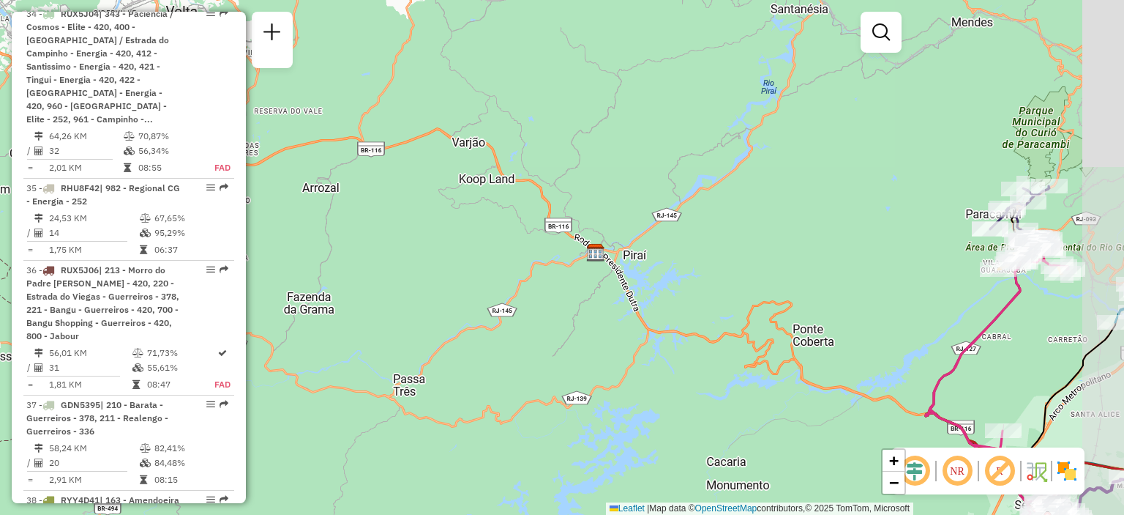
drag, startPoint x: 705, startPoint y: 320, endPoint x: 561, endPoint y: 227, distance: 171.5
click at [617, 242] on div "Rota 6 - Placa RYM3D48 03673568 - [PERSON_NAME] de atendimento Grade de atendim…" at bounding box center [562, 257] width 1124 height 515
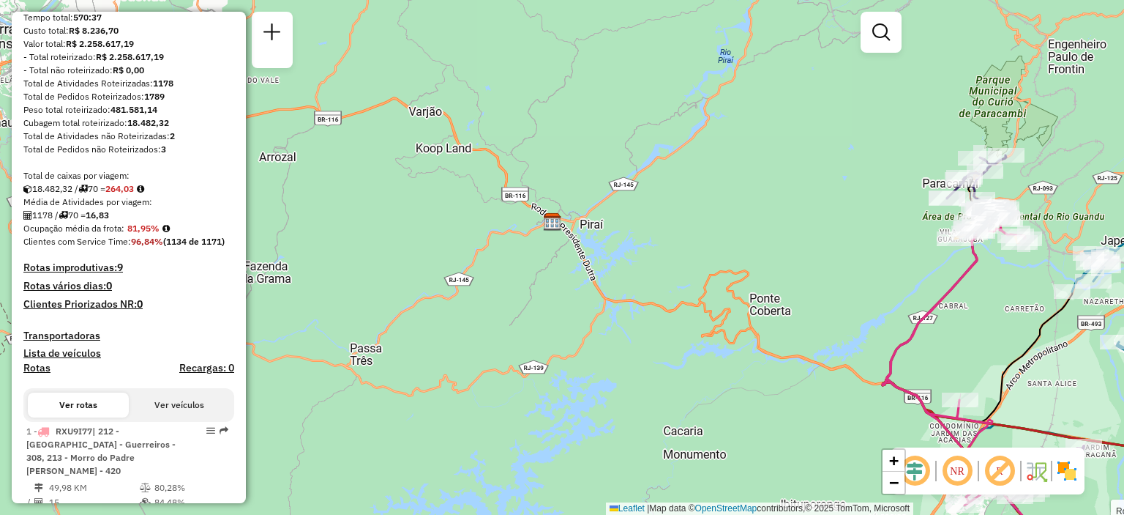
scroll to position [0, 0]
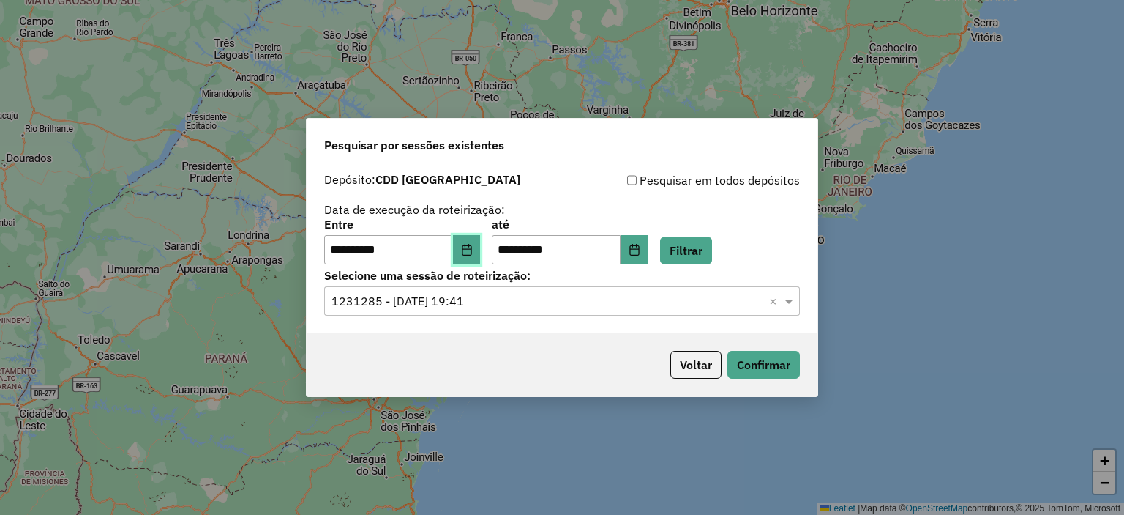
click at [473, 252] on icon "Choose Date" at bounding box center [467, 250] width 12 height 12
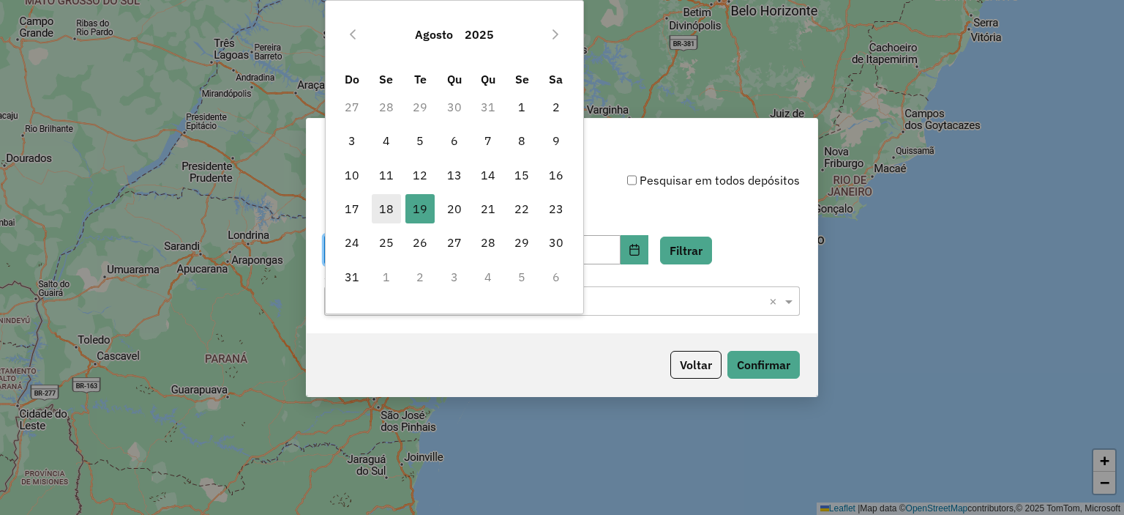
click at [392, 210] on span "18" at bounding box center [386, 208] width 29 height 29
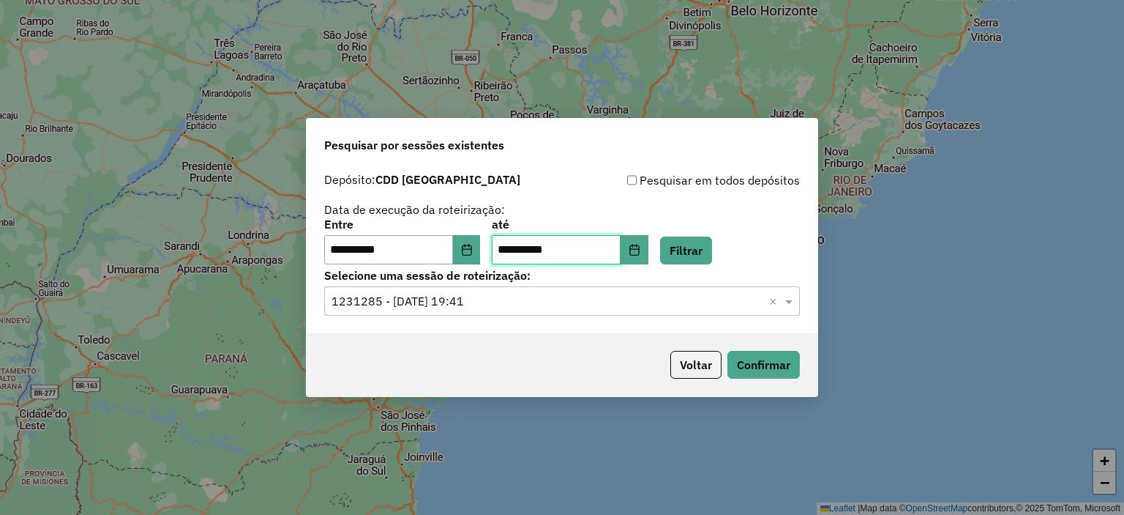
click at [621, 251] on input "**********" at bounding box center [556, 249] width 129 height 29
click at [640, 248] on icon "Choose Date" at bounding box center [635, 250] width 12 height 12
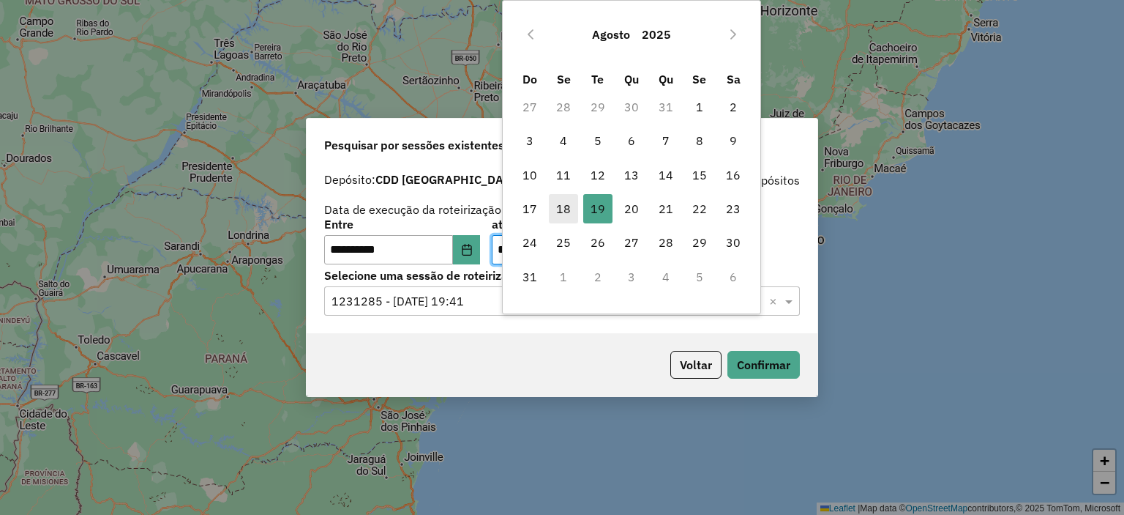
click at [564, 207] on span "18" at bounding box center [563, 208] width 29 height 29
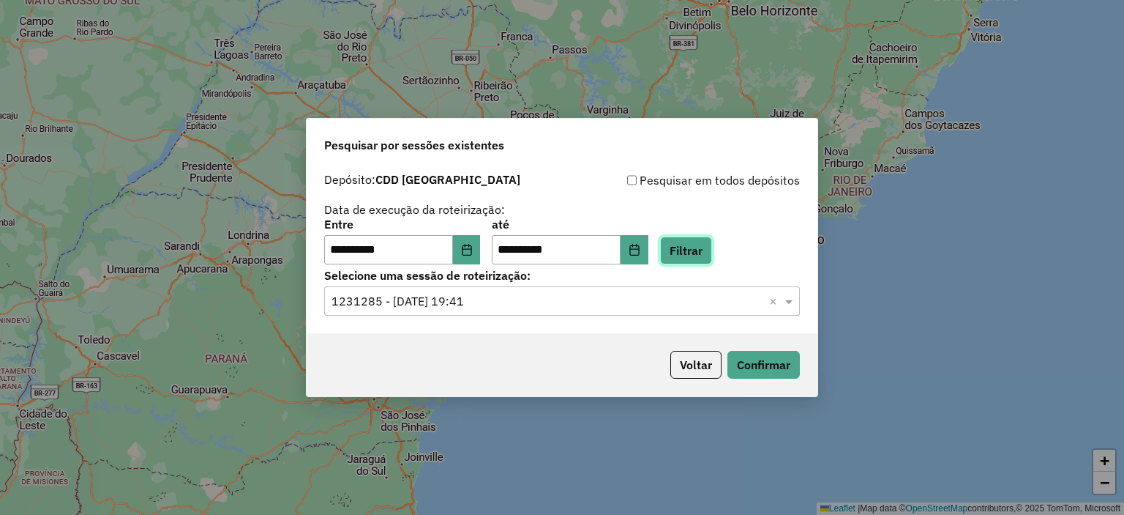
click at [707, 255] on button "Filtrar" at bounding box center [686, 250] width 52 height 28
click at [528, 298] on input "text" at bounding box center [548, 302] width 432 height 18
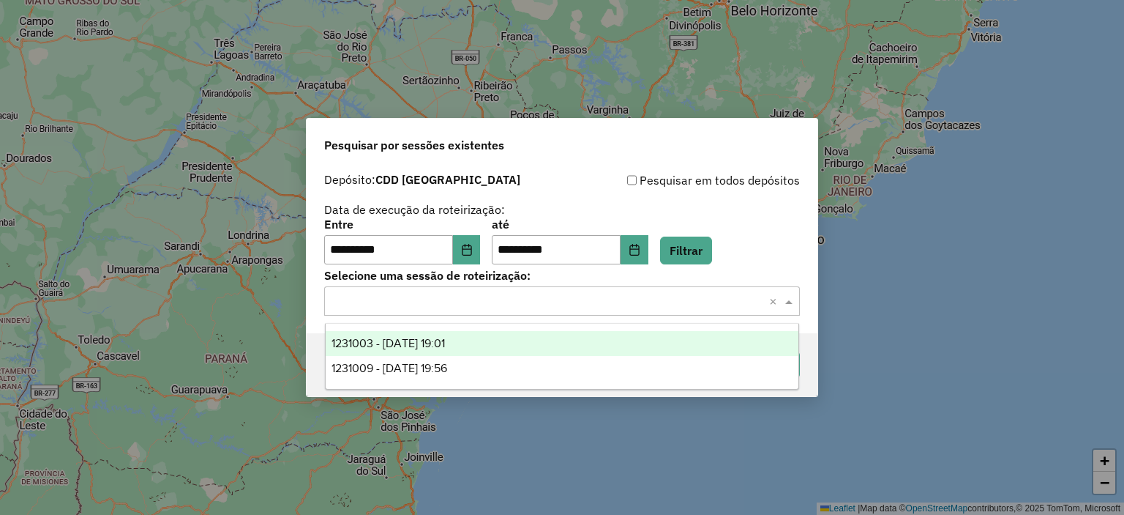
click at [445, 339] on span "1231003 - [DATE] 19:01" at bounding box center [388, 343] width 113 height 12
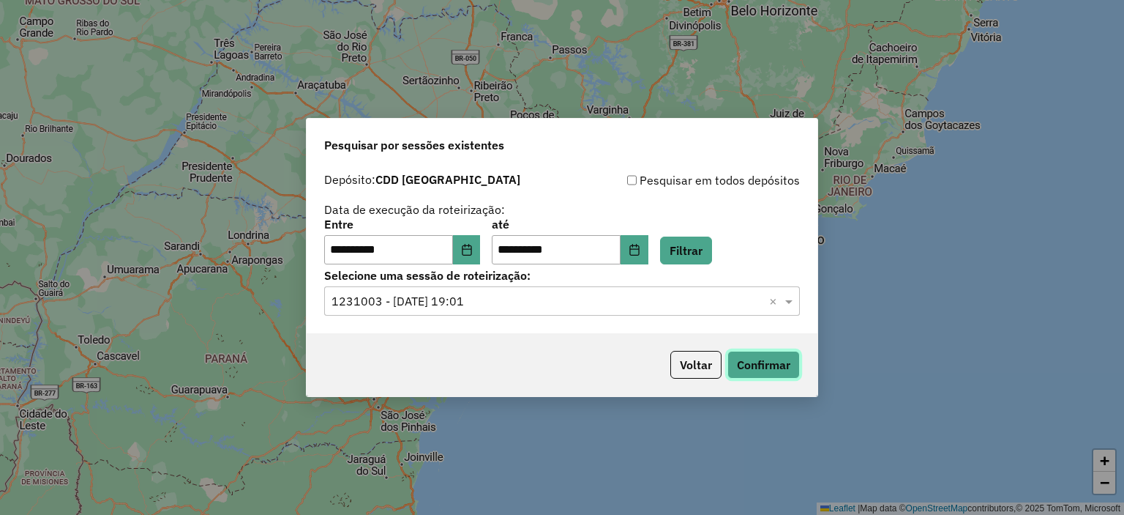
click at [785, 365] on button "Confirmar" at bounding box center [763, 365] width 72 height 28
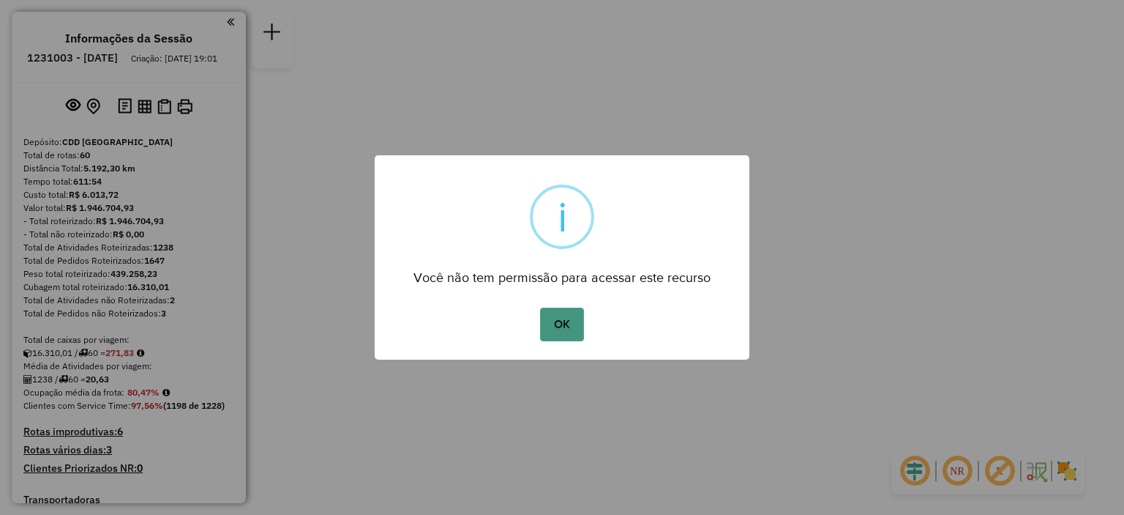
click at [570, 334] on button "OK" at bounding box center [561, 324] width 43 height 34
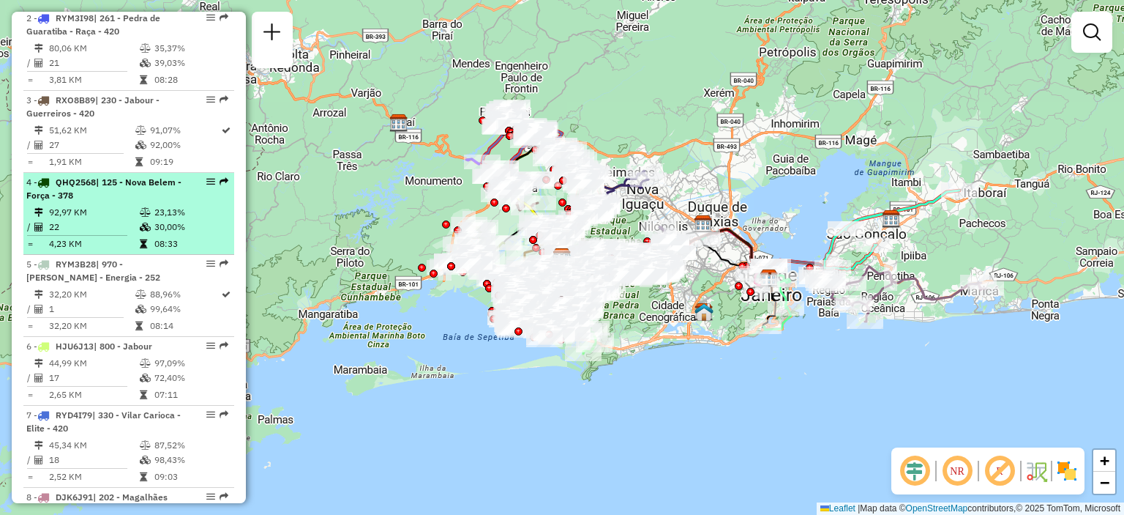
scroll to position [732, 0]
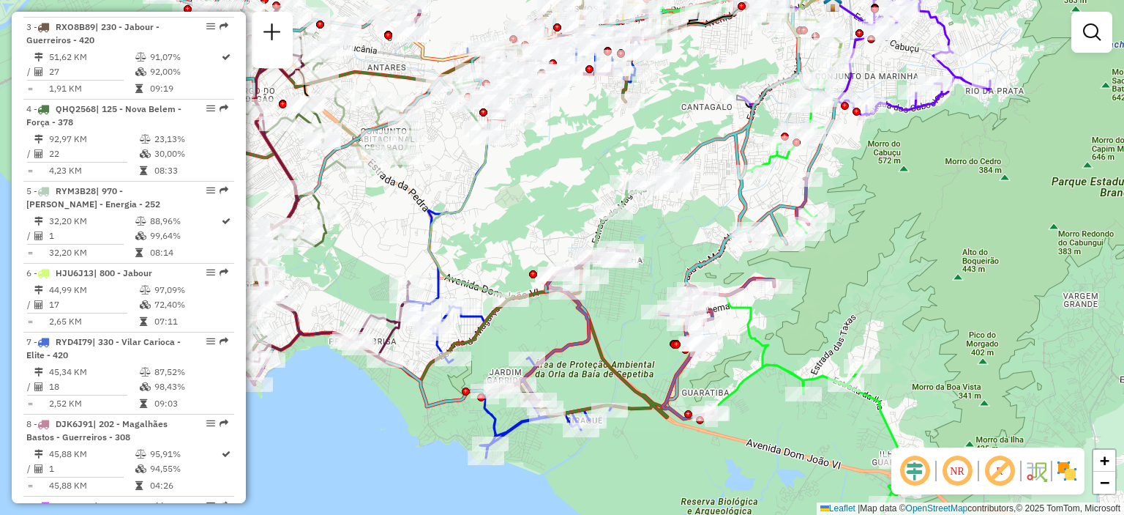
drag, startPoint x: 458, startPoint y: 363, endPoint x: 543, endPoint y: 337, distance: 88.7
click at [543, 337] on div "Janela de atendimento Grade de atendimento Capacidade Transportadoras Veículos …" at bounding box center [562, 257] width 1124 height 515
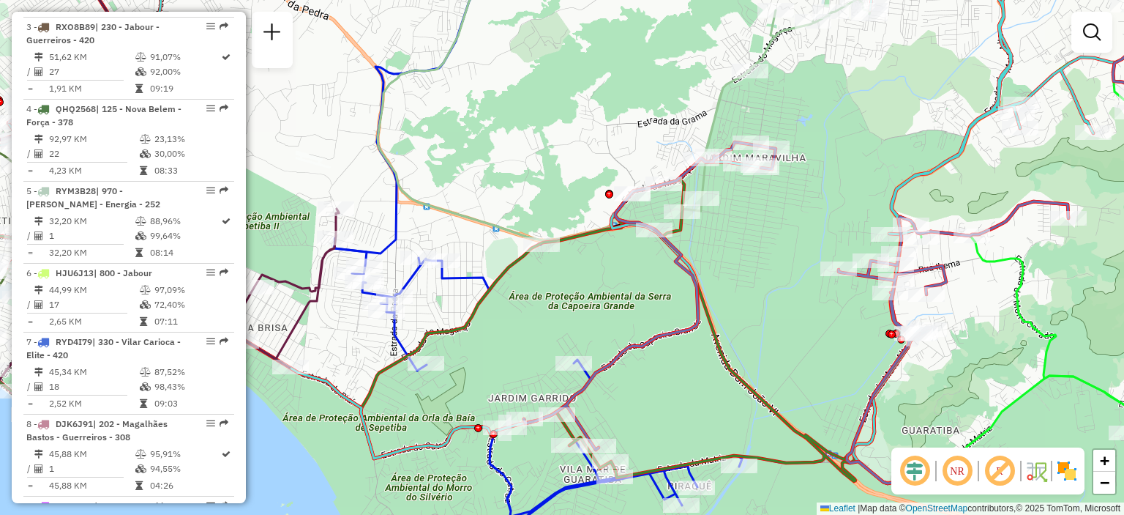
drag, startPoint x: 493, startPoint y: 263, endPoint x: 537, endPoint y: 313, distance: 66.9
click at [522, 310] on div "Janela de atendimento Grade de atendimento Capacidade Transportadoras Veículos …" at bounding box center [562, 257] width 1124 height 515
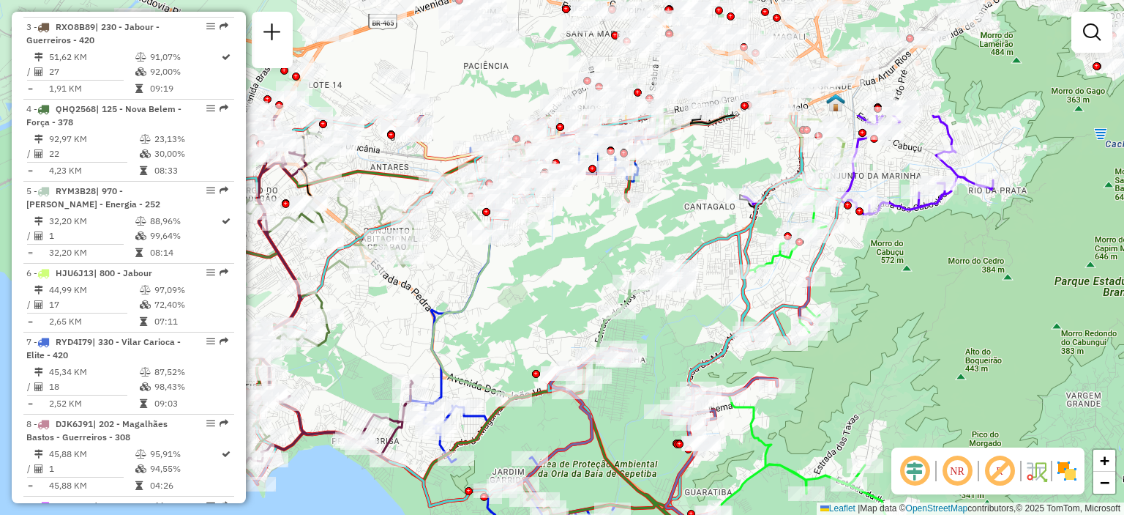
drag, startPoint x: 962, startPoint y: 233, endPoint x: 811, endPoint y: 399, distance: 224.8
click at [811, 399] on div "Janela de atendimento Grade de atendimento Capacidade Transportadoras Veículos …" at bounding box center [562, 257] width 1124 height 515
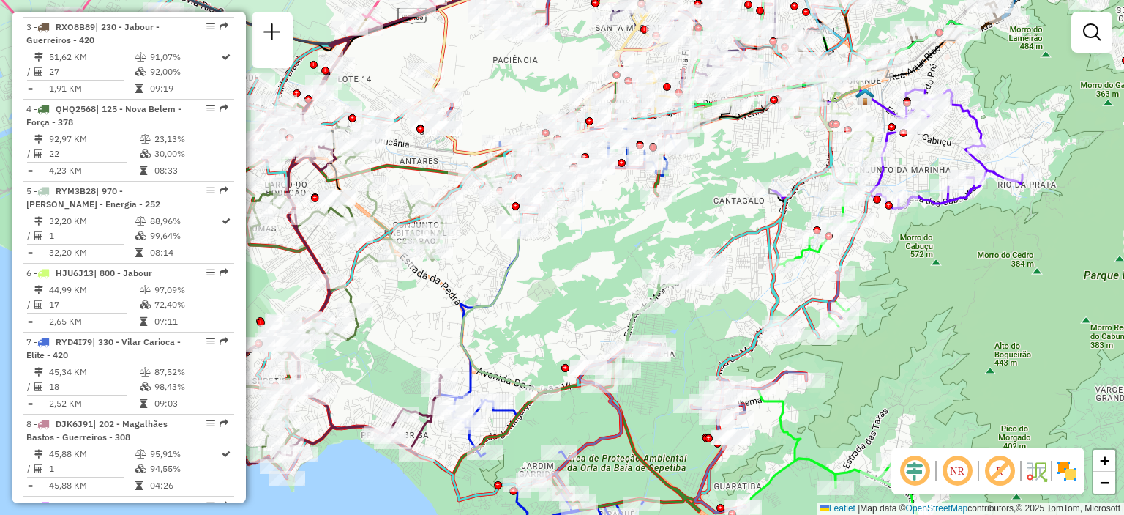
drag, startPoint x: 520, startPoint y: 301, endPoint x: 550, endPoint y: 295, distance: 29.9
click at [550, 295] on div "Janela de atendimento Grade de atendimento Capacidade Transportadoras Veículos …" at bounding box center [562, 257] width 1124 height 515
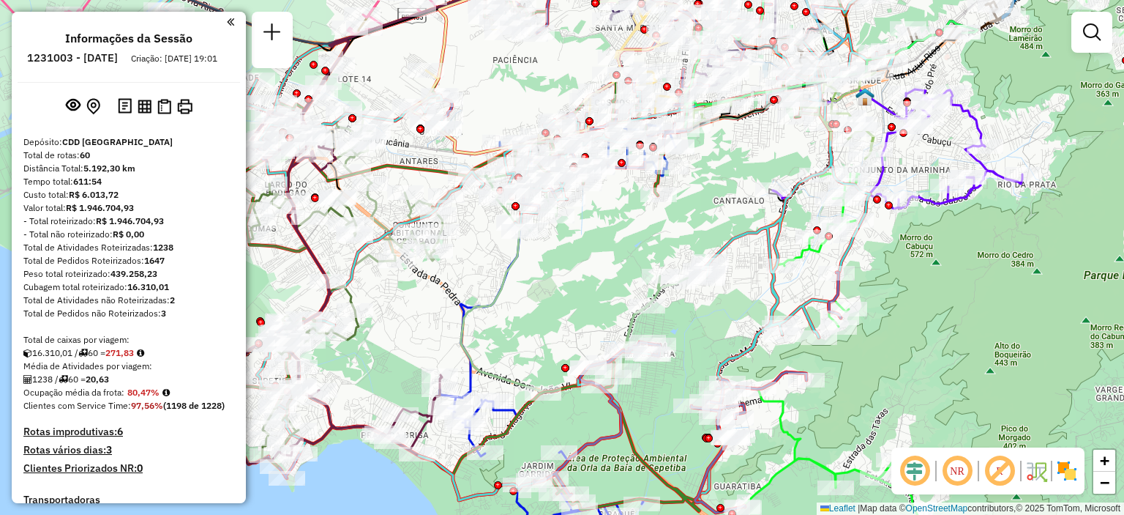
scroll to position [3340, 0]
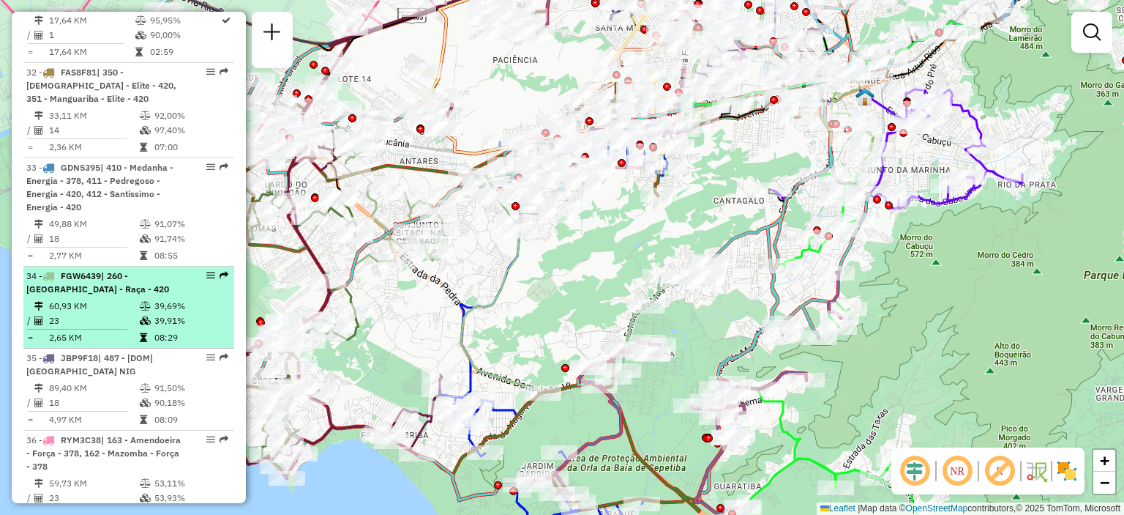
click at [102, 270] on span "| 260 - [GEOGRAPHIC_DATA] - Raça - 420" at bounding box center [97, 282] width 143 height 24
select select "**********"
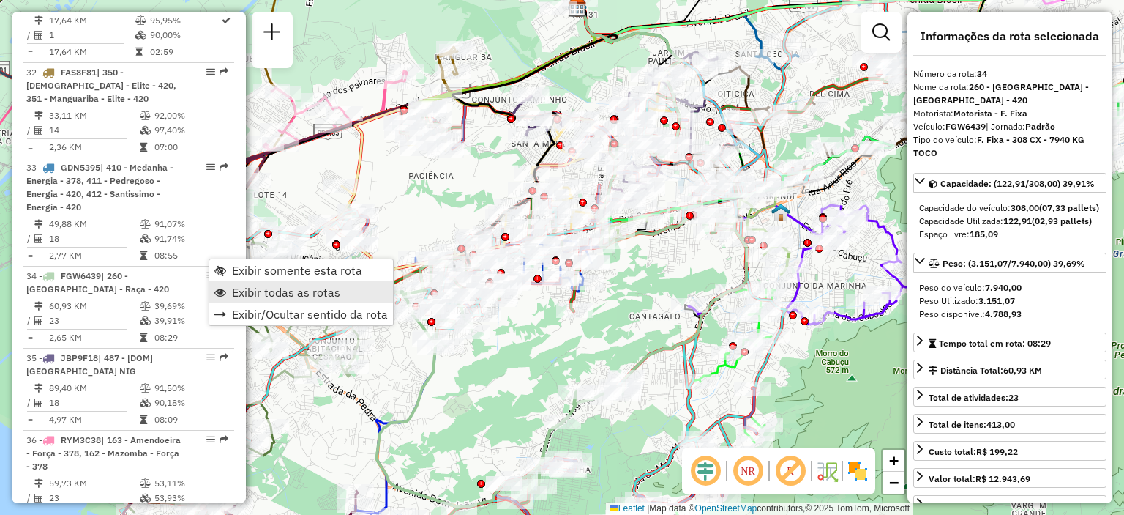
click at [269, 295] on span "Exibir todas as rotas" at bounding box center [286, 292] width 108 height 12
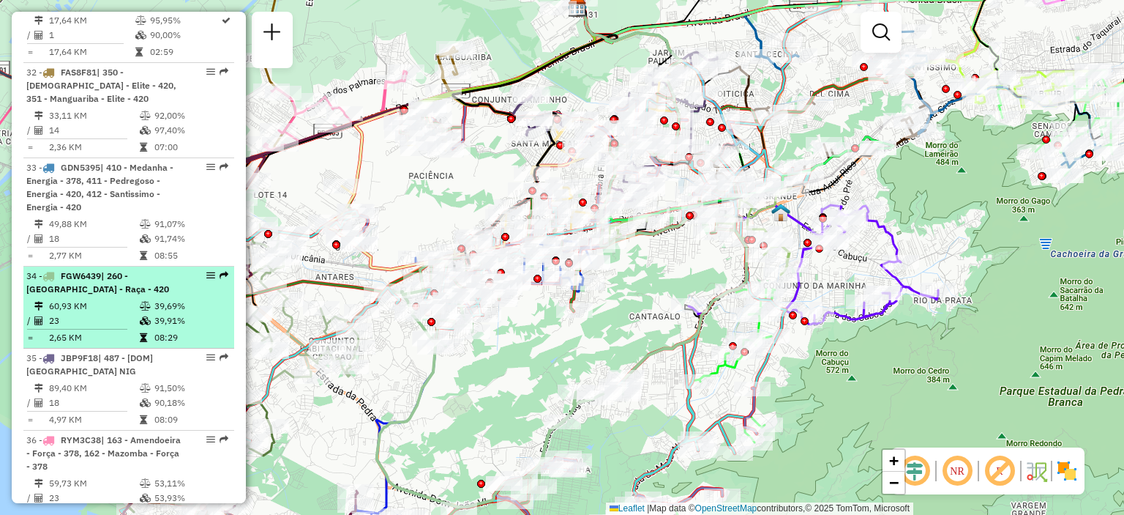
select select "**********"
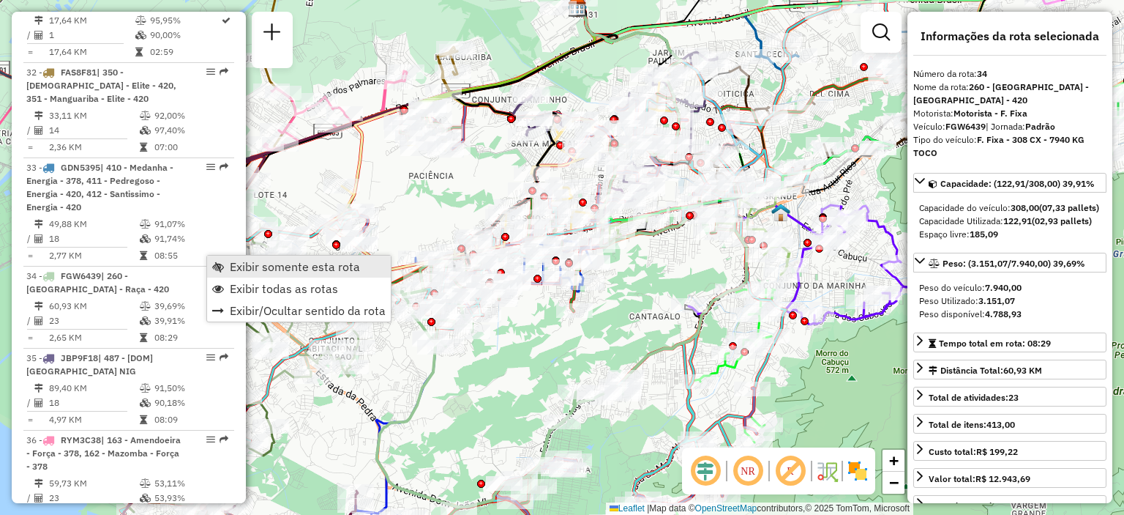
click at [304, 266] on span "Exibir somente esta rota" at bounding box center [295, 267] width 130 height 12
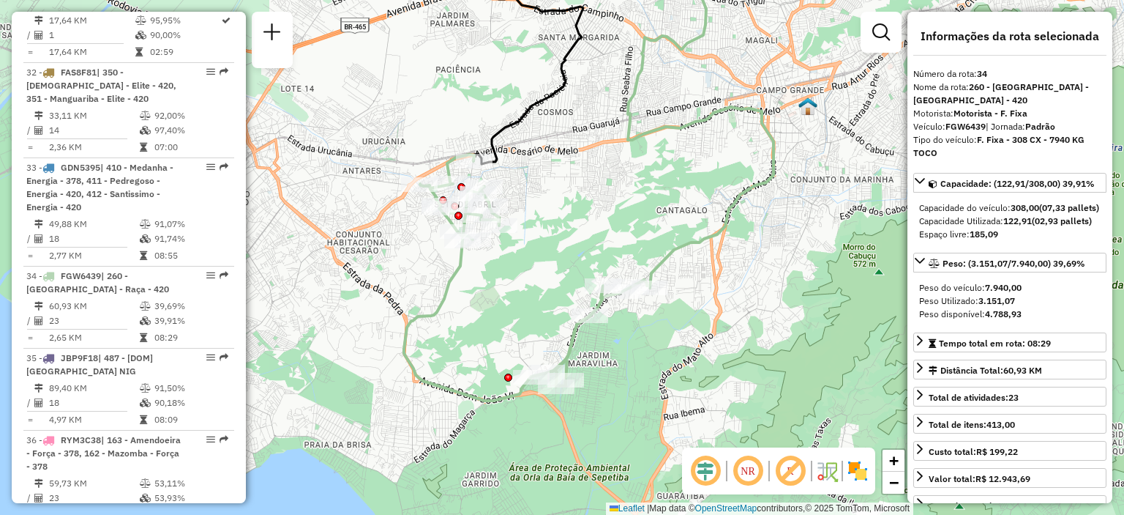
drag, startPoint x: 521, startPoint y: 357, endPoint x: 542, endPoint y: 254, distance: 105.2
click at [542, 254] on div "Janela de atendimento Grade de atendimento Capacidade Transportadoras Veículos …" at bounding box center [562, 257] width 1124 height 515
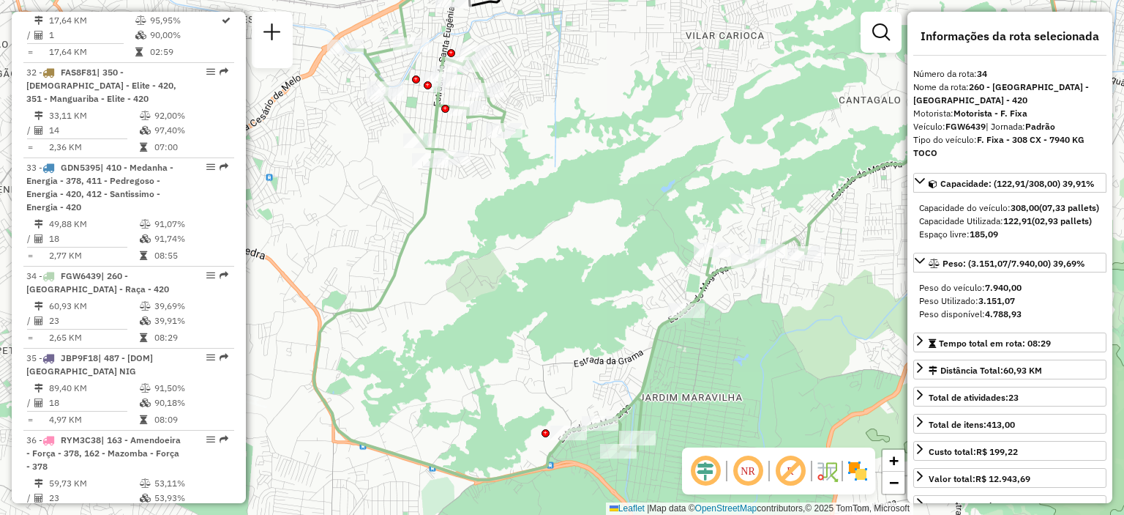
drag, startPoint x: 508, startPoint y: 266, endPoint x: 575, endPoint y: 194, distance: 98.4
click at [575, 194] on div "Janela de atendimento Grade de atendimento Capacidade Transportadoras Veículos …" at bounding box center [562, 257] width 1124 height 515
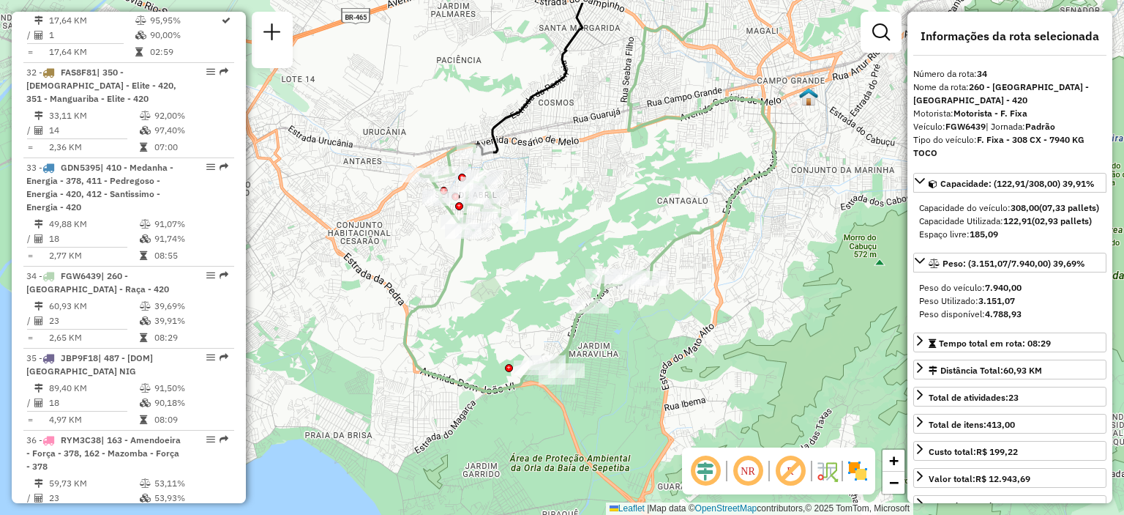
drag, startPoint x: 575, startPoint y: 194, endPoint x: 536, endPoint y: 248, distance: 67.0
click at [536, 248] on div "Janela de atendimento Grade de atendimento Capacidade Transportadoras Veículos …" at bounding box center [562, 257] width 1124 height 515
click at [860, 476] on img at bounding box center [857, 470] width 23 height 23
